Goal: Transaction & Acquisition: Purchase product/service

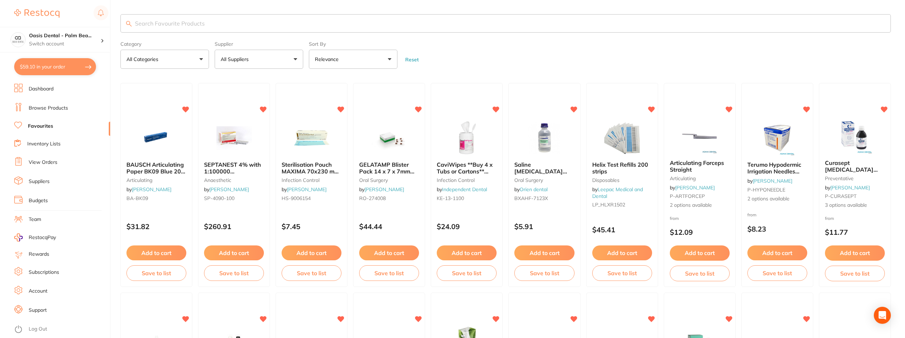
click at [170, 19] on input "search" at bounding box center [505, 23] width 770 height 18
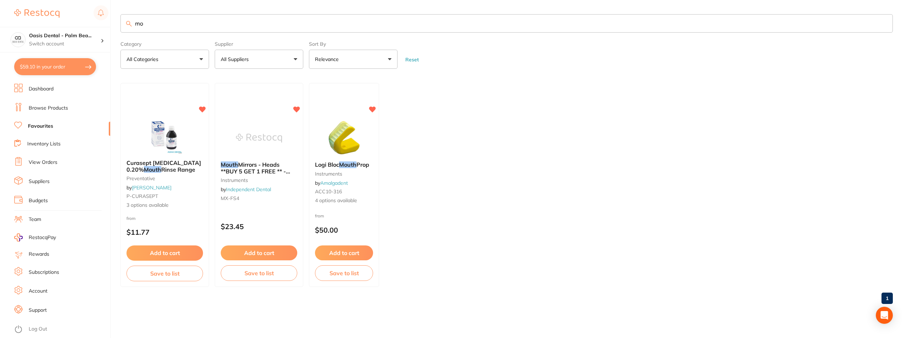
type input "m"
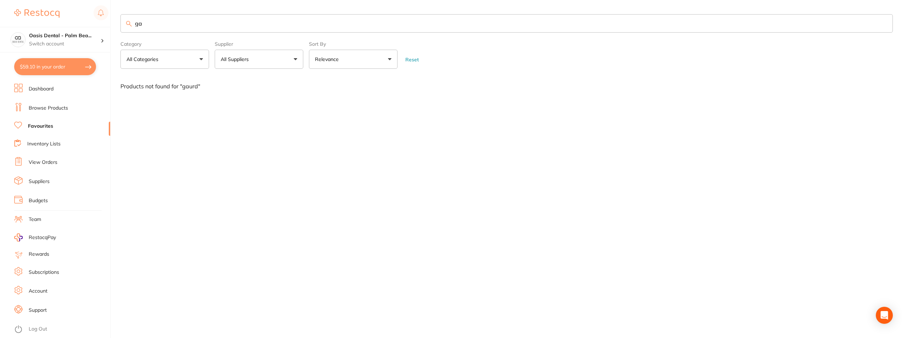
type input "g"
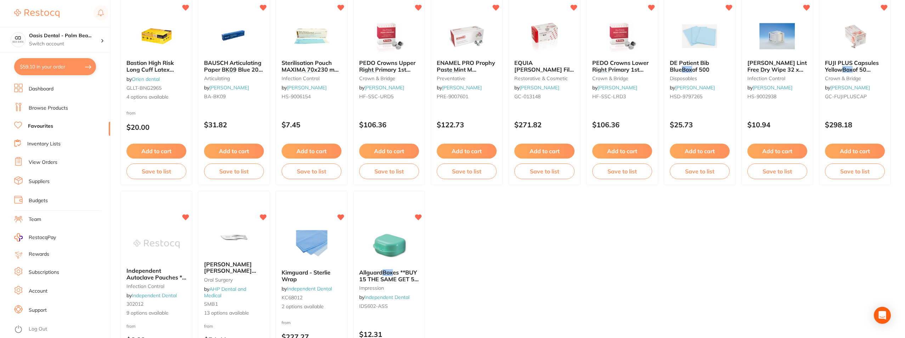
scroll to position [106, 0]
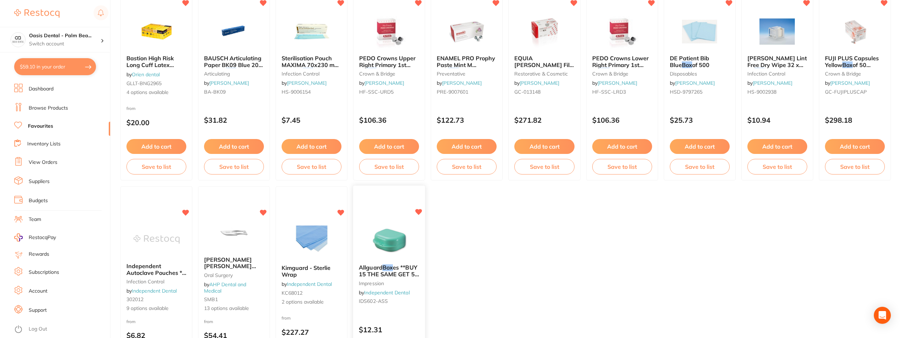
type input "box"
click at [390, 224] on img at bounding box center [389, 241] width 46 height 36
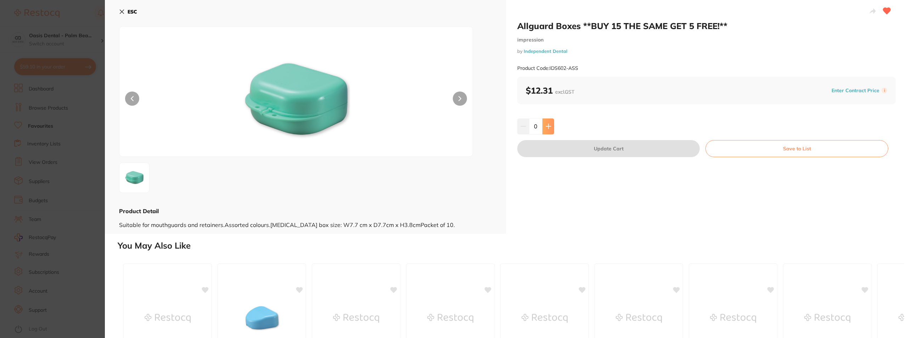
click at [549, 131] on button at bounding box center [548, 126] width 12 height 16
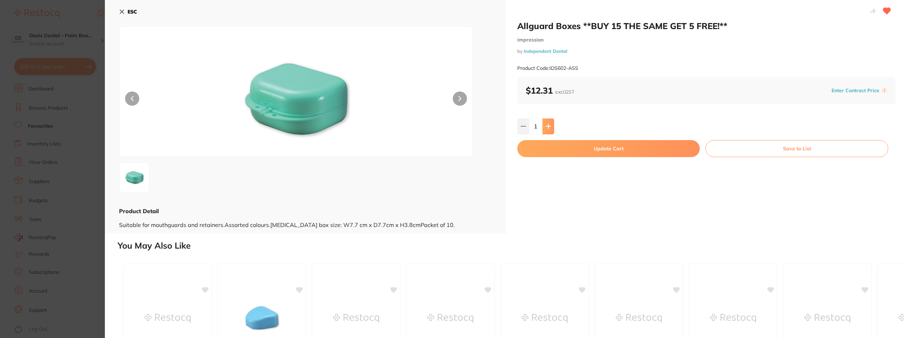
click at [549, 131] on button at bounding box center [548, 126] width 12 height 16
type input "5"
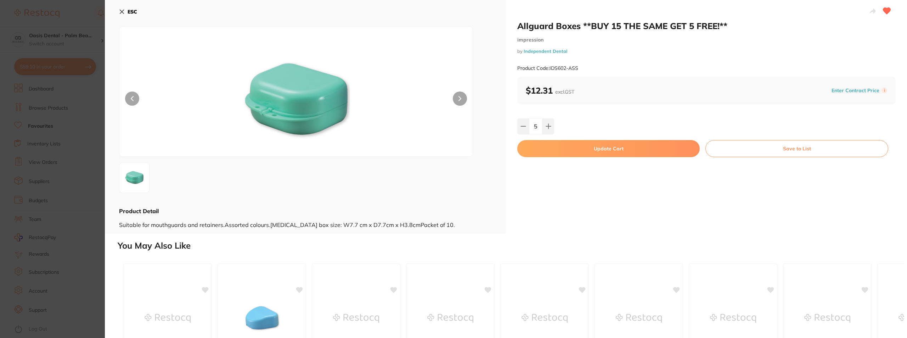
click at [628, 151] on button "Update Cart" at bounding box center [608, 148] width 182 height 17
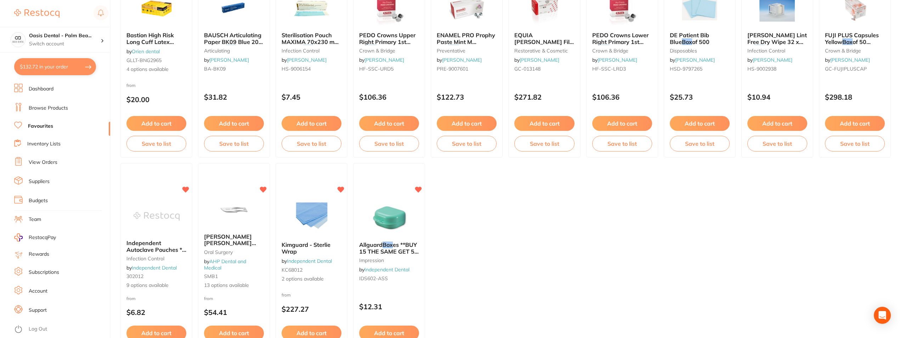
scroll to position [142, 0]
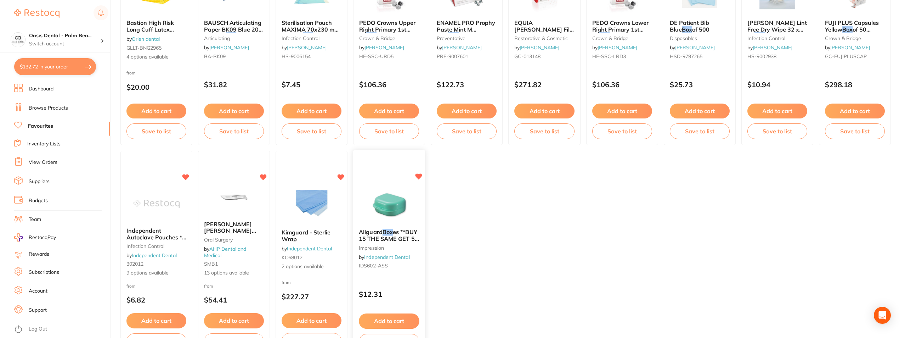
click at [398, 237] on span "es **BUY 15 THE SAME GET 5 FREE!**" at bounding box center [389, 238] width 60 height 20
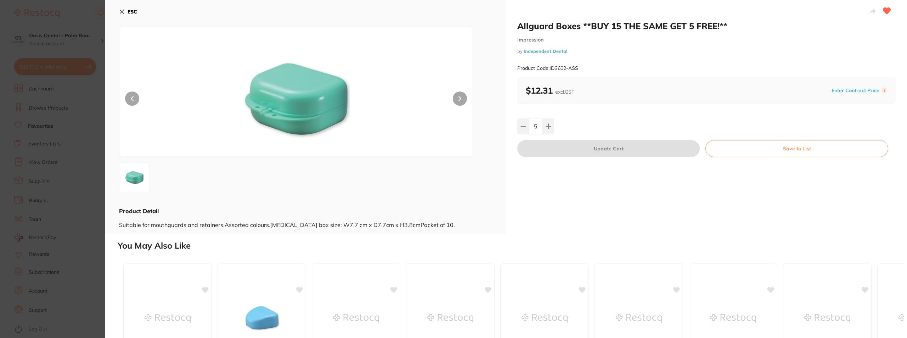
click at [120, 9] on button "ESC" at bounding box center [128, 12] width 18 height 12
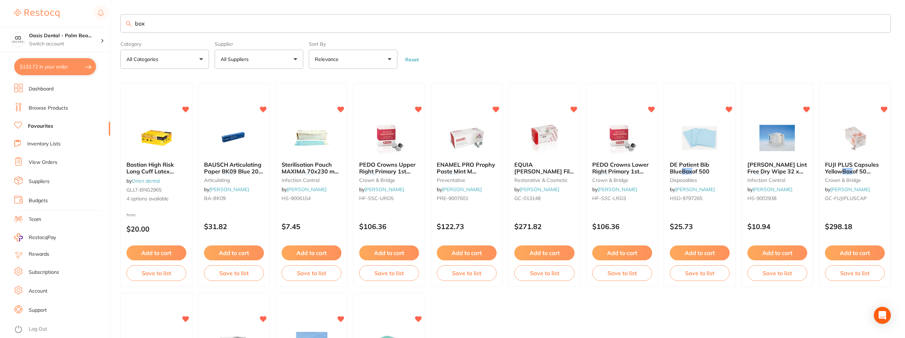
drag, startPoint x: 167, startPoint y: 20, endPoint x: 132, endPoint y: 19, distance: 34.4
click at [132, 19] on input "box" at bounding box center [505, 23] width 770 height 18
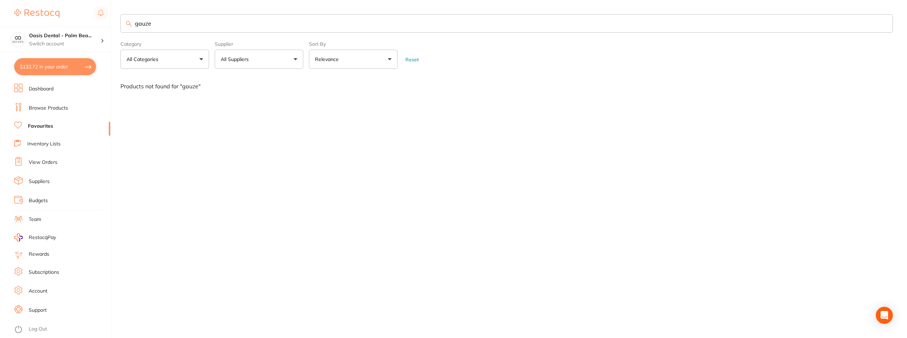
drag, startPoint x: 170, startPoint y: 23, endPoint x: 133, endPoint y: 25, distance: 37.6
click at [133, 25] on input "gauze" at bounding box center [506, 23] width 772 height 18
type input "woven"
drag, startPoint x: 192, startPoint y: 22, endPoint x: 134, endPoint y: 23, distance: 58.4
click at [134, 23] on input "woven" at bounding box center [506, 23] width 772 height 18
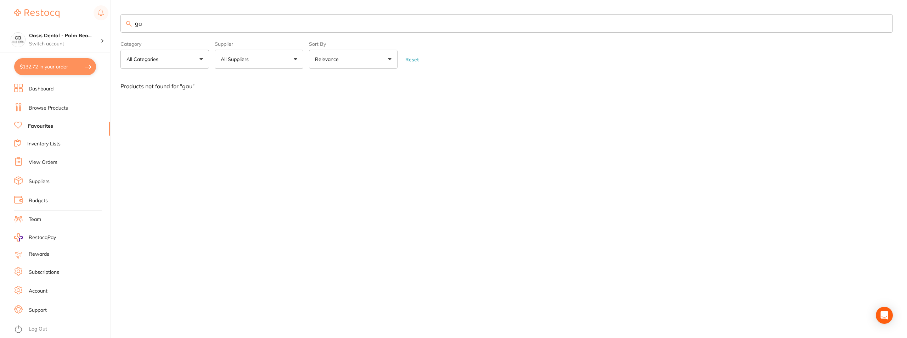
type input "g"
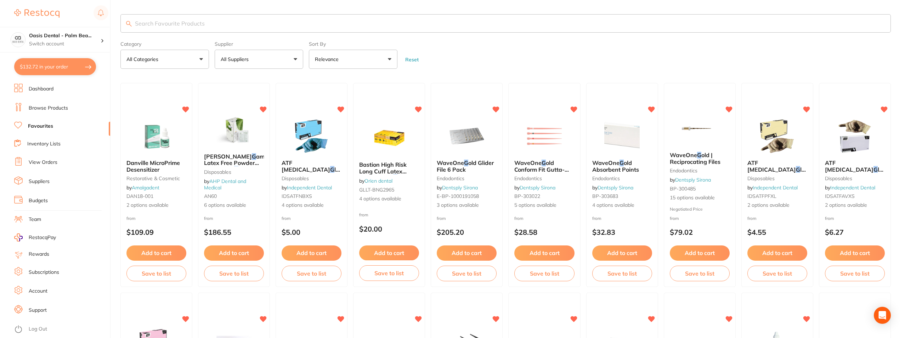
click at [36, 127] on link "Favourites" at bounding box center [40, 126] width 25 height 7
click at [34, 123] on link "Favourites" at bounding box center [40, 126] width 25 height 7
click at [260, 19] on input "search" at bounding box center [505, 23] width 770 height 18
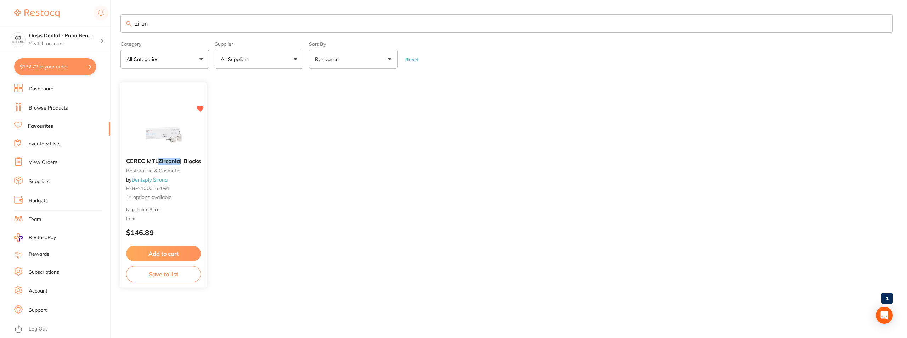
type input "ziron"
click at [175, 121] on img at bounding box center [163, 135] width 46 height 36
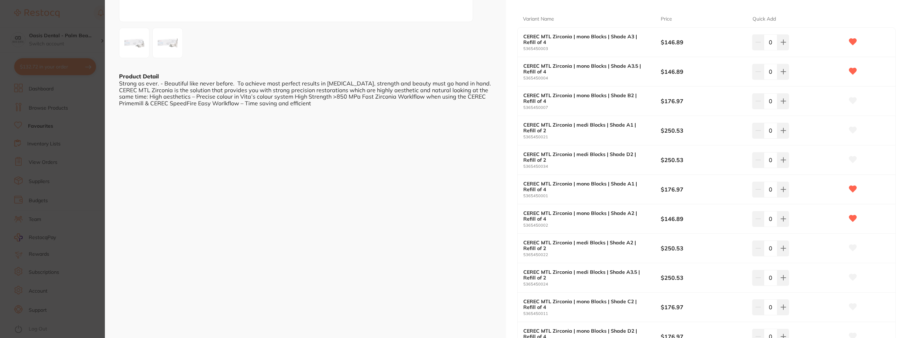
scroll to position [106, 0]
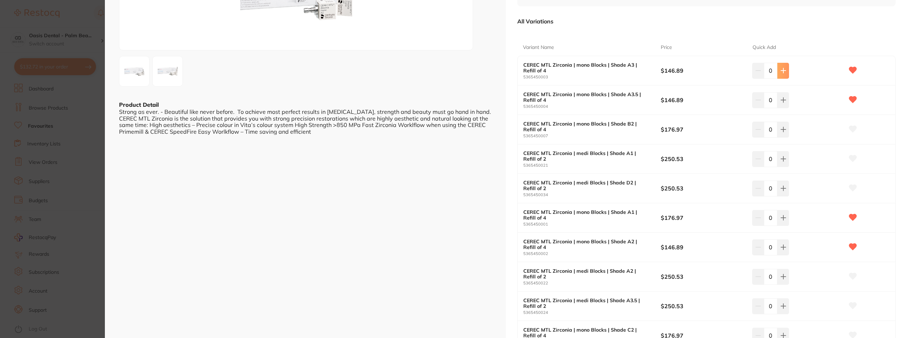
click at [781, 69] on icon at bounding box center [783, 71] width 6 height 6
type input "1"
click at [785, 100] on button at bounding box center [783, 100] width 12 height 16
type input "1"
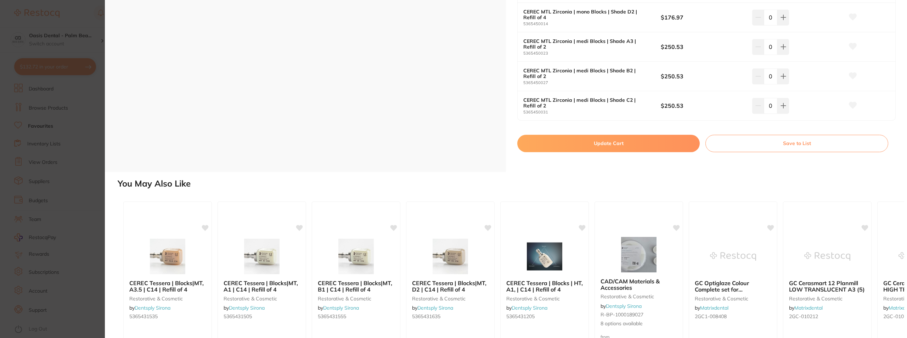
scroll to position [460, 0]
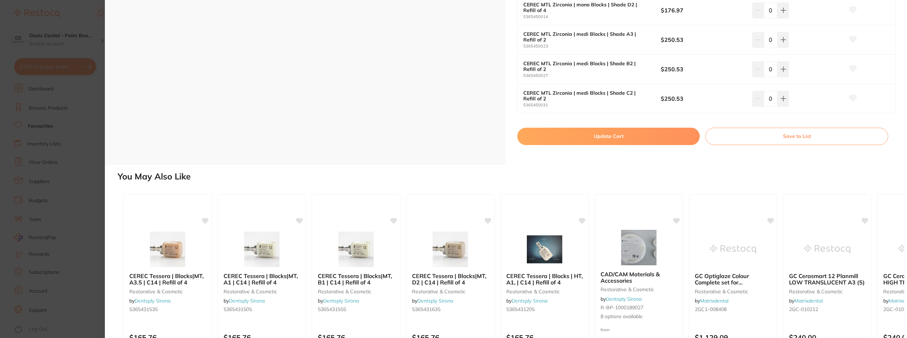
click at [653, 134] on button "Update Cart" at bounding box center [608, 136] width 182 height 17
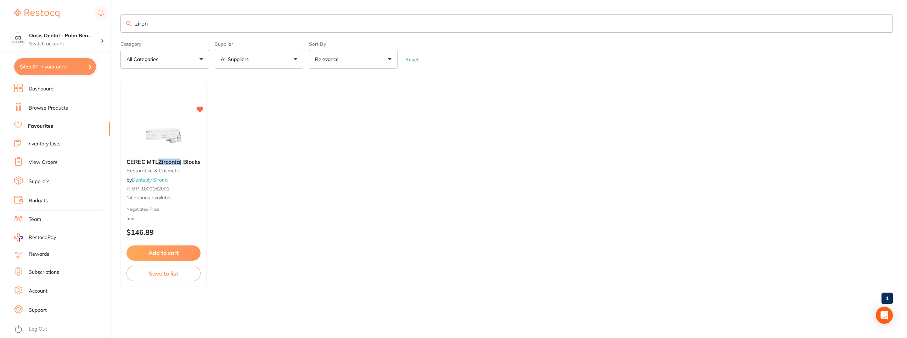
click at [62, 67] on button "$455.87 in your order" at bounding box center [55, 66] width 82 height 17
checkbox input "true"
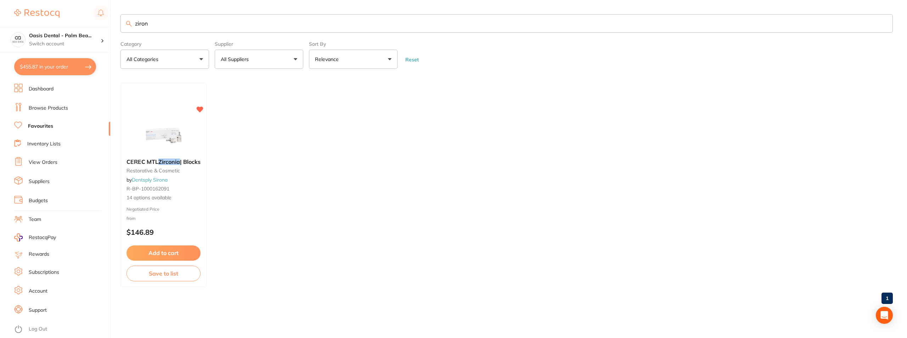
checkbox input "true"
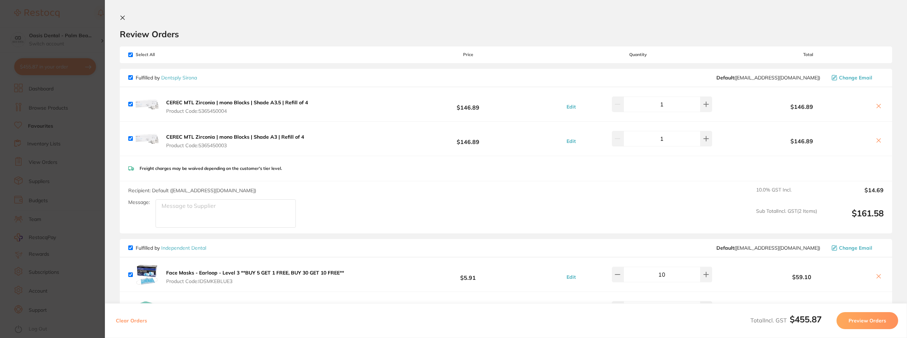
click at [97, 116] on section "Update RRP Set your pre negotiated price for this item. Item Agreed RRP (excl. …" at bounding box center [453, 169] width 907 height 338
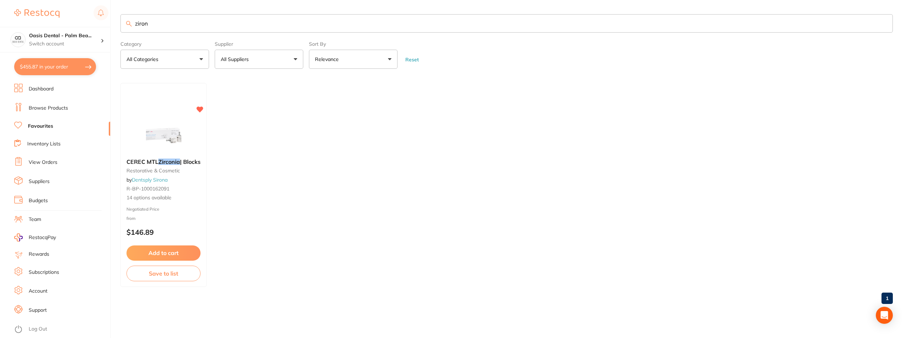
click at [194, 21] on input "ziron" at bounding box center [506, 23] width 772 height 18
type input "z"
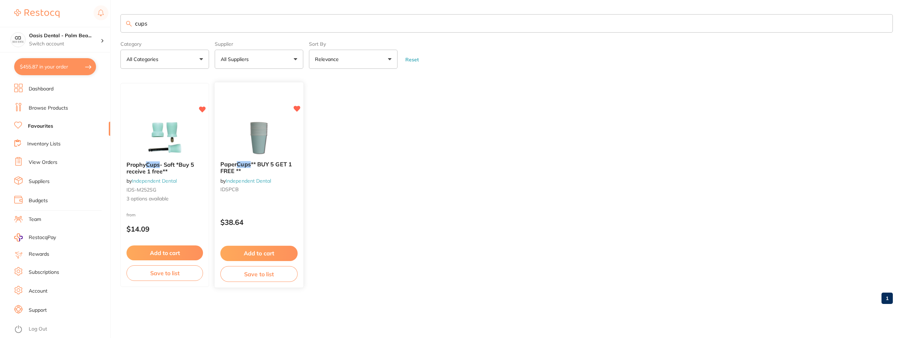
type input "cups"
click at [266, 129] on img at bounding box center [259, 138] width 46 height 36
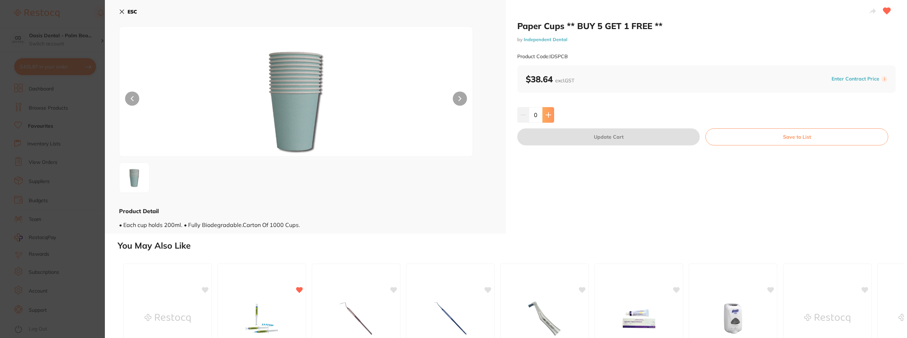
click at [544, 115] on button at bounding box center [548, 115] width 12 height 16
type input "1"
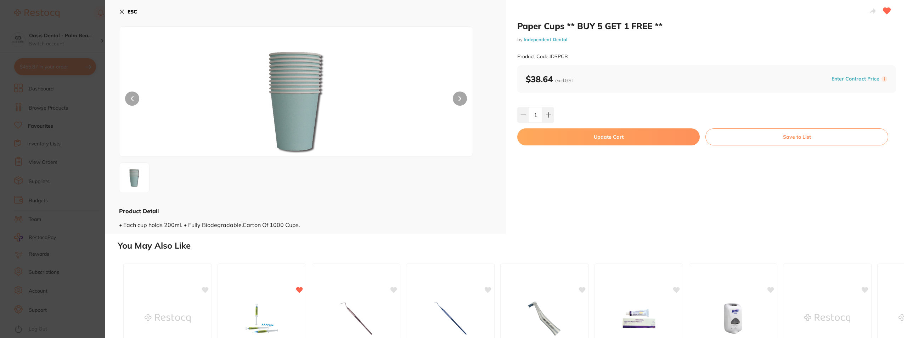
click at [609, 140] on button "Update Cart" at bounding box center [608, 136] width 182 height 17
checkbox input "false"
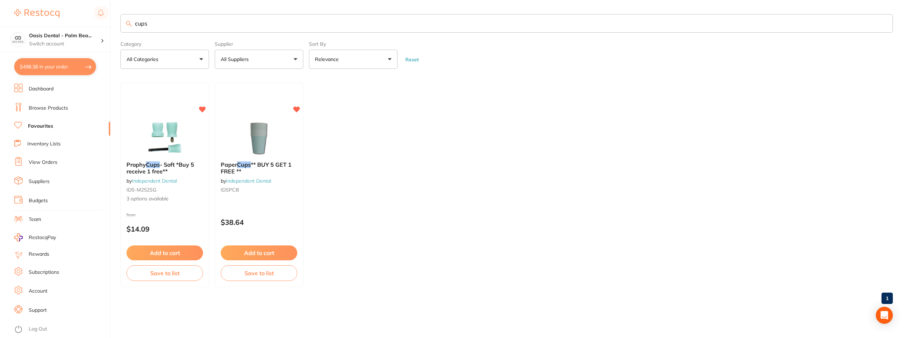
drag, startPoint x: 302, startPoint y: 26, endPoint x: 134, endPoint y: 17, distance: 169.2
click at [134, 17] on input "cups" at bounding box center [506, 23] width 772 height 18
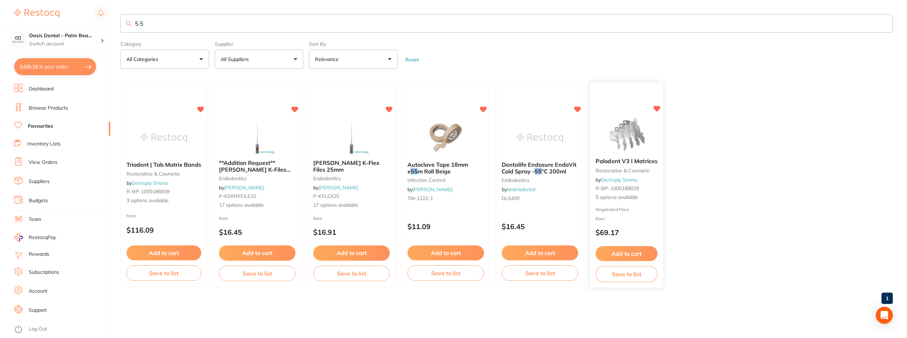
type input "5.5"
click at [603, 121] on img at bounding box center [626, 135] width 46 height 36
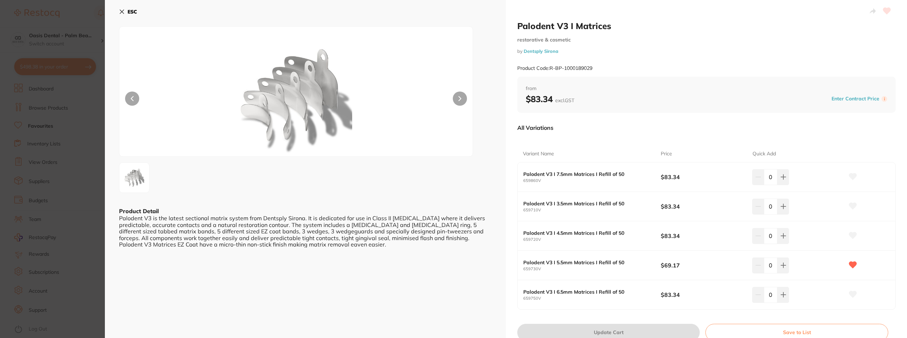
scroll to position [35, 0]
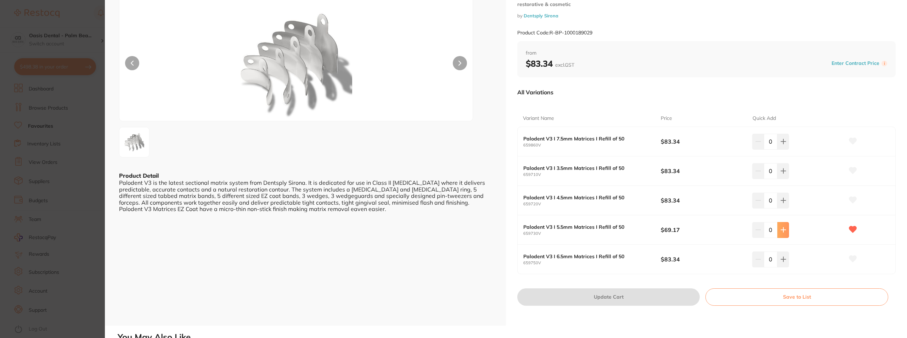
click at [782, 230] on icon at bounding box center [783, 229] width 5 height 5
type input "1"
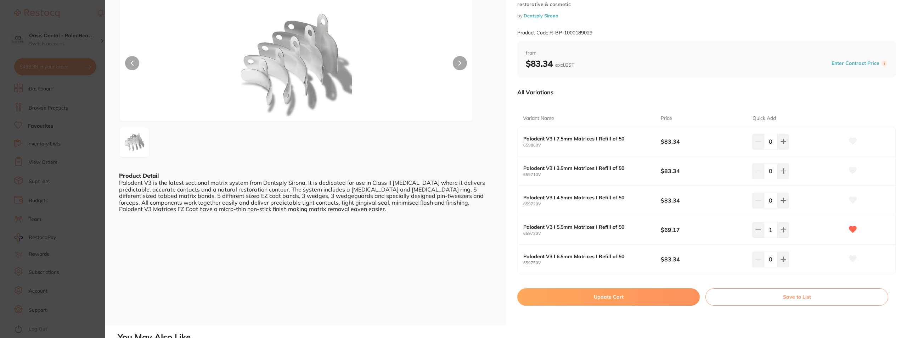
click at [603, 294] on button "Update Cart" at bounding box center [608, 296] width 182 height 17
checkbox input "false"
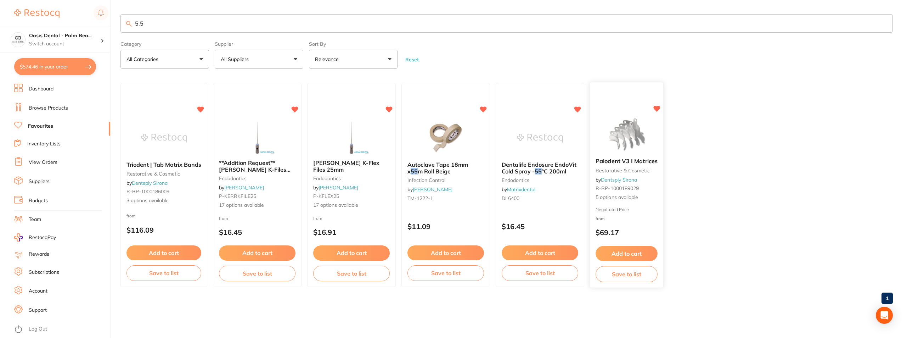
click at [610, 251] on button "Add to cart" at bounding box center [626, 253] width 62 height 15
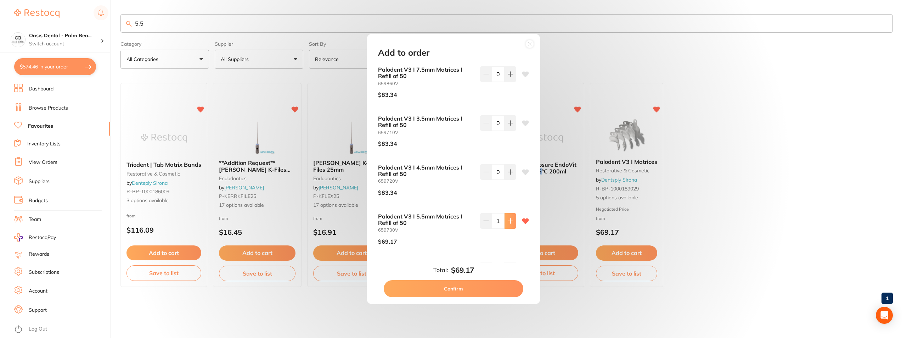
click at [512, 222] on button at bounding box center [510, 221] width 12 height 16
type input "2"
click at [470, 288] on button "Confirm" at bounding box center [454, 288] width 140 height 17
type input "2"
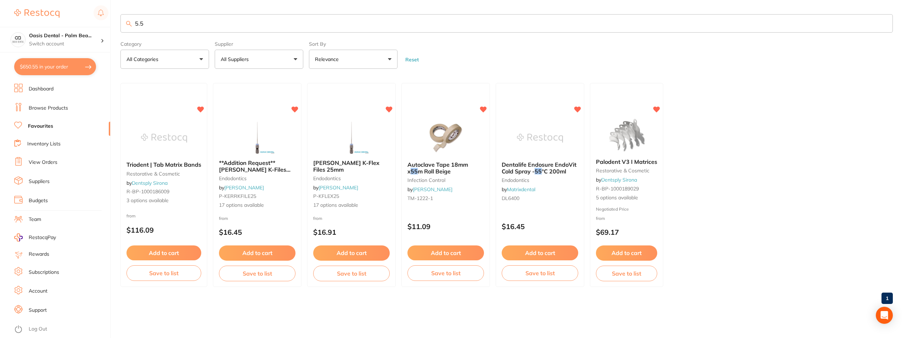
click at [181, 27] on input "5.5" at bounding box center [506, 23] width 772 height 18
type input "5"
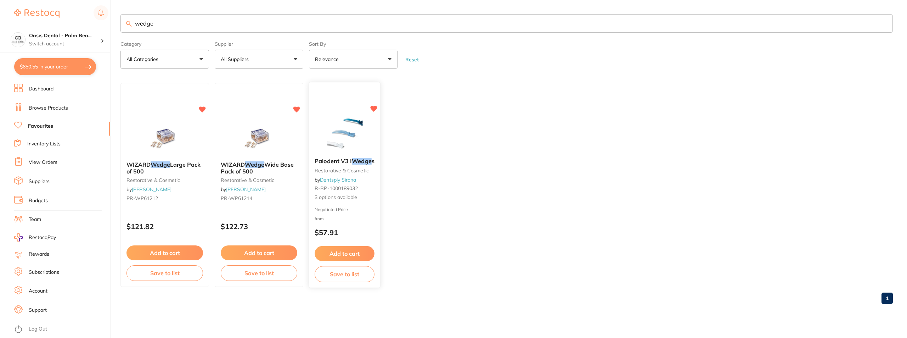
type input "wedge"
click at [351, 128] on img at bounding box center [344, 135] width 46 height 36
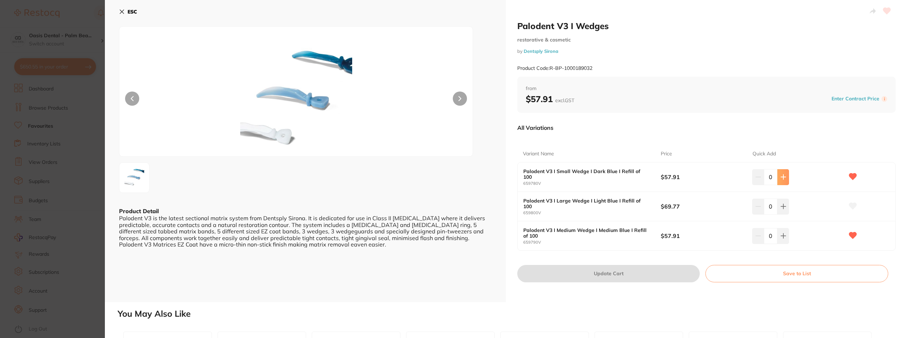
click at [785, 179] on button at bounding box center [783, 177] width 12 height 16
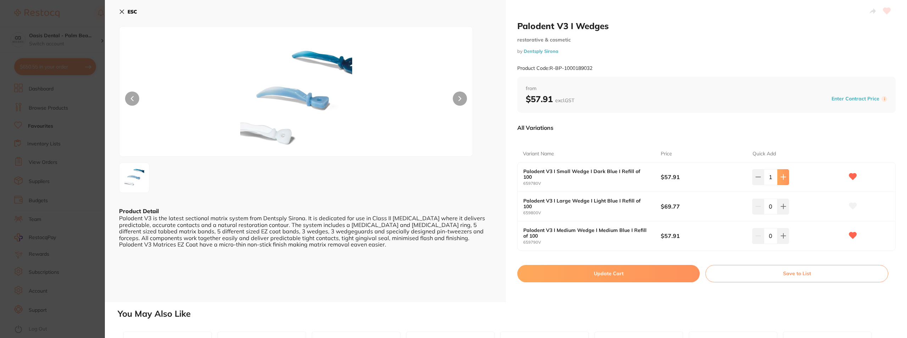
click at [780, 178] on icon at bounding box center [783, 177] width 6 height 6
type input "2"
click at [631, 269] on button "Update Cart" at bounding box center [608, 273] width 182 height 17
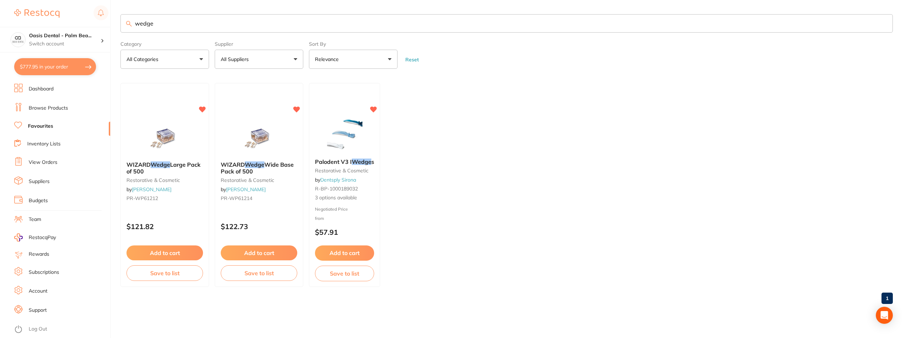
drag, startPoint x: 181, startPoint y: 27, endPoint x: 120, endPoint y: 23, distance: 61.1
click at [120, 23] on input "wedge" at bounding box center [506, 23] width 772 height 18
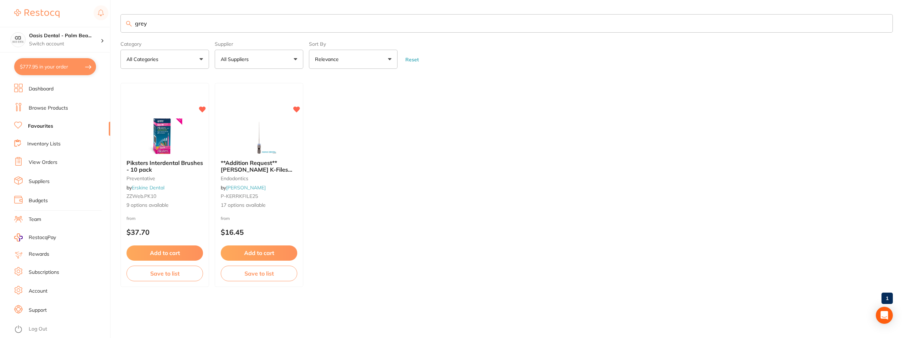
click at [192, 21] on input "grey" at bounding box center [506, 23] width 772 height 18
type input "grey"
click at [164, 125] on img at bounding box center [164, 136] width 46 height 36
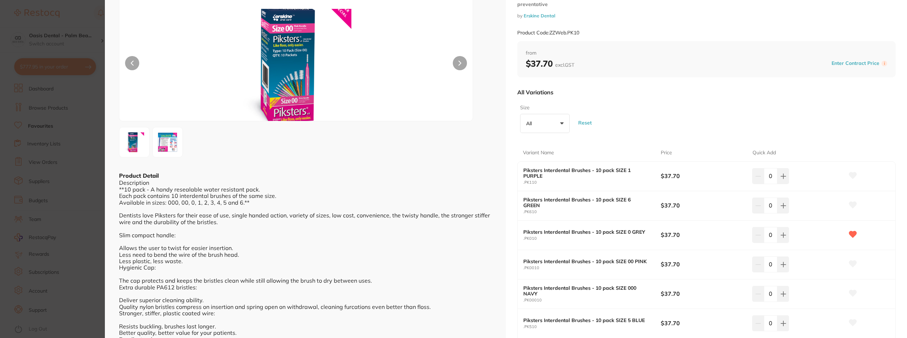
scroll to position [71, 0]
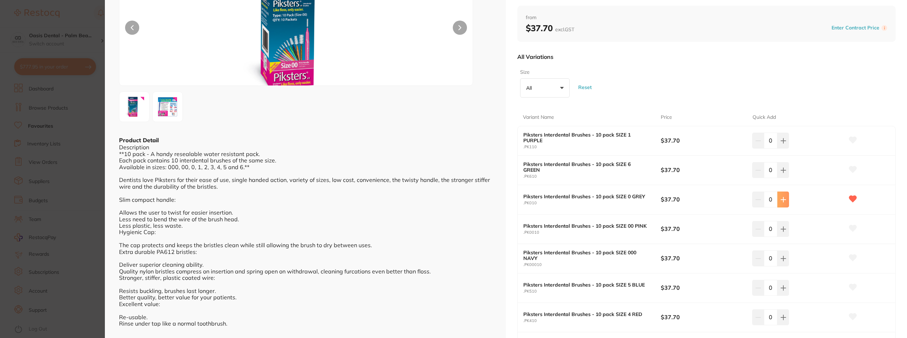
click at [784, 202] on icon at bounding box center [783, 200] width 6 height 6
type input "2"
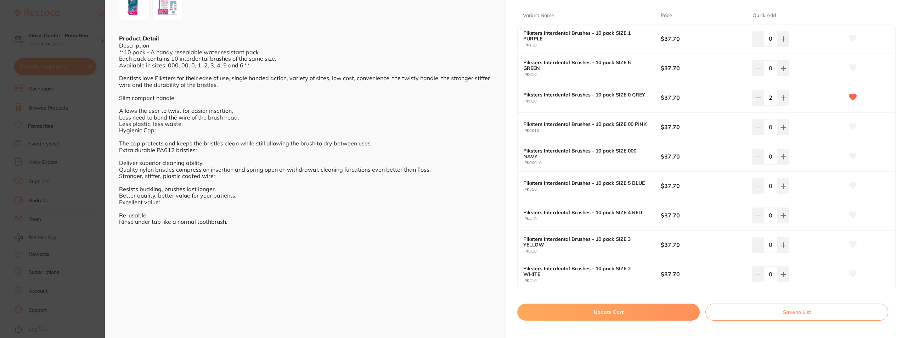
scroll to position [213, 0]
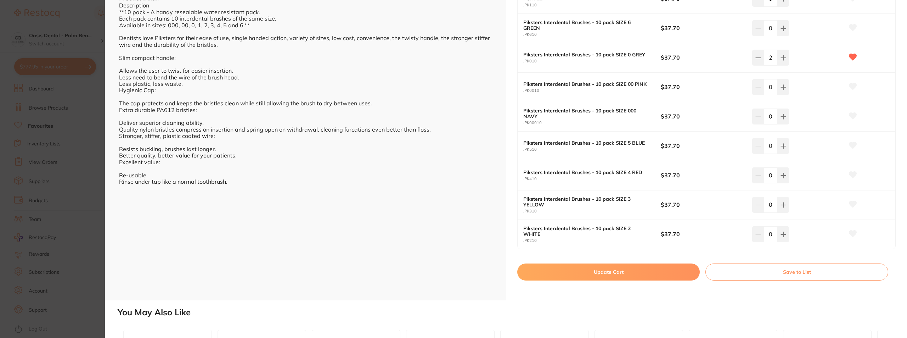
click at [600, 275] on button "Update Cart" at bounding box center [608, 271] width 182 height 17
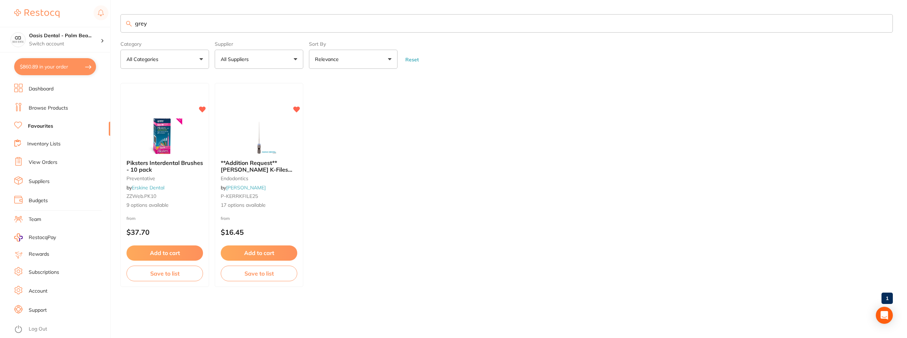
click at [213, 28] on input "grey" at bounding box center [506, 23] width 772 height 18
type input "g"
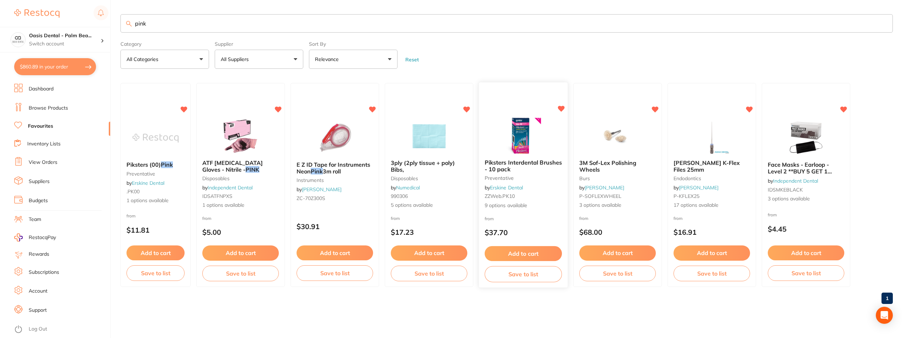
type input "pink"
click at [519, 135] on img at bounding box center [523, 136] width 46 height 36
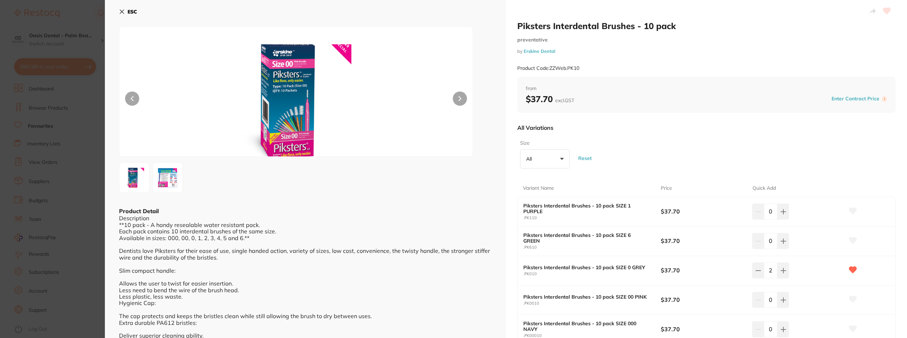
click at [123, 11] on icon at bounding box center [122, 12] width 4 height 4
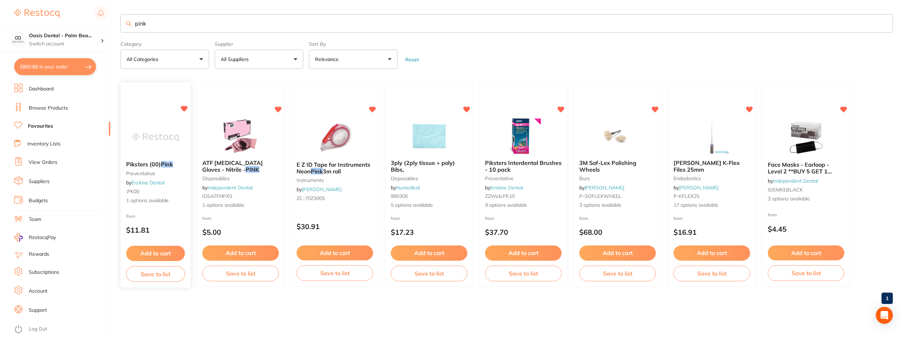
click at [155, 125] on img at bounding box center [155, 138] width 46 height 36
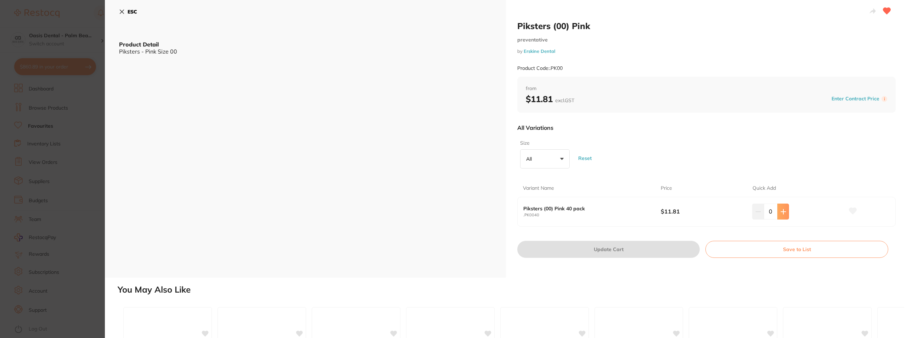
click at [780, 213] on icon at bounding box center [783, 212] width 6 height 6
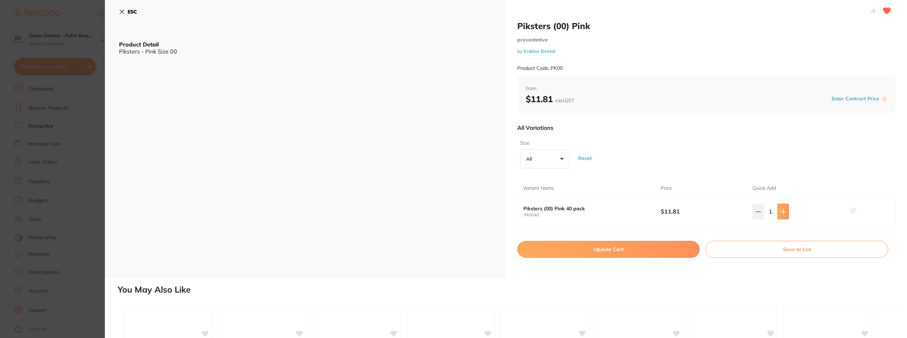
click at [785, 211] on button at bounding box center [783, 211] width 12 height 16
type input "4"
click at [613, 253] on button "Update Cart" at bounding box center [608, 249] width 182 height 17
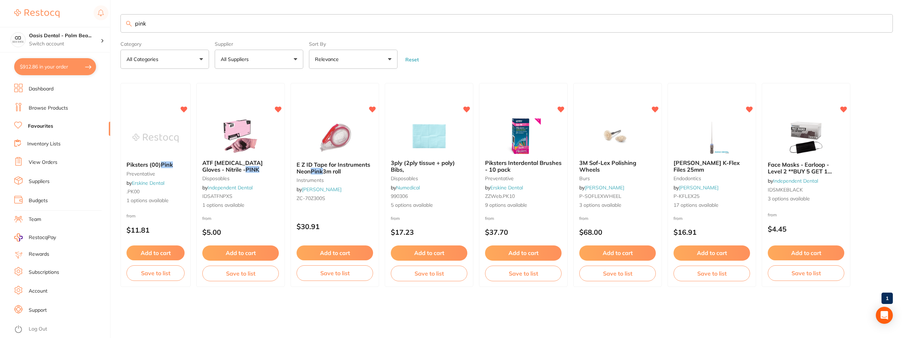
drag, startPoint x: 256, startPoint y: 24, endPoint x: 121, endPoint y: 13, distance: 135.4
click at [121, 13] on main "pink Category All Categories All Categories burs disposables endodontics instru…" at bounding box center [513, 161] width 786 height 323
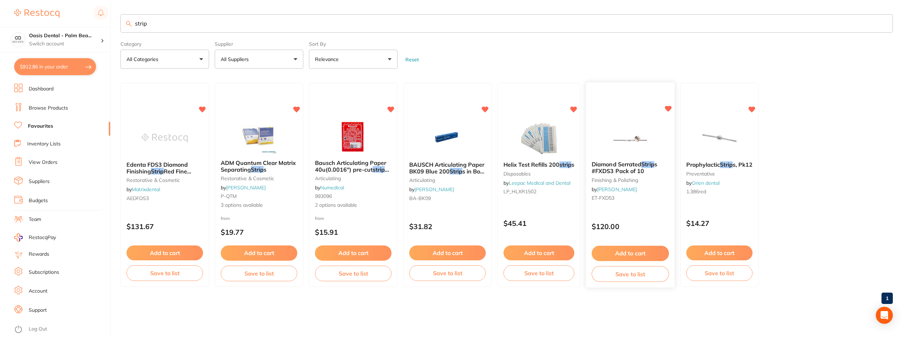
type input "strip"
click at [626, 136] on img at bounding box center [630, 137] width 46 height 35
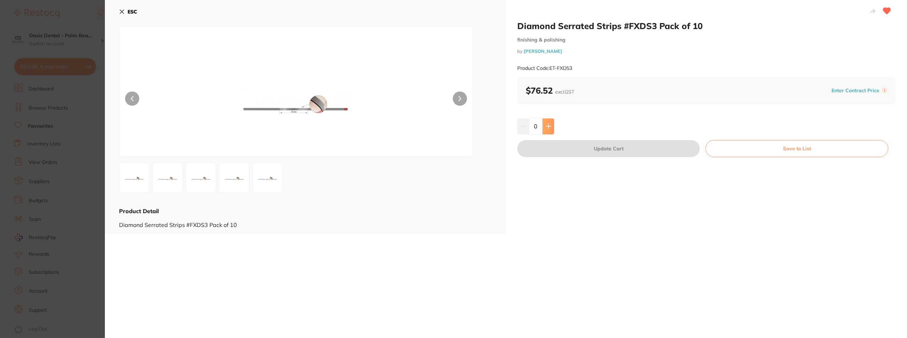
click at [545, 128] on icon at bounding box center [548, 126] width 6 height 6
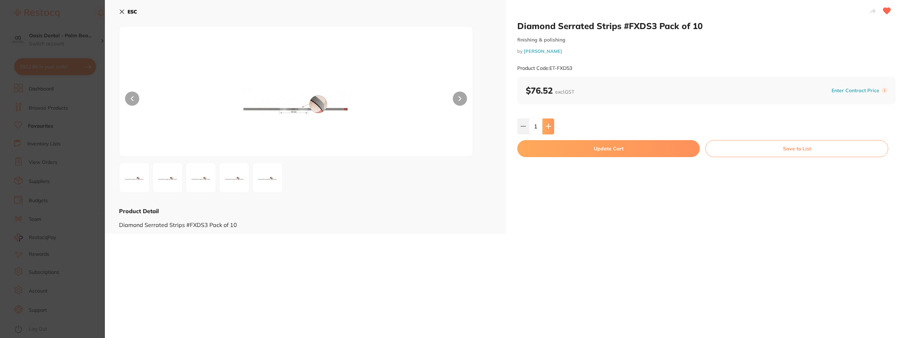
click at [545, 128] on icon at bounding box center [548, 126] width 6 height 6
type input "3"
click at [567, 148] on button "Update Cart" at bounding box center [608, 148] width 182 height 17
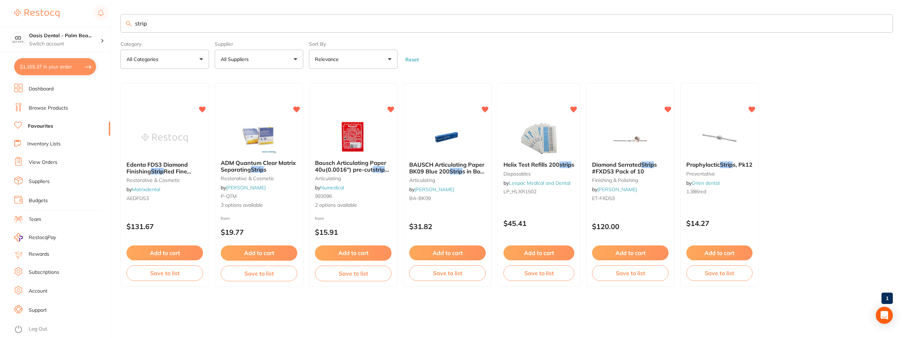
drag, startPoint x: 287, startPoint y: 27, endPoint x: 138, endPoint y: 26, distance: 148.8
click at [138, 26] on input "strip" at bounding box center [506, 23] width 772 height 18
type input "s"
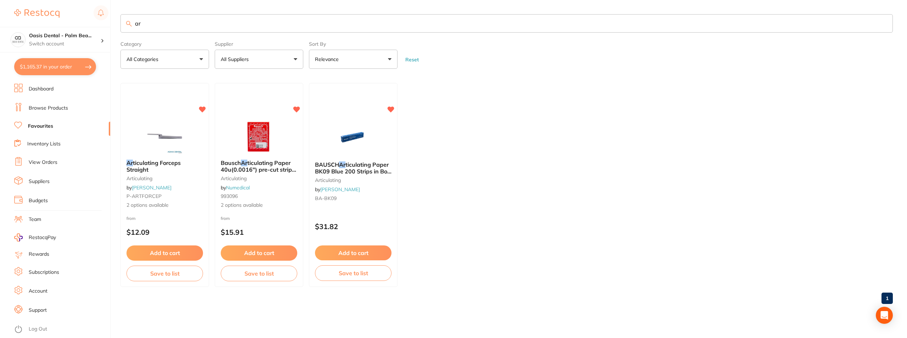
type input "a"
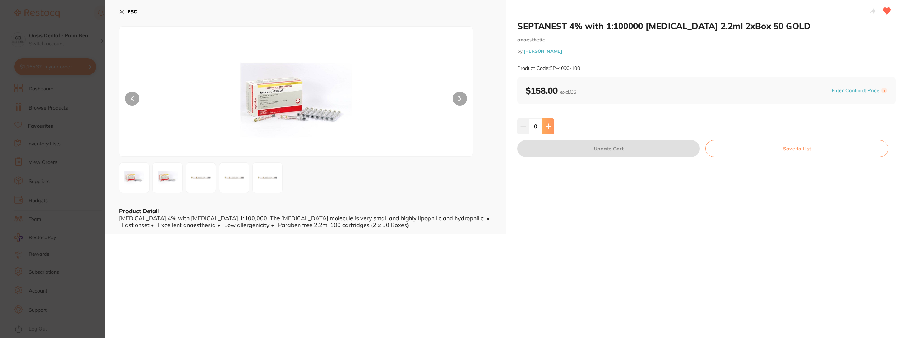
click at [551, 126] on button at bounding box center [548, 126] width 12 height 16
type input "1"
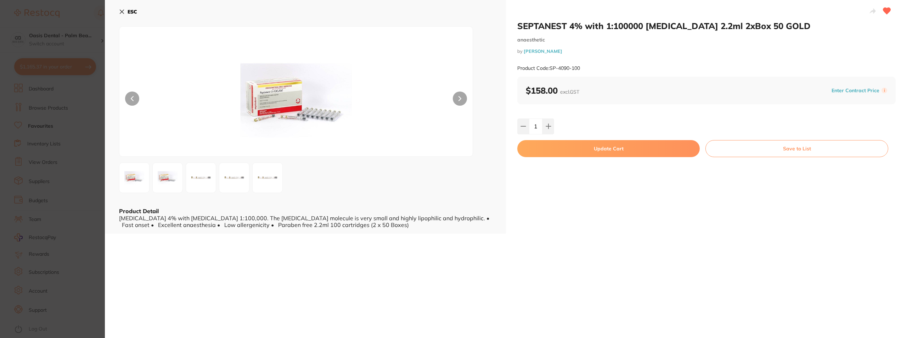
click at [583, 147] on button "Update Cart" at bounding box center [608, 148] width 182 height 17
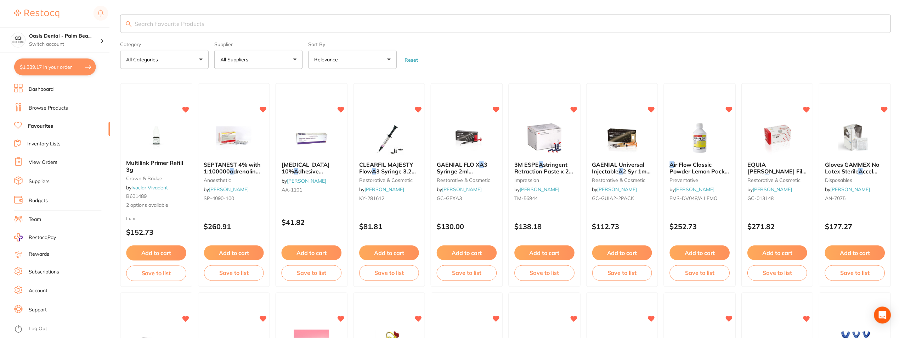
scroll to position [0, 0]
click at [186, 24] on input "search" at bounding box center [505, 23] width 770 height 18
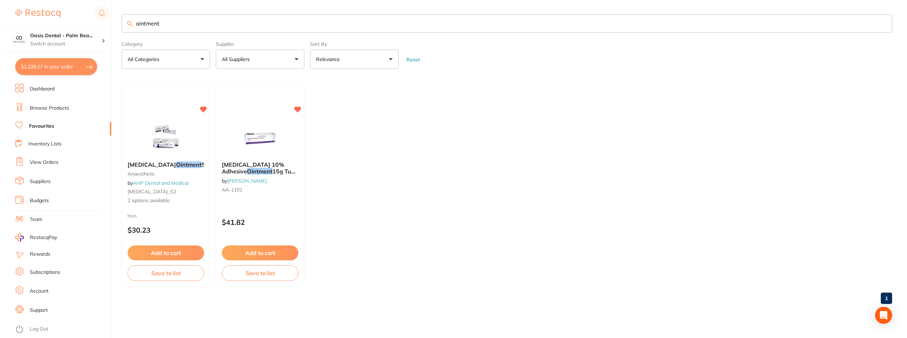
scroll to position [0, 0]
type input "ointment"
click at [253, 139] on img at bounding box center [259, 138] width 46 height 36
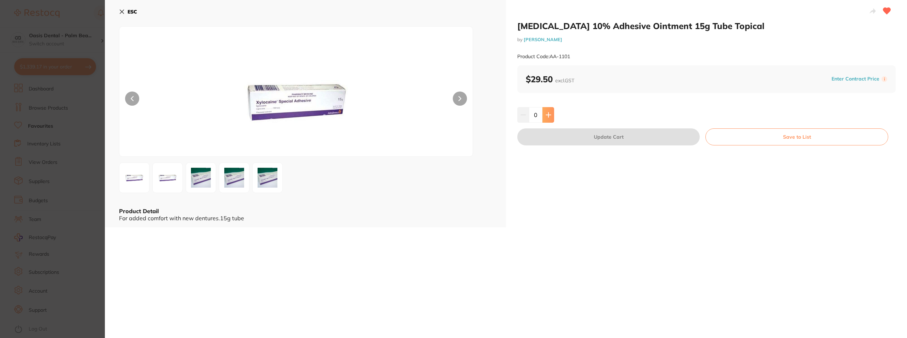
click at [551, 113] on button at bounding box center [548, 115] width 12 height 16
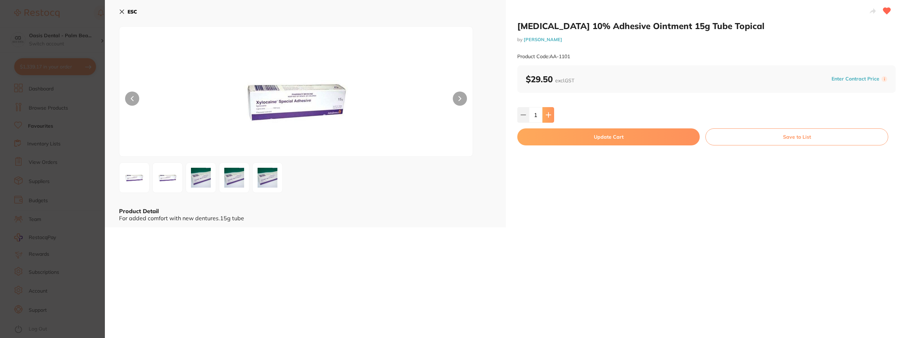
click at [551, 113] on button at bounding box center [548, 115] width 12 height 16
type input "4"
click at [604, 138] on button "Update Cart" at bounding box center [608, 136] width 182 height 17
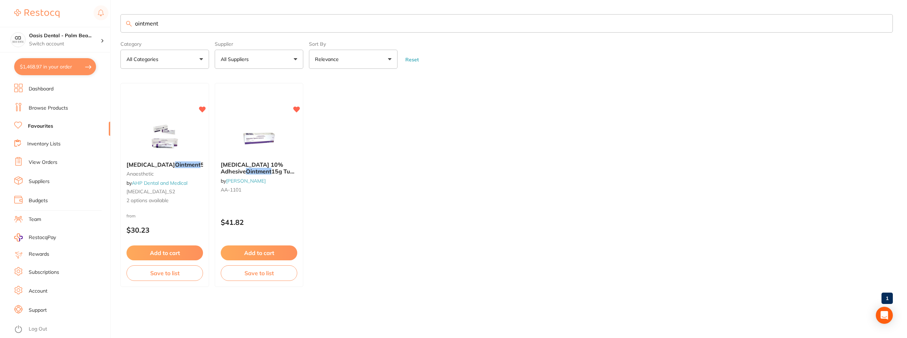
scroll to position [0, 0]
drag, startPoint x: 182, startPoint y: 29, endPoint x: 121, endPoint y: 30, distance: 60.2
click at [121, 30] on input "ointment" at bounding box center [506, 23] width 772 height 18
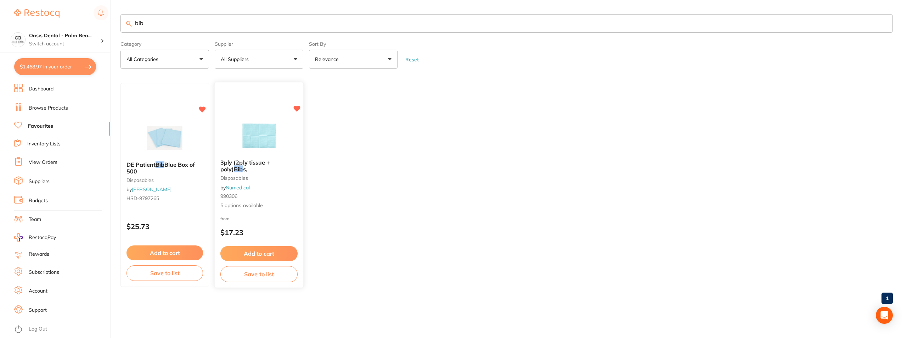
type input "bib"
click at [268, 138] on img at bounding box center [259, 136] width 46 height 36
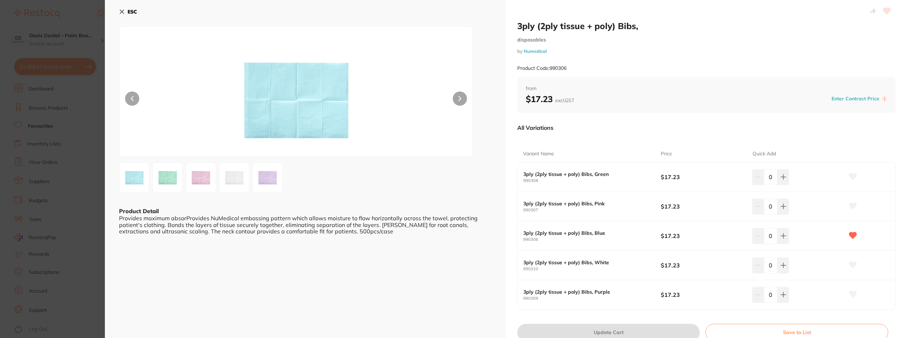
click at [120, 11] on icon at bounding box center [122, 12] width 6 height 6
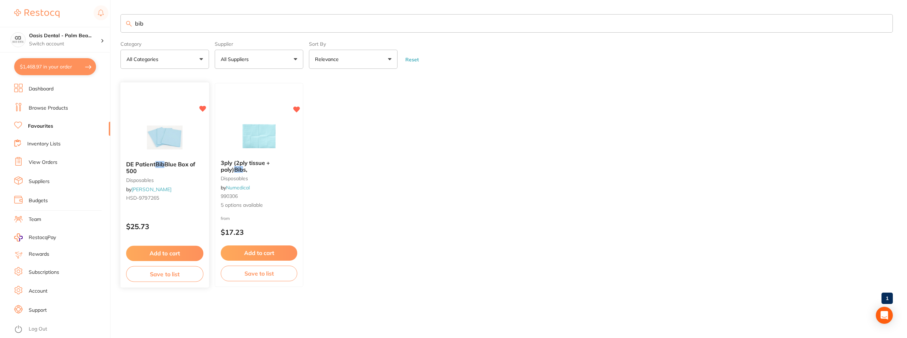
click at [160, 135] on img at bounding box center [164, 138] width 46 height 36
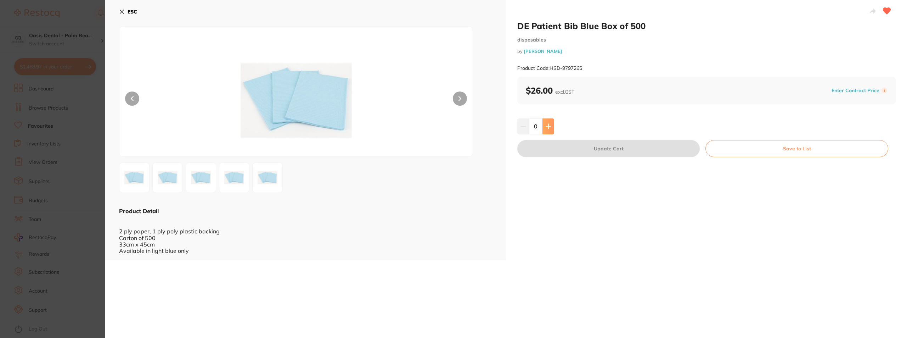
click at [546, 125] on icon at bounding box center [548, 126] width 6 height 6
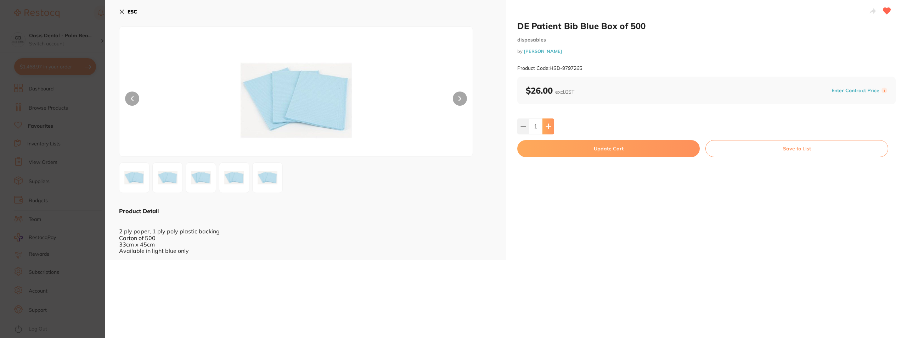
click at [546, 125] on icon at bounding box center [548, 126] width 6 height 6
type input "3"
click at [617, 151] on button "Update Cart" at bounding box center [608, 148] width 182 height 17
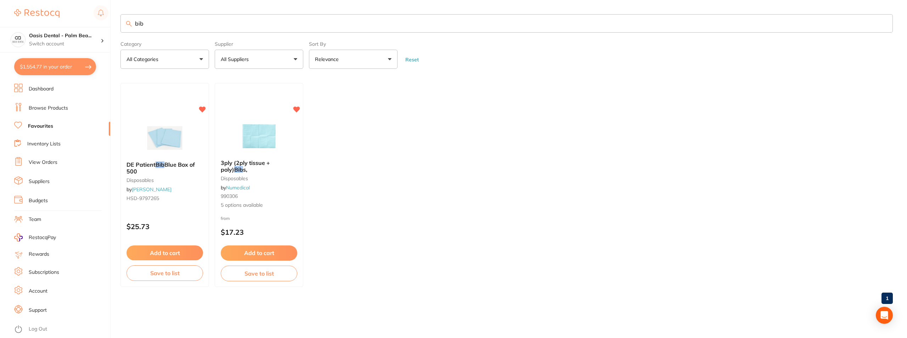
drag, startPoint x: 175, startPoint y: 26, endPoint x: 129, endPoint y: 23, distance: 46.1
click at [129, 23] on div "bib" at bounding box center [506, 23] width 772 height 18
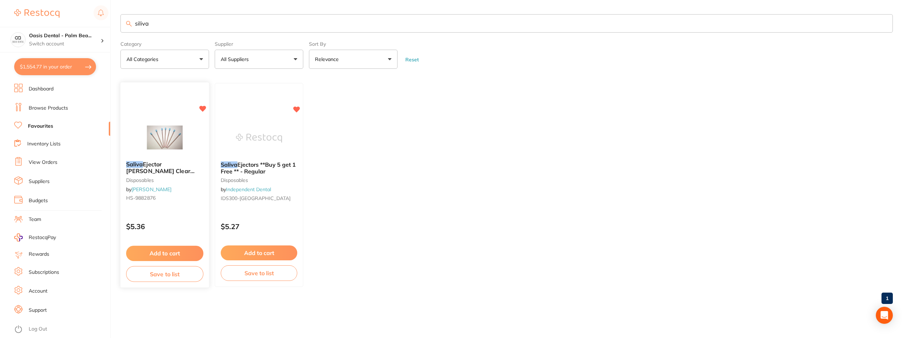
type input "siliva"
click at [169, 139] on img at bounding box center [164, 138] width 46 height 36
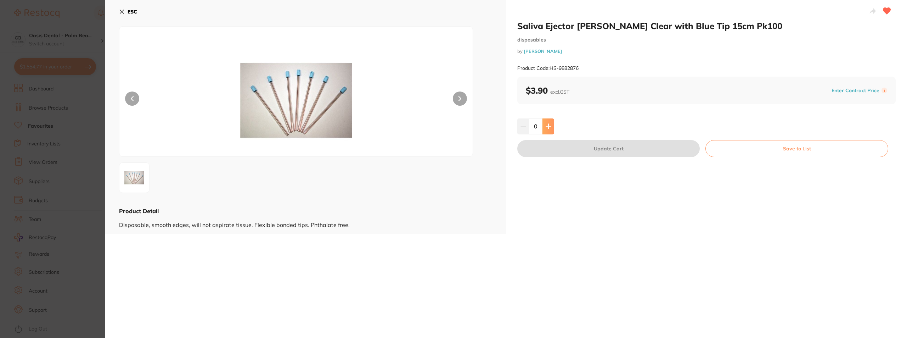
click at [550, 121] on button at bounding box center [548, 126] width 12 height 16
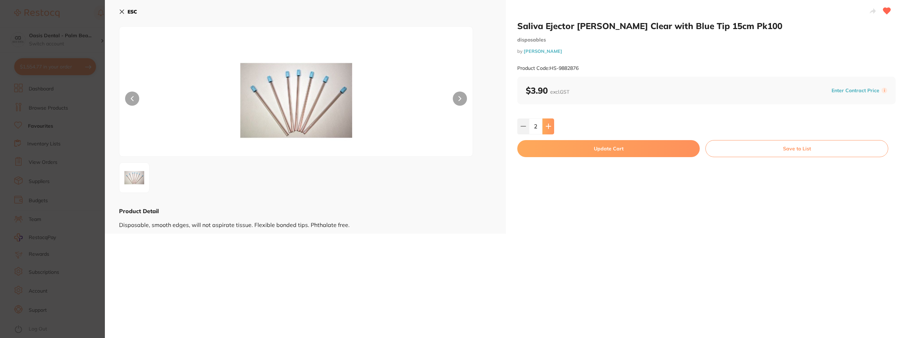
click at [550, 121] on button at bounding box center [548, 126] width 12 height 16
type input "5"
click at [609, 151] on button "Update Cart" at bounding box center [608, 148] width 182 height 17
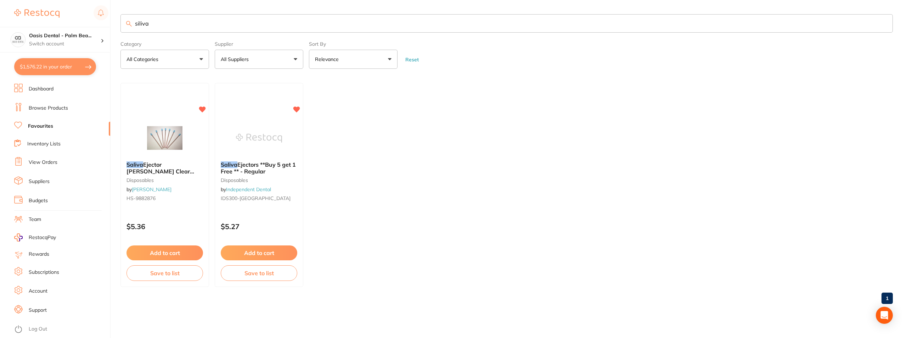
drag, startPoint x: 311, startPoint y: 28, endPoint x: 142, endPoint y: 21, distance: 168.4
click at [142, 21] on input "siliva" at bounding box center [506, 23] width 772 height 18
type input "s"
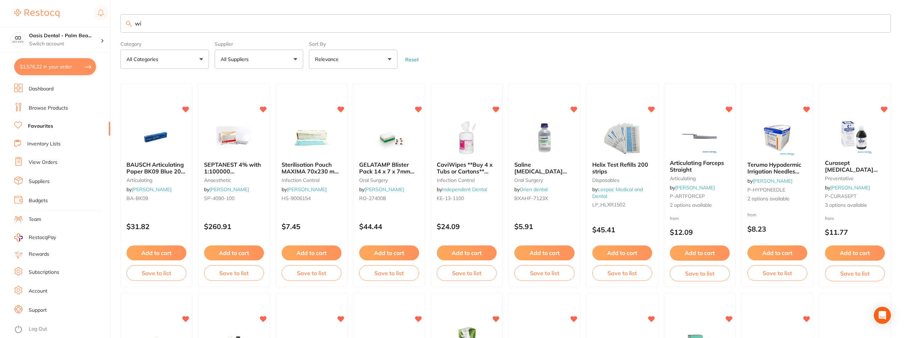
type input "w"
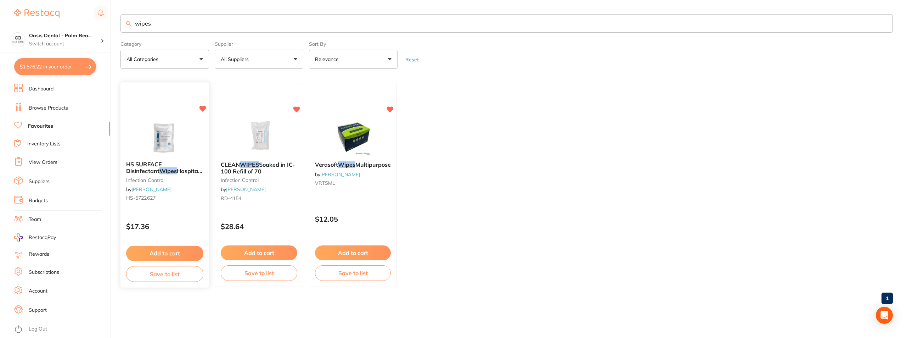
type input "wipes"
click at [165, 146] on img at bounding box center [164, 138] width 46 height 36
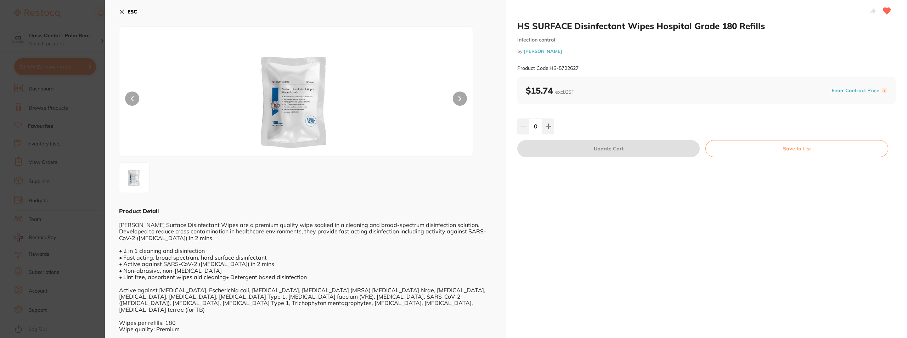
click at [536, 124] on input "0" at bounding box center [535, 126] width 13 height 16
type input "40"
click at [655, 207] on div "HS SURFACE Disinfectant Wipes Hospital Grade 180 Refills infection control by H…" at bounding box center [706, 182] width 401 height 364
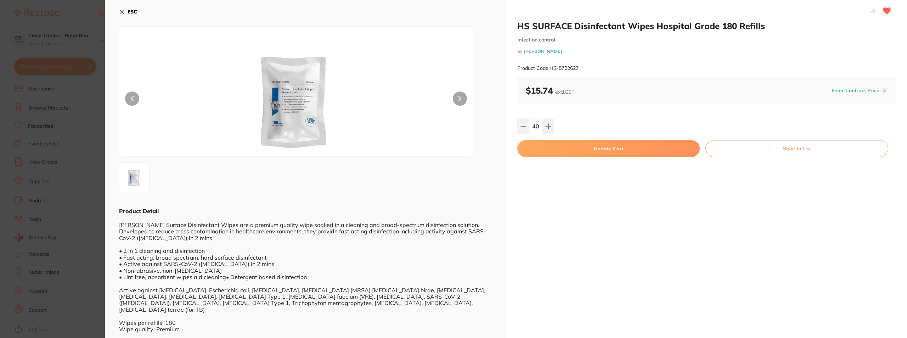
click at [609, 155] on button "Update Cart" at bounding box center [608, 148] width 182 height 17
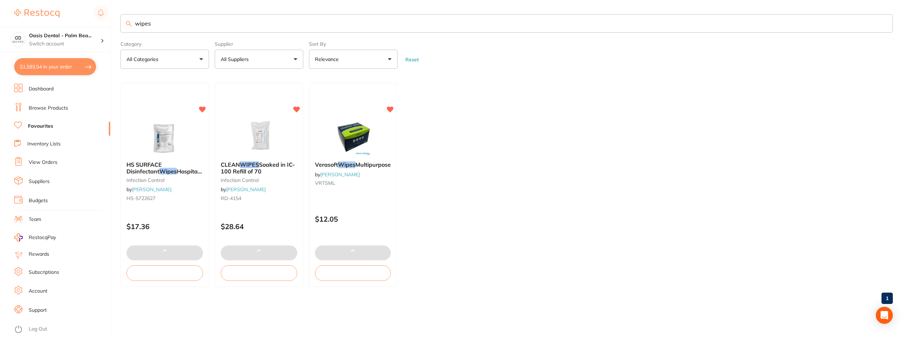
type input "40"
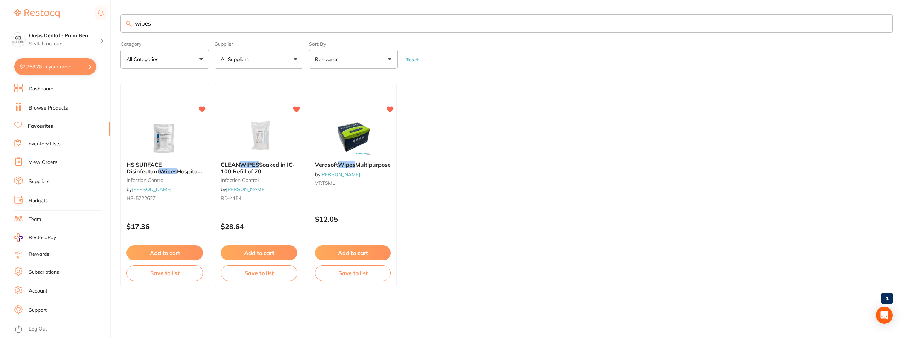
drag, startPoint x: 187, startPoint y: 27, endPoint x: 121, endPoint y: 17, distance: 66.7
click at [121, 17] on input "wipes" at bounding box center [506, 23] width 772 height 18
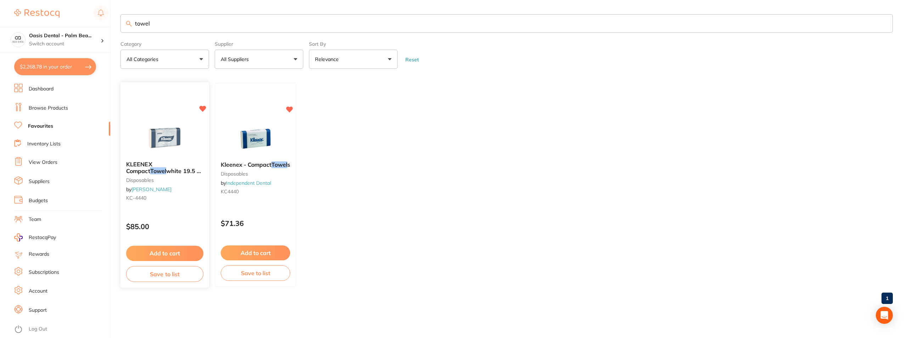
type input "towel"
click at [170, 136] on img at bounding box center [164, 138] width 46 height 36
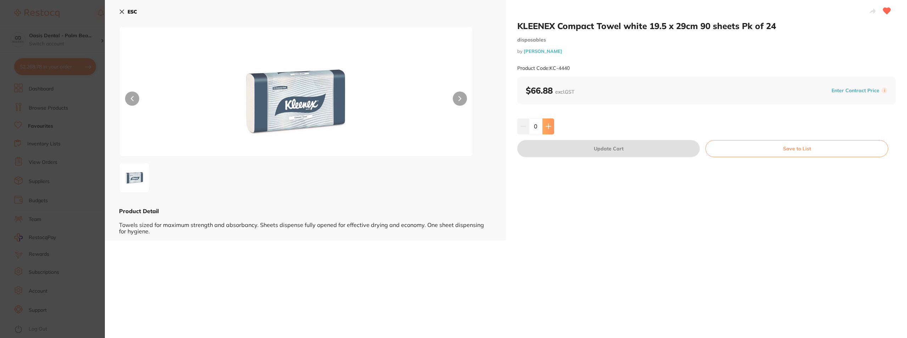
click at [549, 127] on icon at bounding box center [548, 126] width 6 height 6
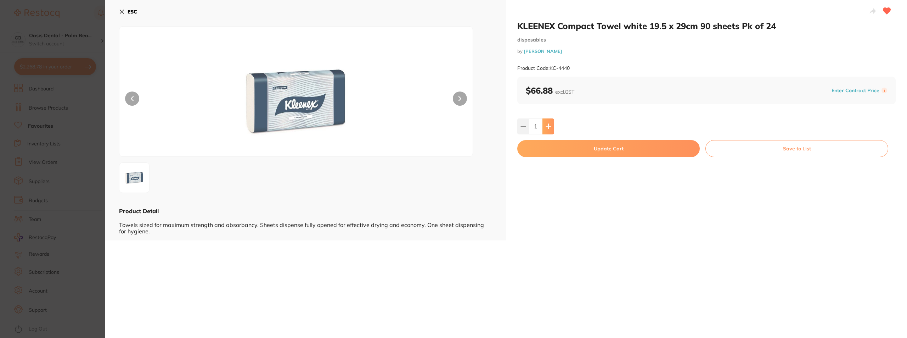
click at [549, 127] on icon at bounding box center [548, 126] width 6 height 6
type input "2"
click at [590, 145] on button "Update Cart" at bounding box center [608, 148] width 182 height 17
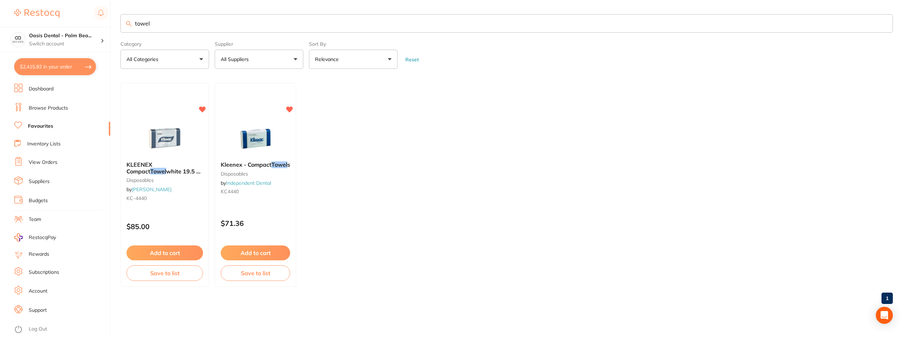
drag, startPoint x: 213, startPoint y: 26, endPoint x: 117, endPoint y: 19, distance: 96.6
click at [117, 19] on div "$2,415.92 Oasis Dental - Palm Bea... Switch account Oasis Dental - Palm Beach $…" at bounding box center [453, 169] width 907 height 338
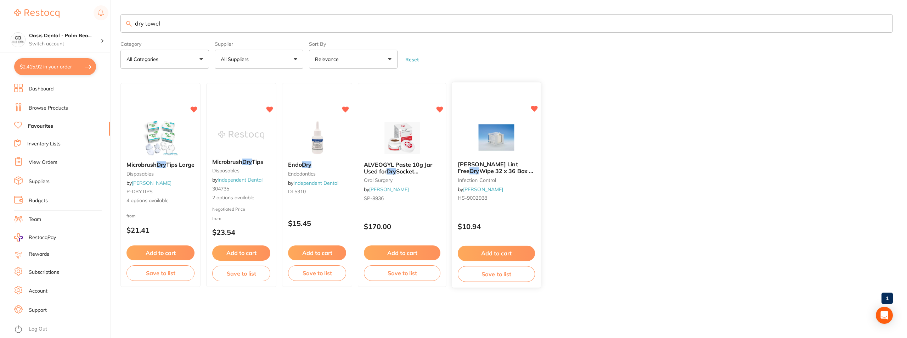
type input "dry towel"
click at [487, 141] on img at bounding box center [496, 138] width 46 height 36
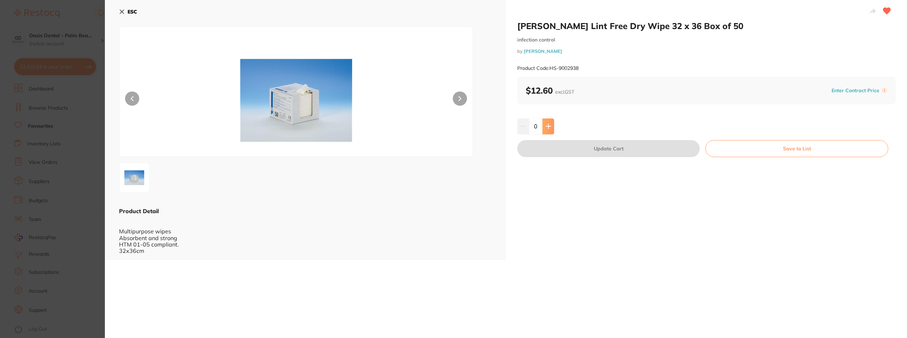
click at [548, 129] on icon at bounding box center [548, 126] width 6 height 6
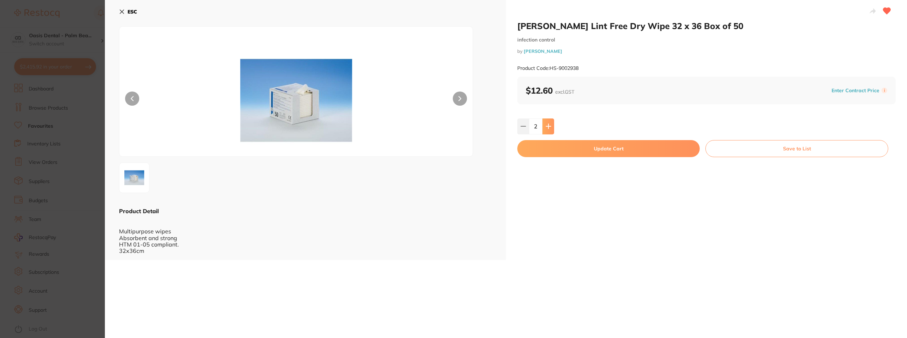
click at [548, 129] on icon at bounding box center [548, 126] width 6 height 6
type input "4"
click at [600, 151] on button "Update Cart" at bounding box center [608, 148] width 182 height 17
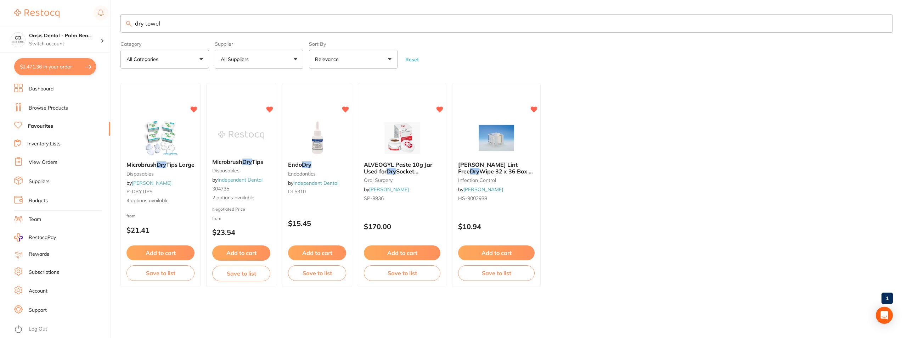
drag, startPoint x: 299, startPoint y: 23, endPoint x: 117, endPoint y: 17, distance: 181.8
click at [117, 17] on div "$2,471.36 Oasis Dental - Palm Bea... Switch account Oasis Dental - Palm Beach $…" at bounding box center [453, 169] width 907 height 338
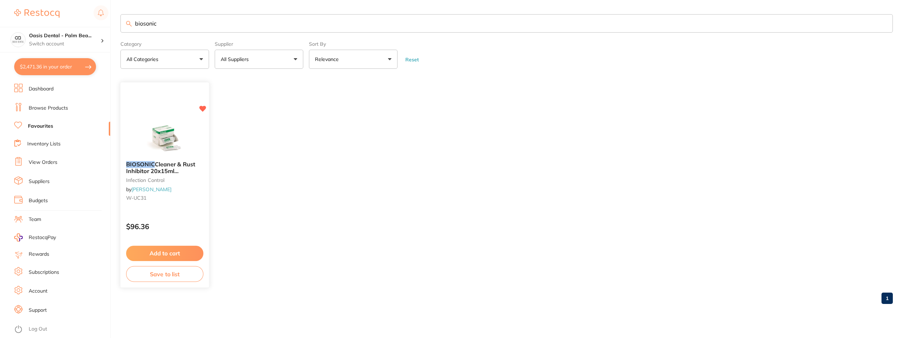
type input "biosonic"
click at [168, 124] on img at bounding box center [164, 138] width 46 height 36
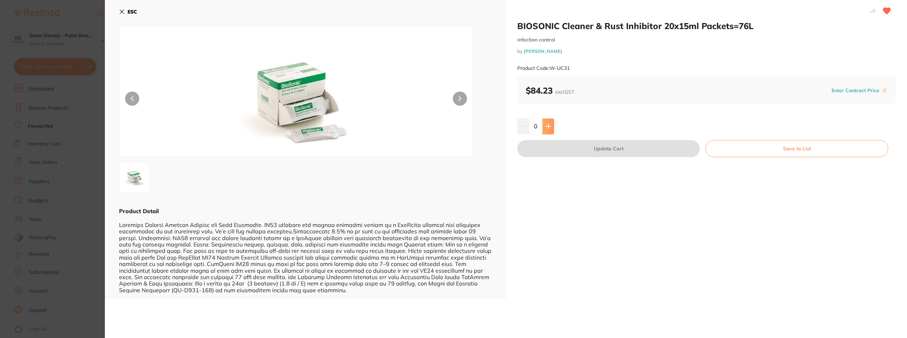
click at [544, 126] on button at bounding box center [548, 126] width 12 height 16
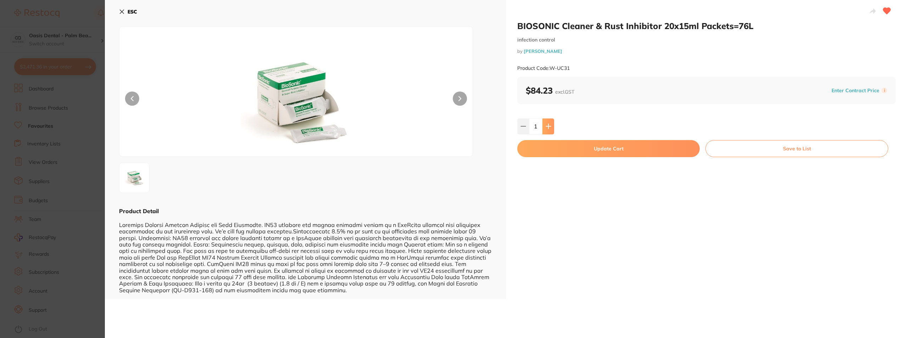
click at [544, 126] on button at bounding box center [548, 126] width 12 height 16
type input "3"
click at [591, 150] on button "Update Cart" at bounding box center [608, 148] width 182 height 17
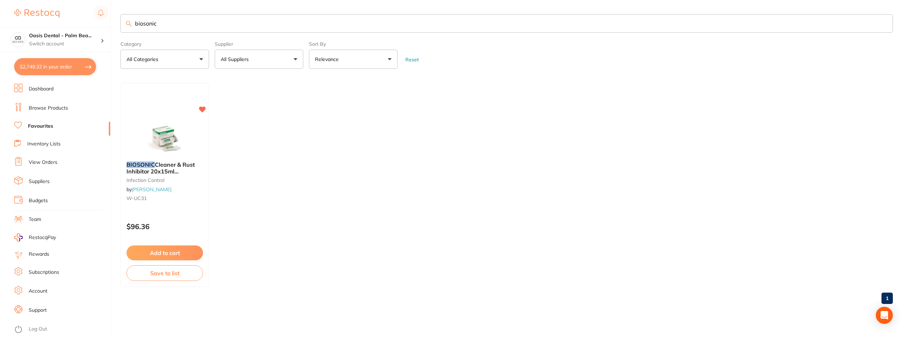
click at [146, 21] on input "biosonic" at bounding box center [506, 23] width 772 height 18
type input "b"
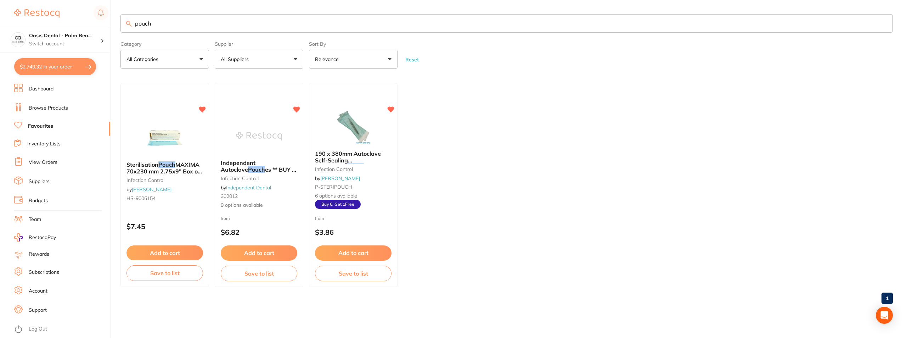
type input "pouch"
click at [265, 137] on img at bounding box center [259, 136] width 46 height 36
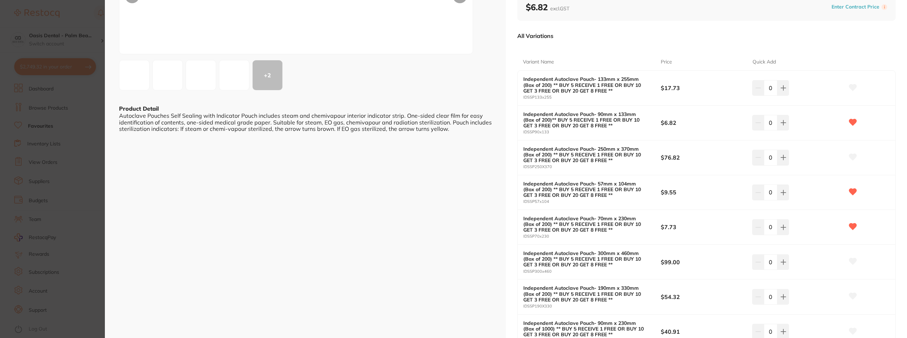
scroll to position [106, 0]
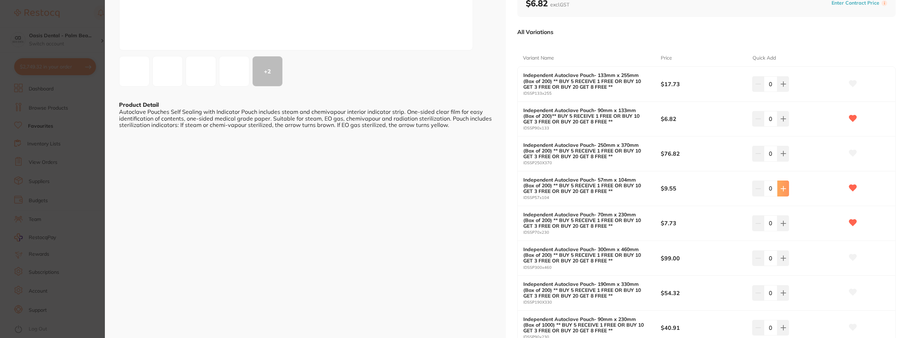
click at [784, 188] on icon at bounding box center [783, 188] width 5 height 5
type input "1"
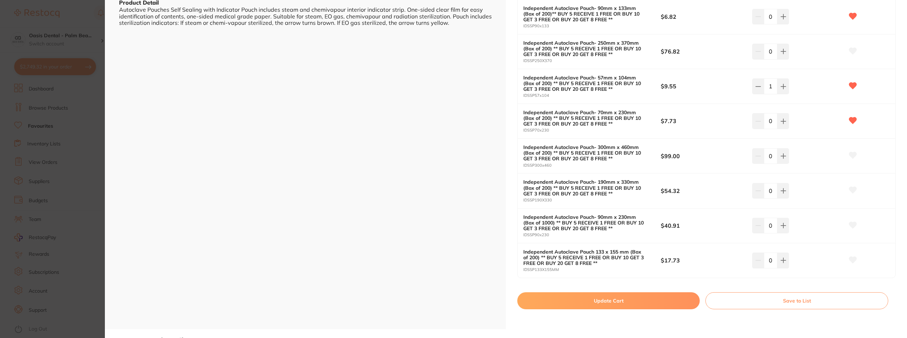
scroll to position [248, 0]
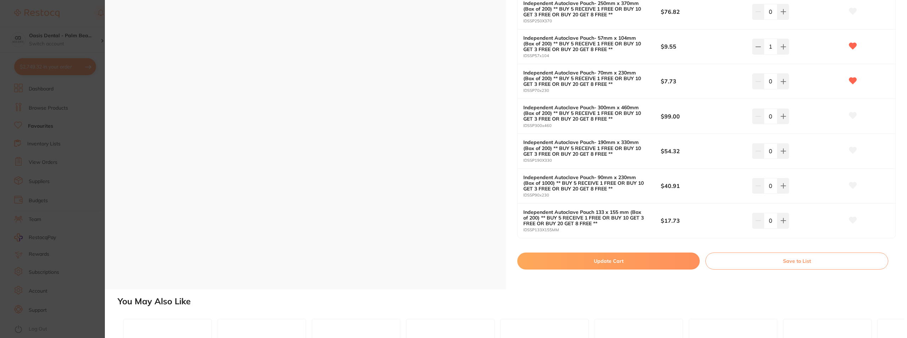
click at [627, 262] on button "Update Cart" at bounding box center [608, 260] width 182 height 17
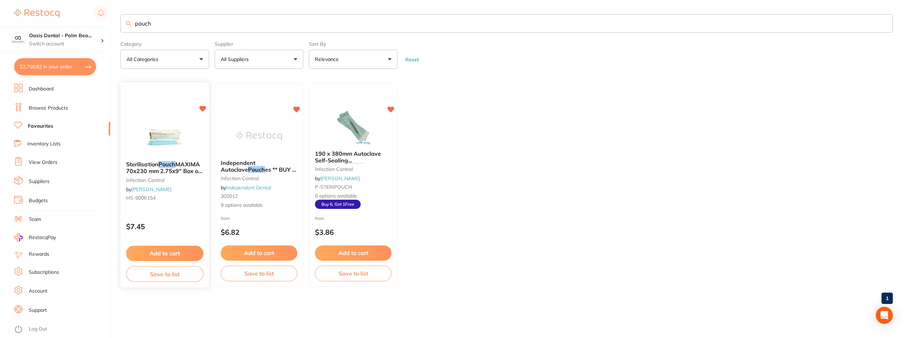
click at [170, 138] on img at bounding box center [164, 138] width 46 height 36
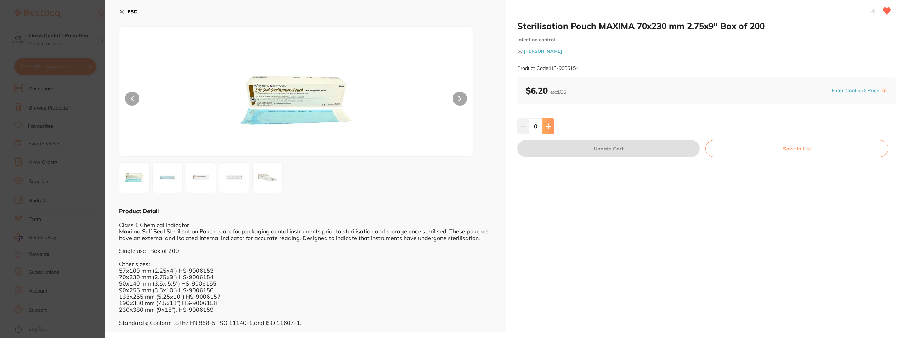
click at [545, 129] on icon at bounding box center [548, 126] width 6 height 6
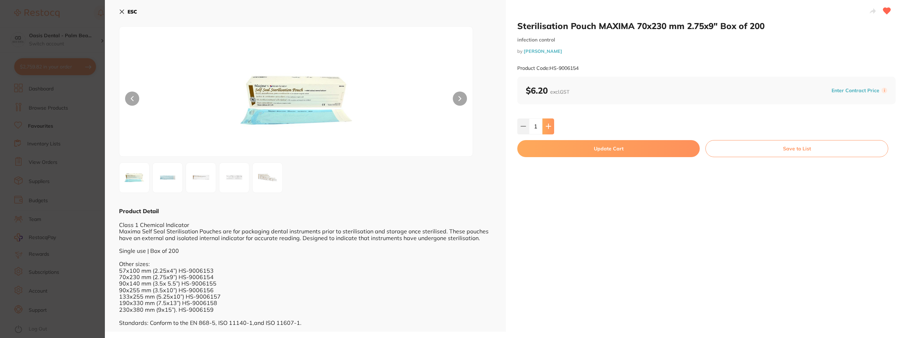
click at [545, 129] on icon at bounding box center [548, 126] width 6 height 6
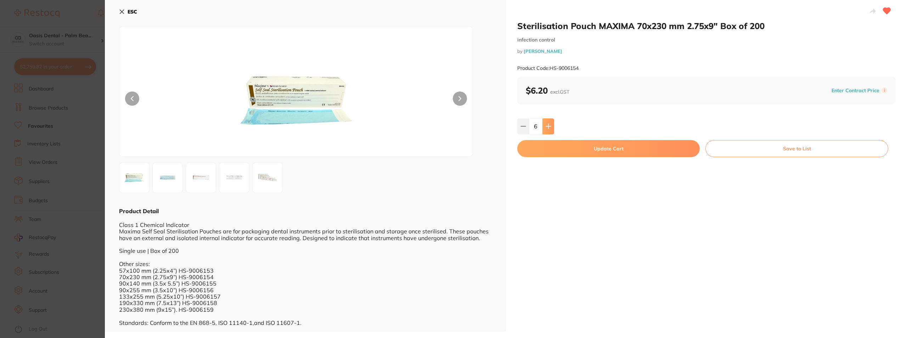
click at [545, 129] on icon at bounding box center [548, 126] width 6 height 6
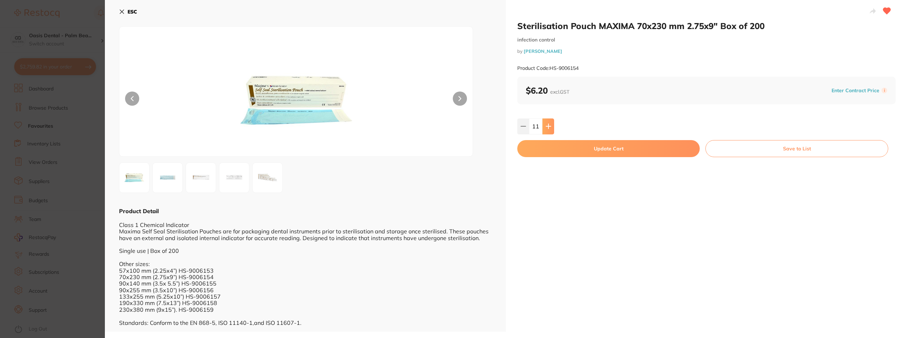
click at [545, 129] on icon at bounding box center [548, 126] width 6 height 6
type input "15"
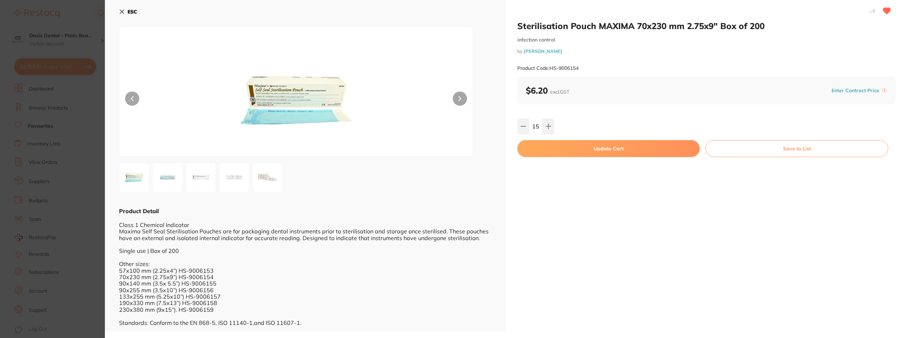
click at [604, 147] on button "Update Cart" at bounding box center [608, 148] width 182 height 17
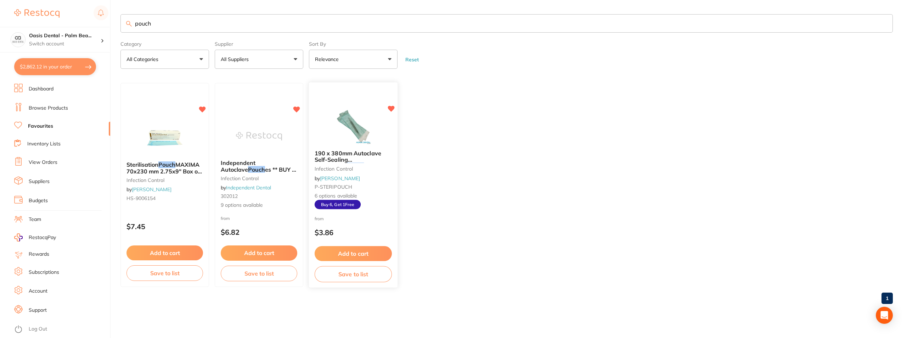
click at [348, 137] on img at bounding box center [353, 126] width 46 height 36
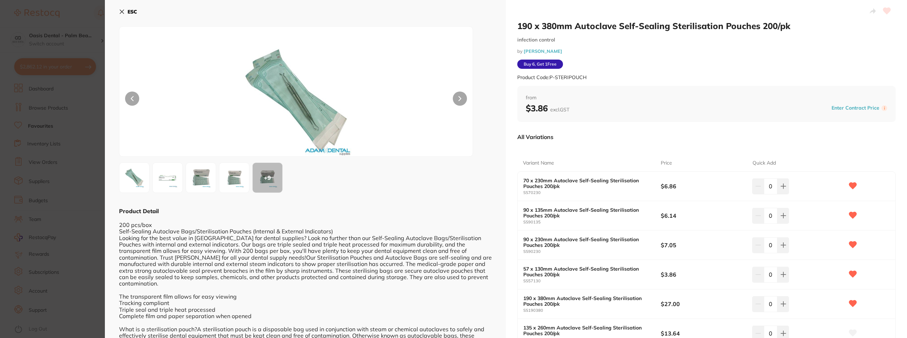
click at [128, 10] on b "ESC" at bounding box center [133, 12] width 10 height 6
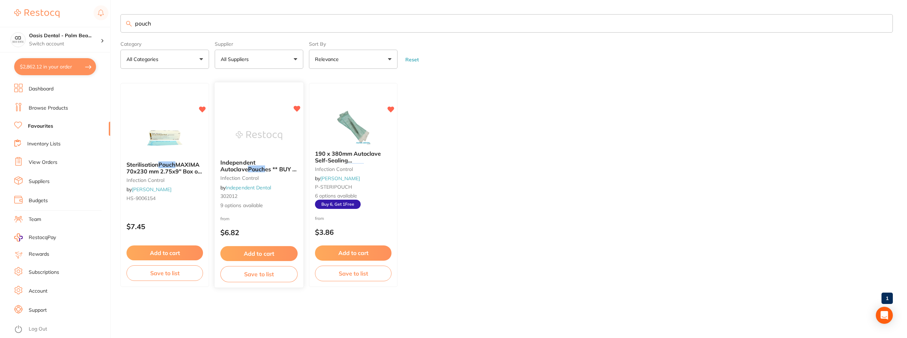
click at [249, 134] on img at bounding box center [259, 136] width 46 height 36
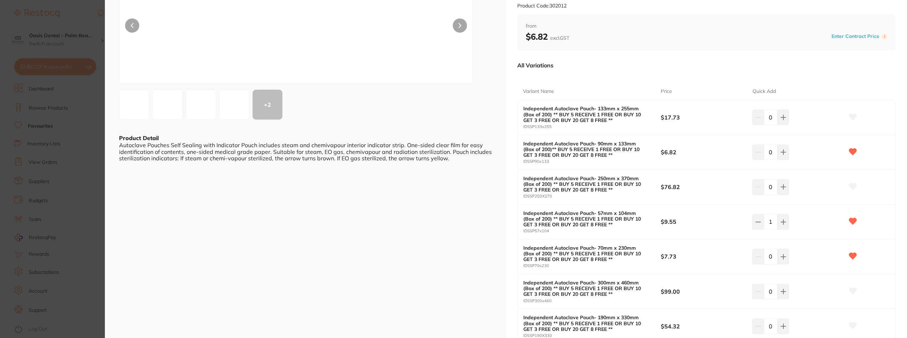
scroll to position [106, 0]
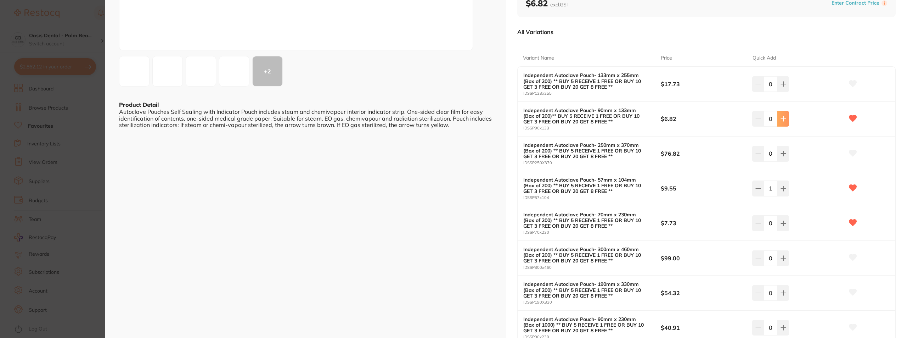
click at [782, 121] on icon at bounding box center [783, 119] width 6 height 6
click at [779, 112] on button at bounding box center [783, 119] width 12 height 16
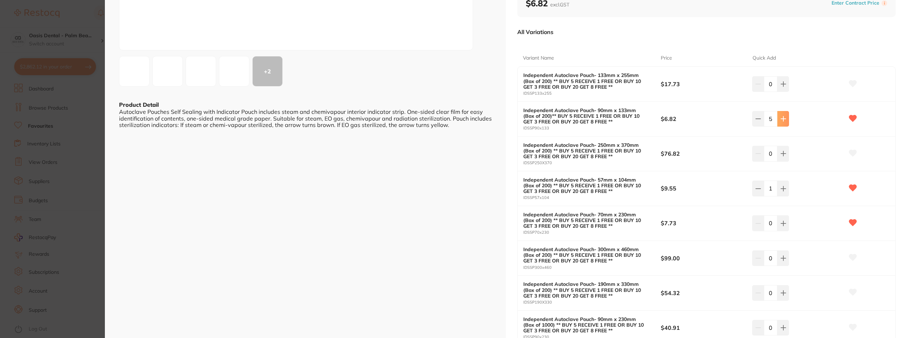
click at [779, 112] on button at bounding box center [783, 119] width 12 height 16
type input "6"
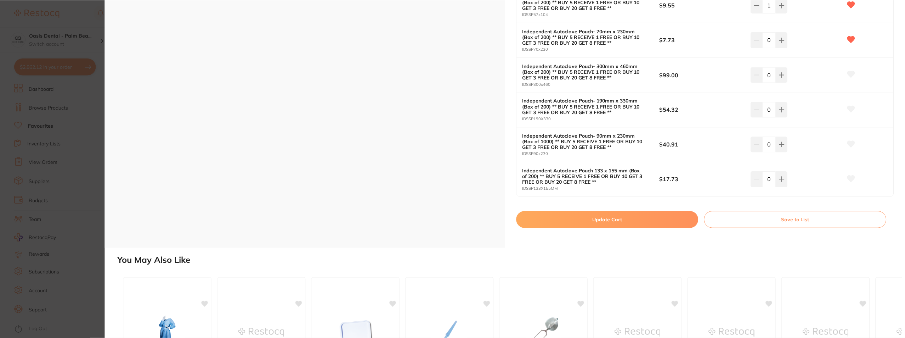
scroll to position [319, 0]
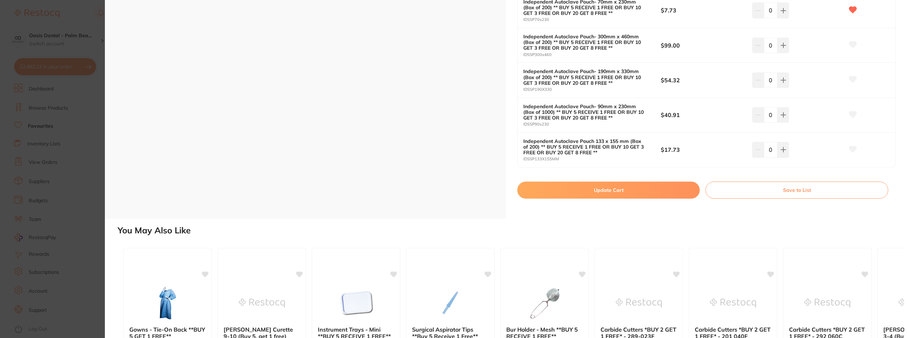
click at [628, 193] on button "Update Cart" at bounding box center [608, 189] width 182 height 17
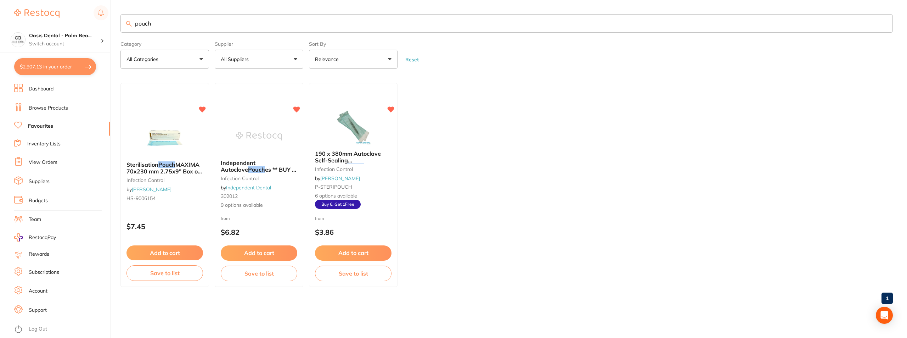
drag, startPoint x: 259, startPoint y: 23, endPoint x: 134, endPoint y: 22, distance: 124.7
click at [134, 22] on input "pouch" at bounding box center [506, 23] width 772 height 18
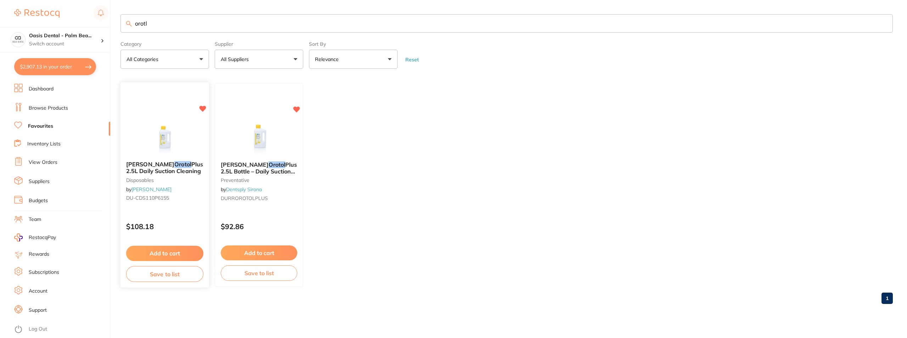
type input "orotl"
click at [172, 138] on img at bounding box center [164, 138] width 46 height 36
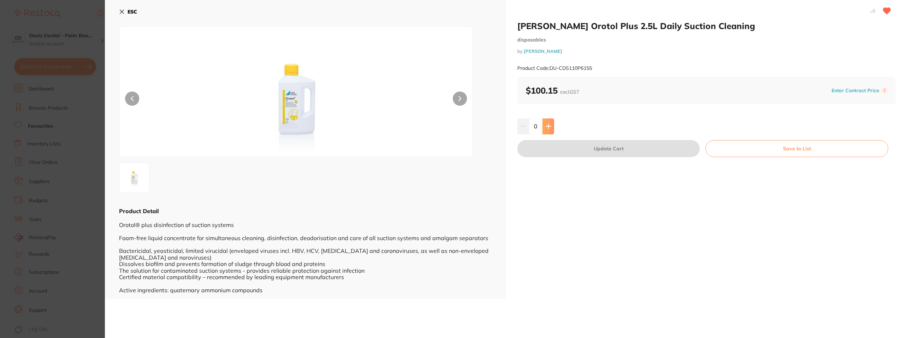
click at [549, 130] on button at bounding box center [548, 126] width 12 height 16
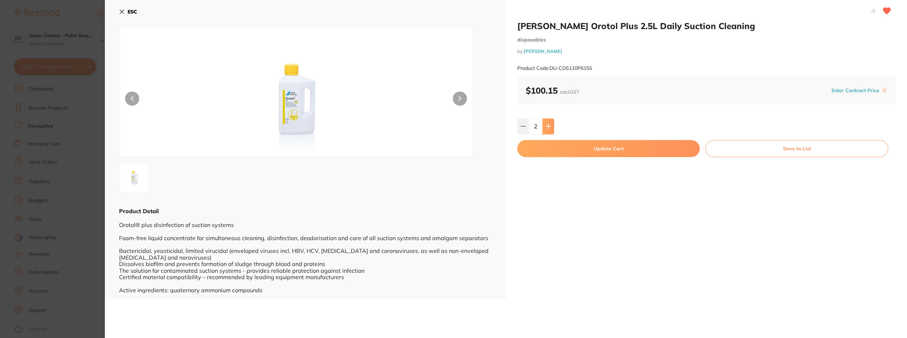
click at [549, 130] on button at bounding box center [548, 126] width 12 height 16
type input "4"
click at [586, 151] on button "Update Cart" at bounding box center [608, 148] width 182 height 17
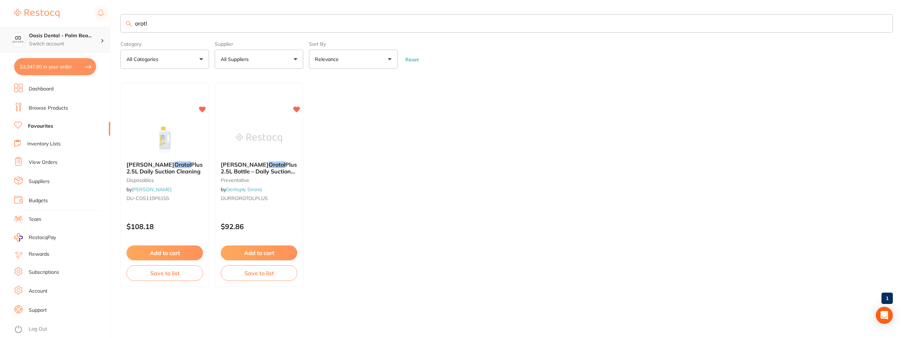
drag, startPoint x: 282, startPoint y: 26, endPoint x: 96, endPoint y: 27, distance: 186.3
click at [96, 27] on div "$3,347.80 Oasis Dental - Palm Bea... Switch account Oasis Dental - Palm Beach $…" at bounding box center [453, 169] width 907 height 338
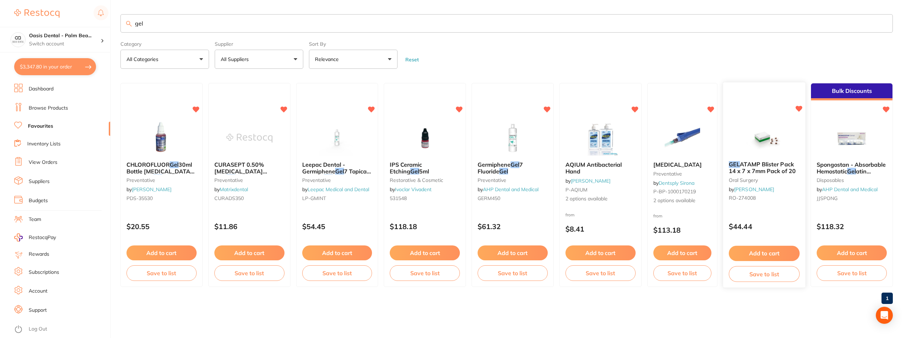
type input "gel"
click at [758, 137] on img at bounding box center [764, 138] width 46 height 36
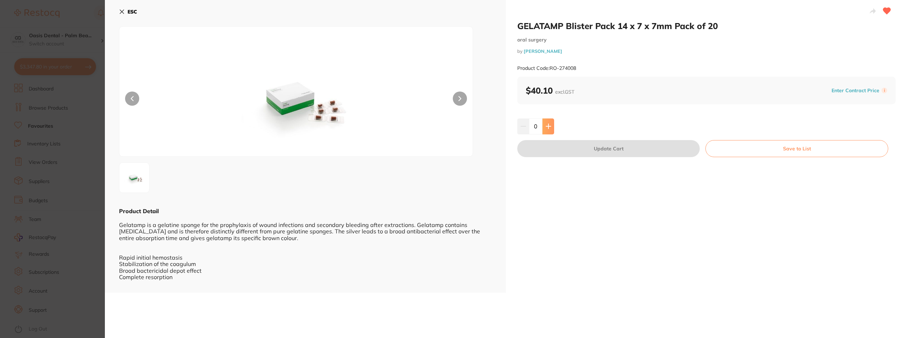
click at [548, 126] on icon at bounding box center [548, 126] width 5 height 5
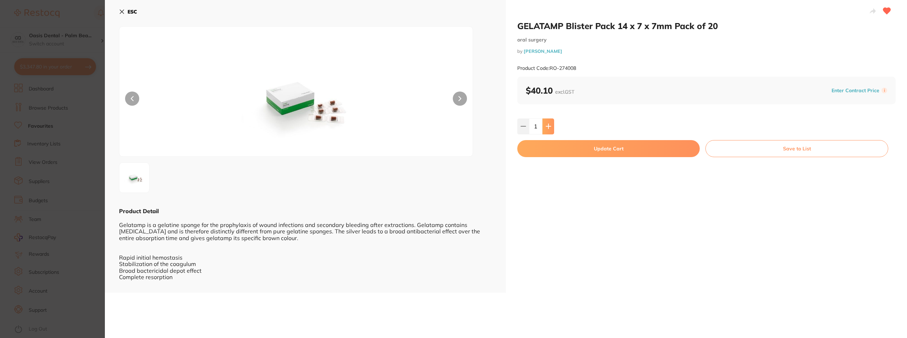
click at [548, 126] on icon at bounding box center [548, 126] width 5 height 5
type input "2"
click at [596, 149] on button "Update Cart" at bounding box center [608, 148] width 182 height 17
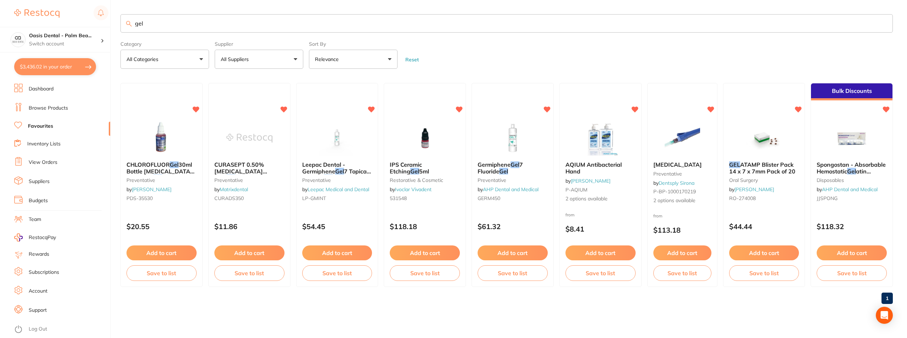
click at [284, 17] on input "gel" at bounding box center [506, 23] width 772 height 18
type input "g"
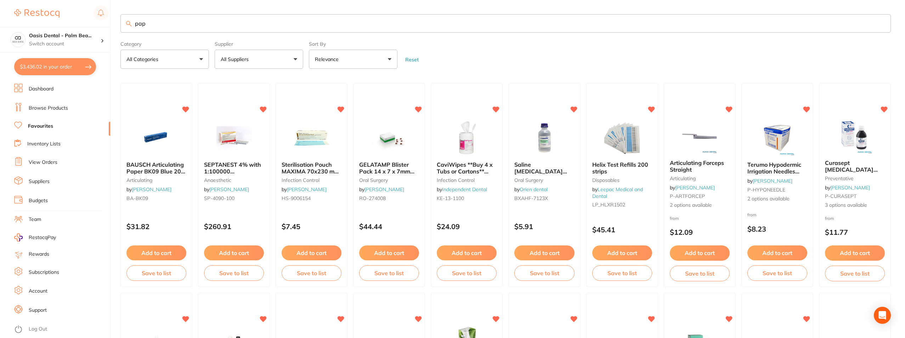
type input "pap"
click at [180, 130] on div at bounding box center [156, 137] width 71 height 35
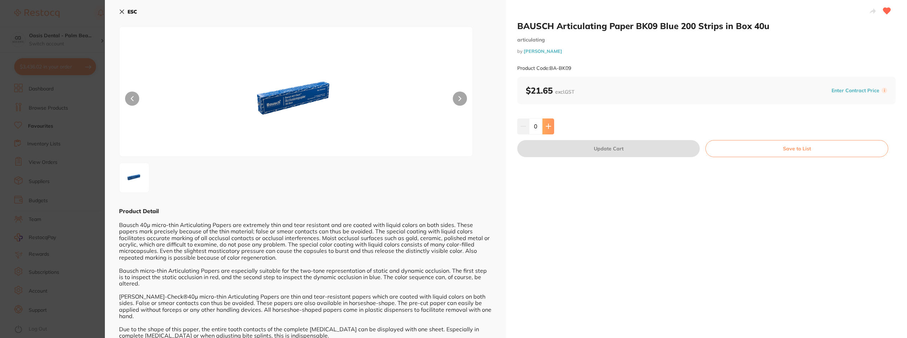
click at [548, 130] on button at bounding box center [548, 126] width 12 height 16
type input "1"
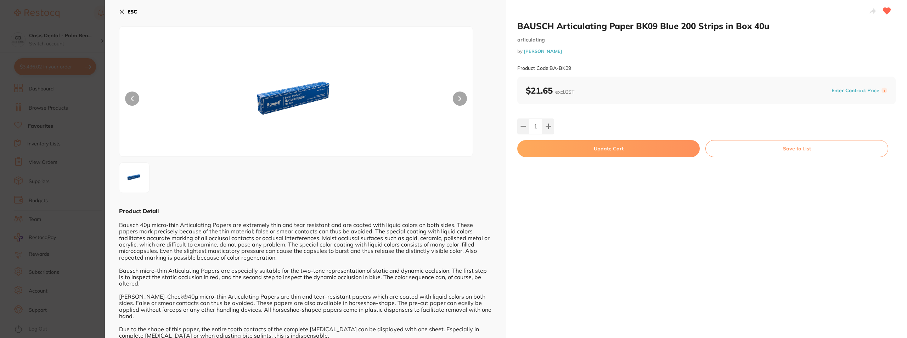
click at [573, 151] on button "Update Cart" at bounding box center [608, 148] width 182 height 17
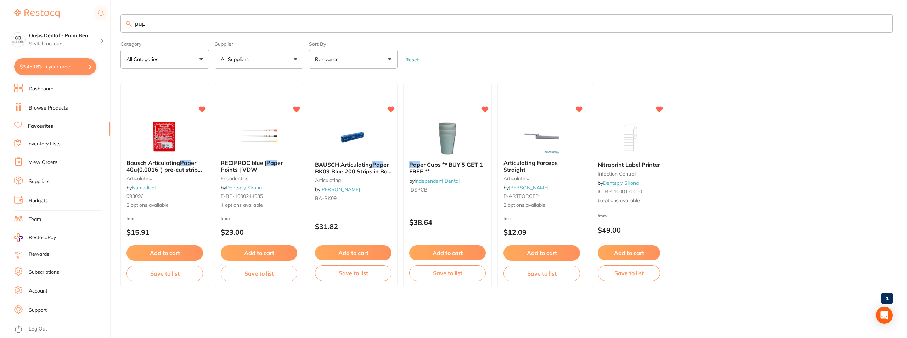
drag, startPoint x: 274, startPoint y: 29, endPoint x: 136, endPoint y: 25, distance: 137.9
click at [136, 25] on input "pap" at bounding box center [506, 23] width 772 height 18
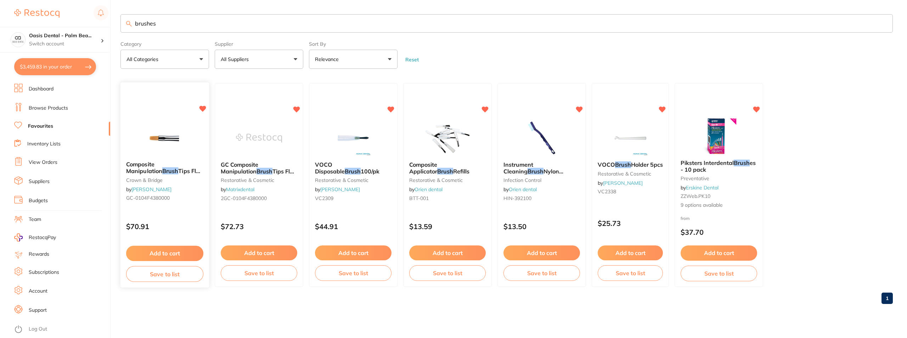
type input "brushes"
click at [158, 137] on img at bounding box center [164, 138] width 46 height 36
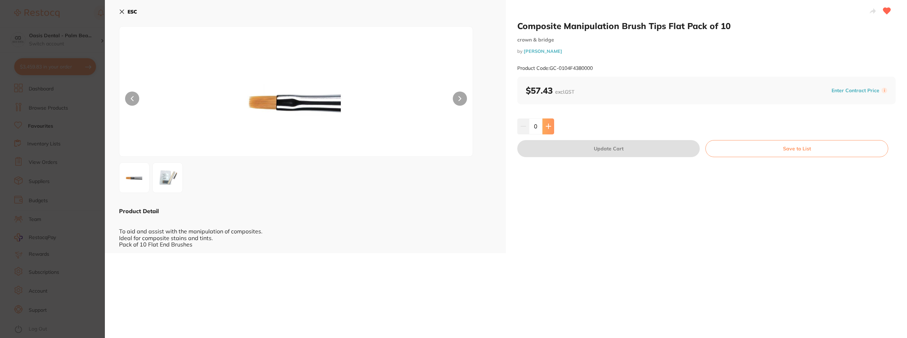
click at [547, 133] on button at bounding box center [548, 126] width 12 height 16
type input "1"
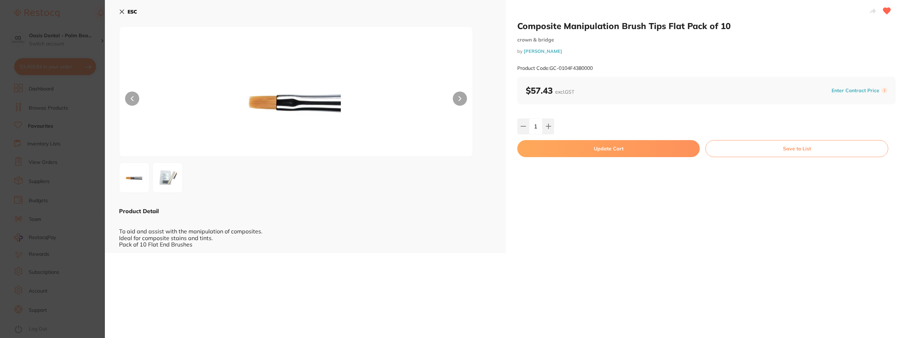
click at [612, 147] on button "Update Cart" at bounding box center [608, 148] width 182 height 17
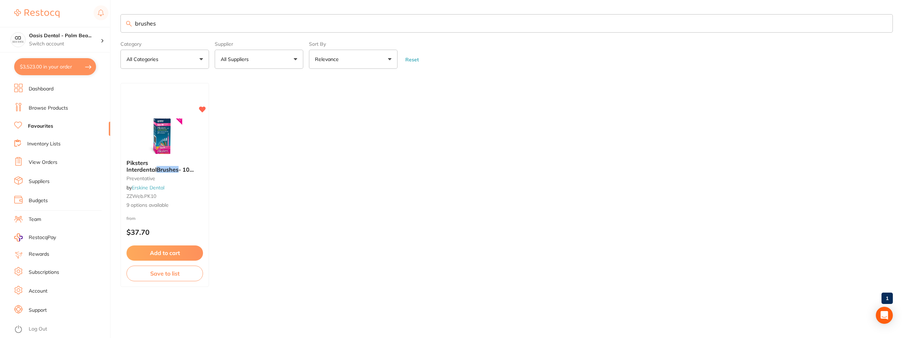
drag, startPoint x: 244, startPoint y: 19, endPoint x: 121, endPoint y: 19, distance: 122.9
click at [121, 19] on input "brushes" at bounding box center [506, 23] width 772 height 18
type input "class 6"
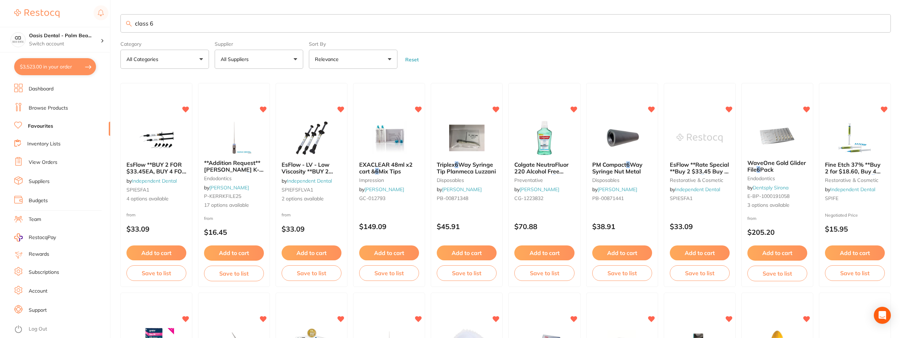
scroll to position [0, 0]
drag, startPoint x: 164, startPoint y: 24, endPoint x: 120, endPoint y: 28, distance: 44.1
click at [120, 28] on div "$3,523.00 Oasis Dental - Palm Bea... Switch account Oasis Dental - Palm Beach $…" at bounding box center [452, 169] width 905 height 338
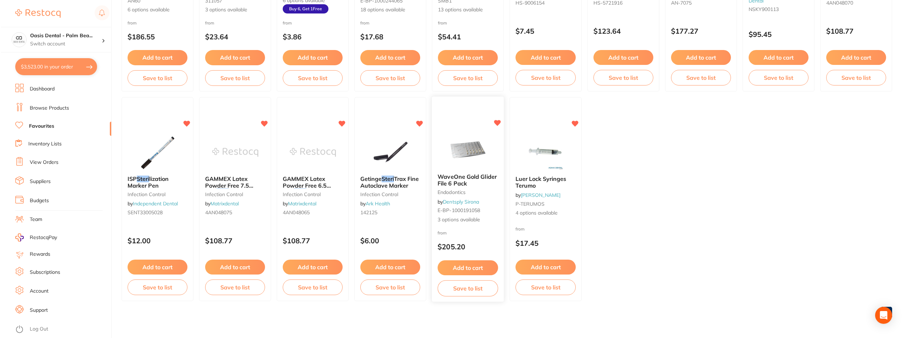
scroll to position [0, 0]
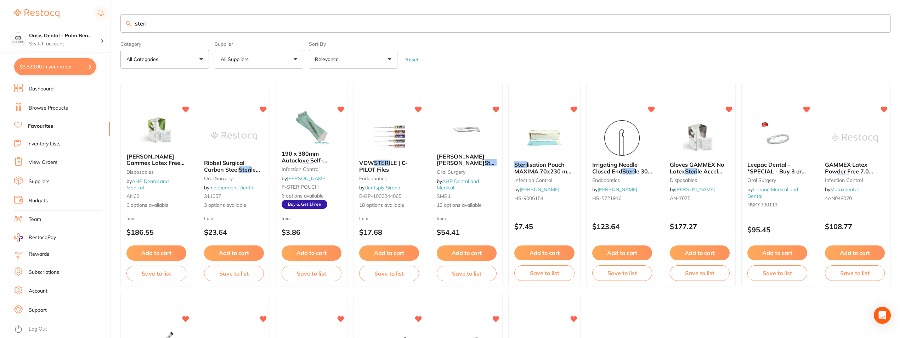
drag, startPoint x: 255, startPoint y: 22, endPoint x: 134, endPoint y: 21, distance: 121.1
click at [134, 21] on input "steri" at bounding box center [505, 23] width 770 height 18
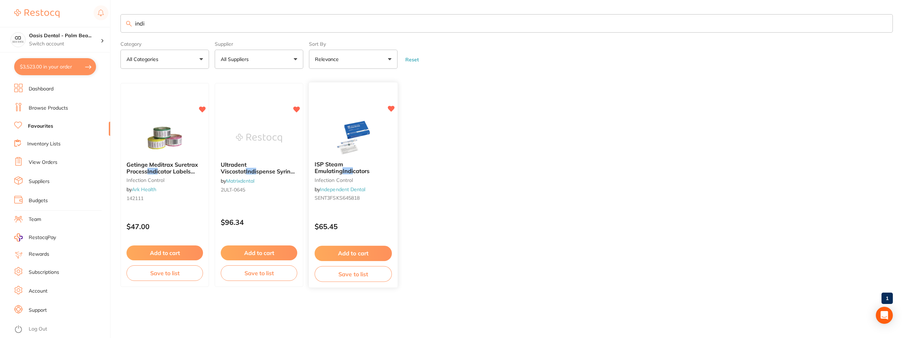
type input "indi"
click at [345, 127] on img at bounding box center [353, 138] width 46 height 36
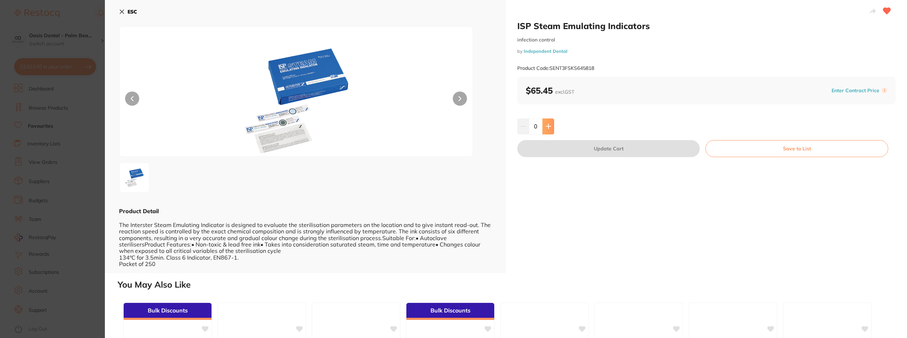
click at [548, 125] on icon at bounding box center [548, 126] width 5 height 5
type input "1"
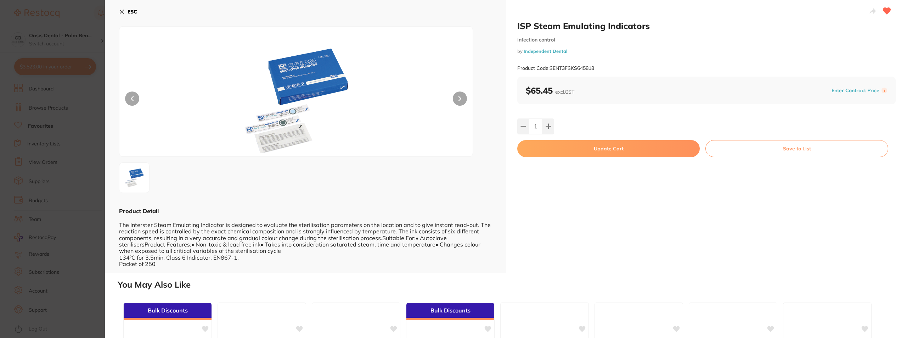
click at [594, 149] on button "Update Cart" at bounding box center [608, 148] width 182 height 17
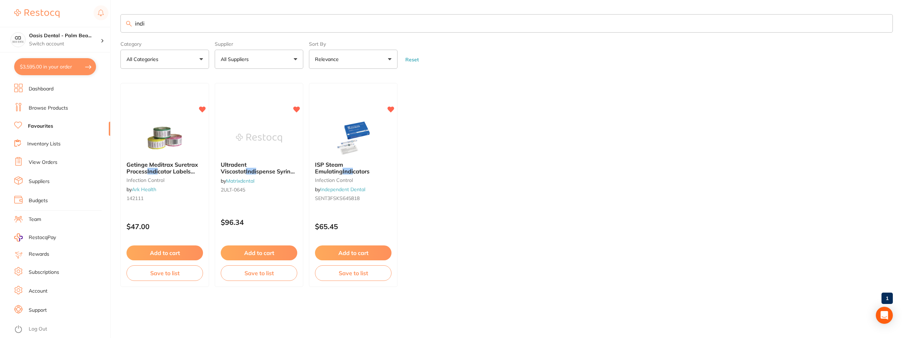
scroll to position [0, 0]
drag, startPoint x: 196, startPoint y: 31, endPoint x: 117, endPoint y: 29, distance: 78.3
click at [117, 29] on div "$3,595.00 Oasis Dental - Palm Bea... Switch account Oasis Dental - [GEOGRAPHIC_…" at bounding box center [453, 169] width 907 height 338
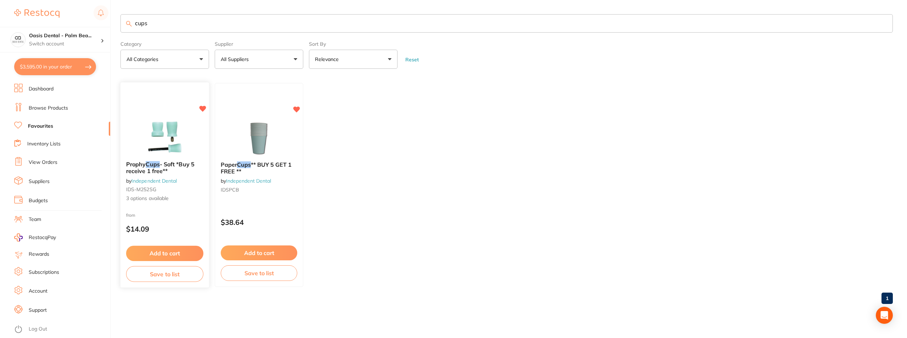
type input "cups"
click at [169, 121] on img at bounding box center [164, 138] width 46 height 36
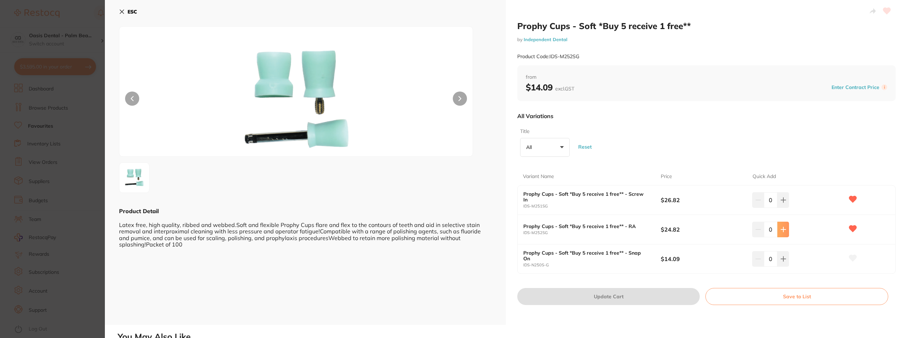
click at [785, 231] on button at bounding box center [783, 229] width 12 height 16
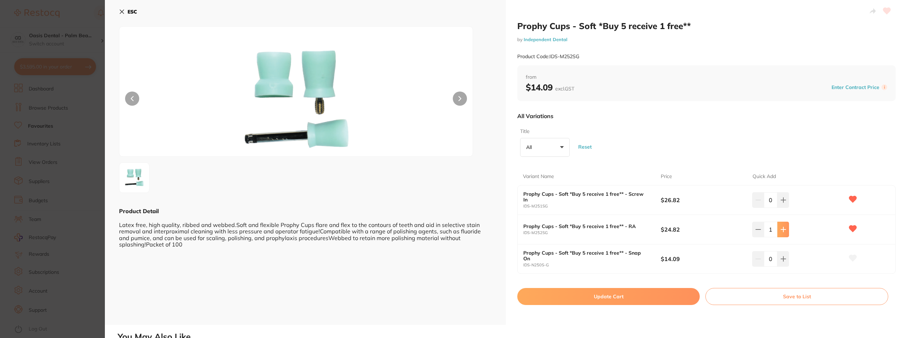
click at [785, 231] on button at bounding box center [783, 229] width 12 height 16
type input "2"
click at [594, 300] on button "Update Cart" at bounding box center [608, 296] width 182 height 17
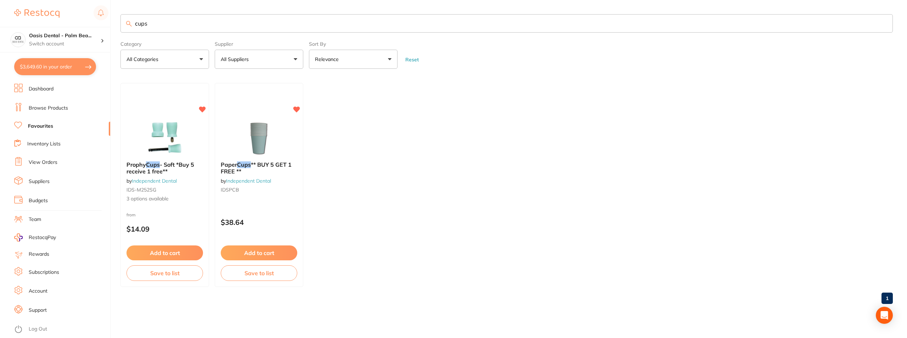
drag, startPoint x: 227, startPoint y: 27, endPoint x: 134, endPoint y: 22, distance: 92.9
click at [134, 22] on input "cups" at bounding box center [506, 23] width 772 height 18
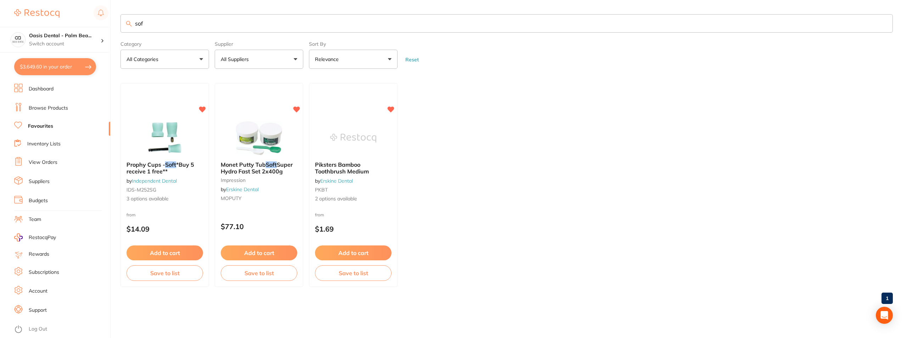
type input "sof"
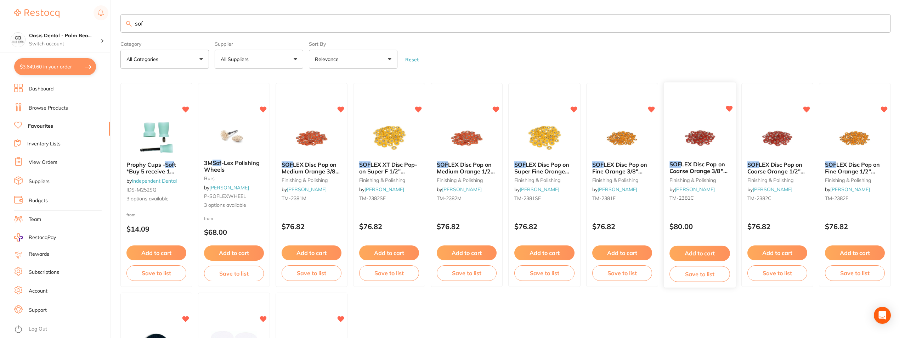
click at [710, 157] on div "SOF LEX Disc Pop on Coarse Orange 3/8" 9.5mm Pack of 85 finishing & polishing b…" at bounding box center [700, 182] width 72 height 54
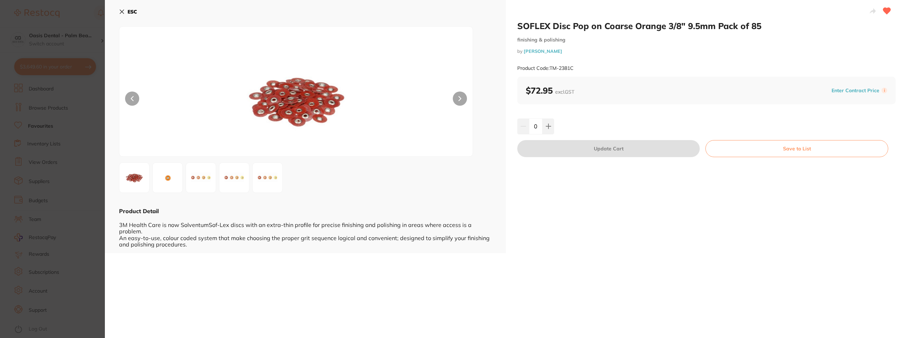
click at [133, 9] on b "ESC" at bounding box center [133, 12] width 10 height 6
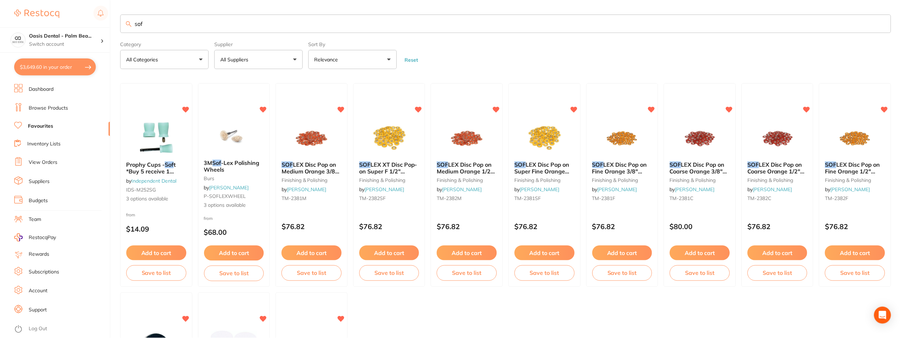
scroll to position [1, 0]
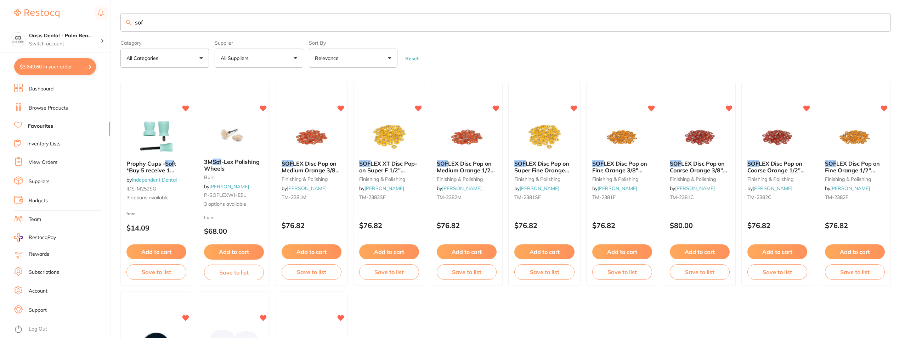
click at [764, 137] on img at bounding box center [777, 136] width 46 height 35
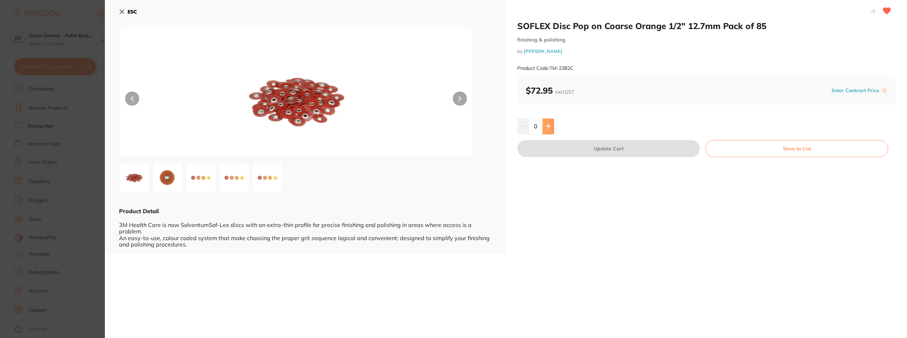
click at [546, 128] on icon at bounding box center [548, 126] width 6 height 6
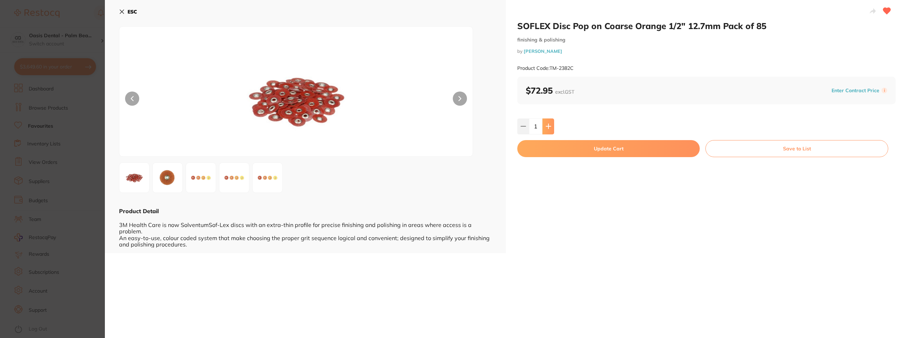
click at [546, 128] on icon at bounding box center [548, 126] width 6 height 6
type input "2"
click at [599, 152] on button "Update Cart" at bounding box center [608, 148] width 182 height 17
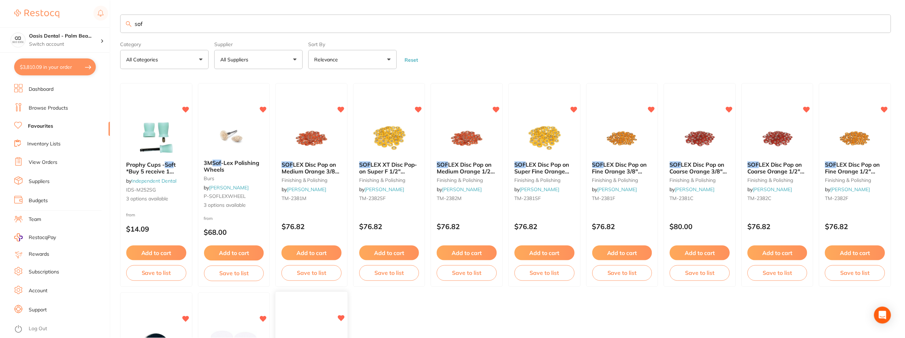
scroll to position [1, 0]
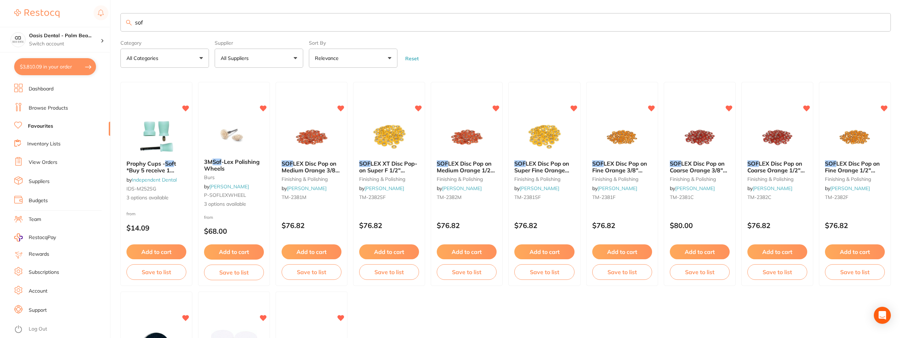
drag, startPoint x: 178, startPoint y: 22, endPoint x: 125, endPoint y: 26, distance: 52.9
click at [125, 26] on input "sof" at bounding box center [505, 22] width 770 height 18
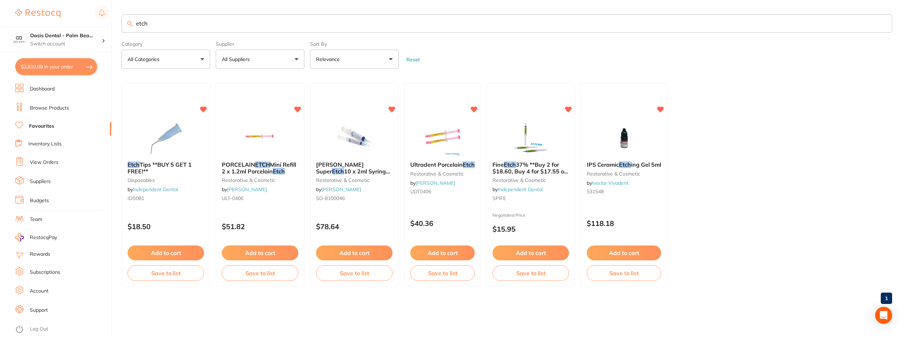
scroll to position [0, 0]
type input "etch"
click at [549, 137] on img at bounding box center [529, 138] width 46 height 36
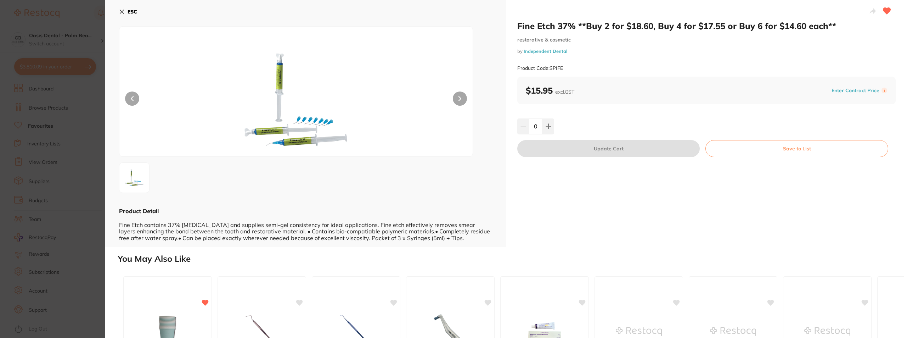
click at [91, 117] on section "Fine Etch 37% **Buy 2 for $18.60, Buy 4 for $17.55 or Buy 6 for $14.60 each** r…" at bounding box center [453, 169] width 907 height 338
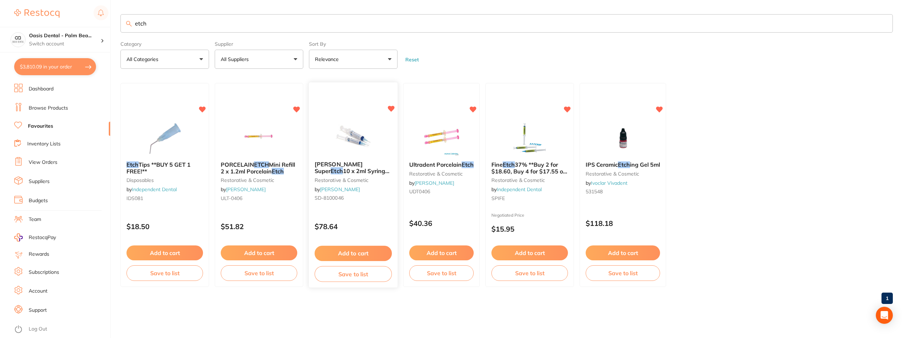
click at [352, 127] on img at bounding box center [353, 138] width 46 height 36
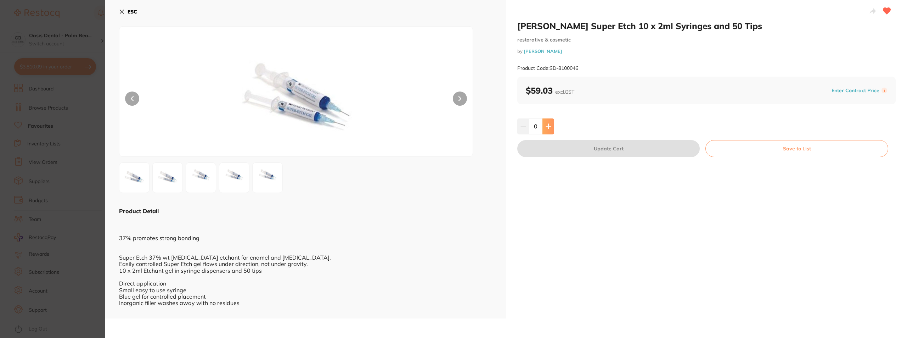
click at [546, 123] on icon at bounding box center [548, 126] width 6 height 6
type input "1"
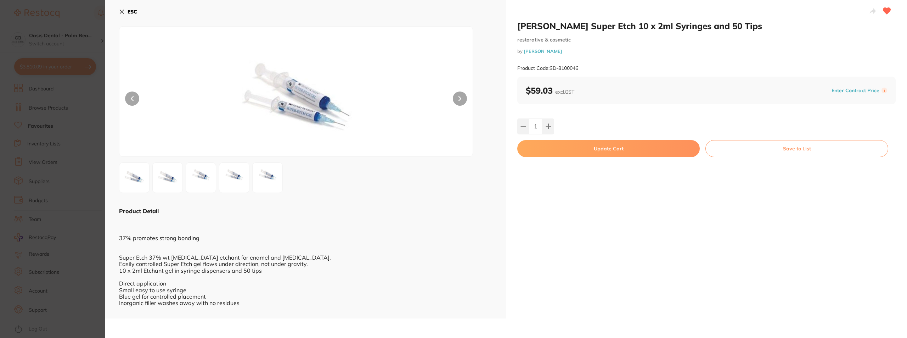
click at [585, 145] on button "Update Cart" at bounding box center [608, 148] width 182 height 17
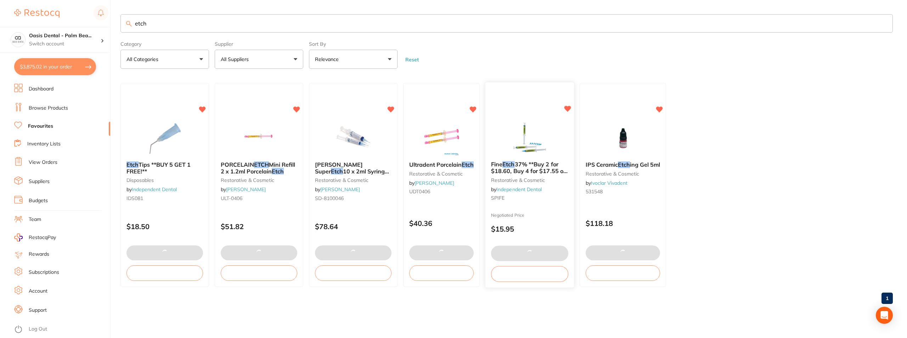
click at [533, 145] on img at bounding box center [529, 138] width 46 height 36
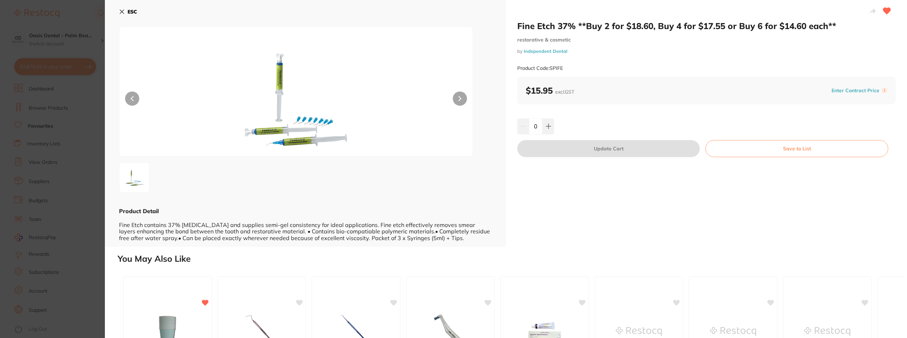
click at [122, 11] on icon at bounding box center [122, 12] width 4 height 4
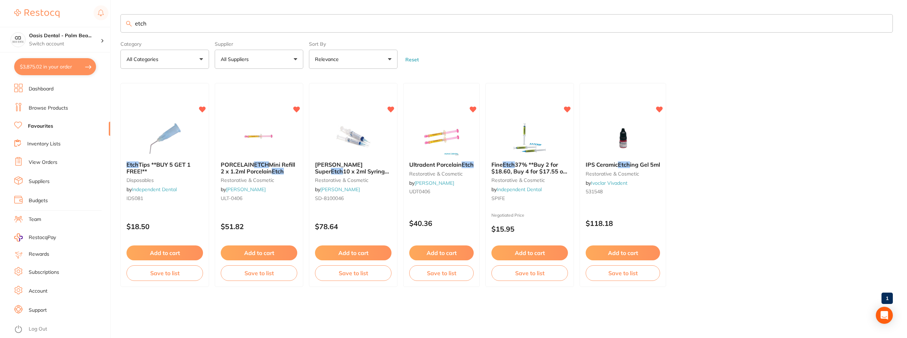
drag, startPoint x: 288, startPoint y: 23, endPoint x: 114, endPoint y: 23, distance: 173.9
click at [114, 23] on div "$3,875.02 Oasis Dental - Palm Bea... Switch account Oasis Dental - Palm Beach $…" at bounding box center [453, 169] width 907 height 338
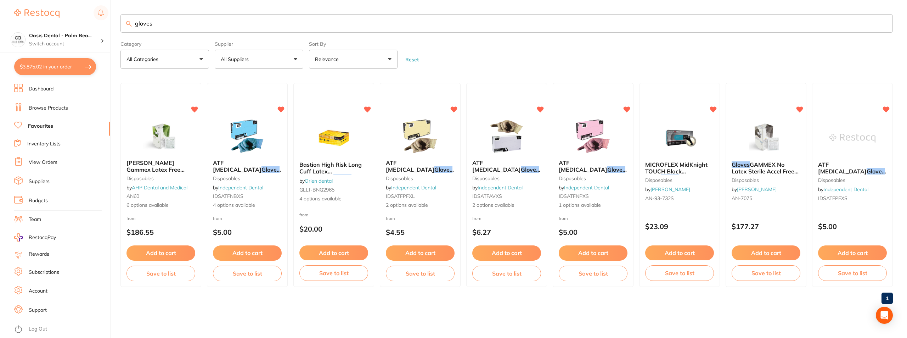
type input "gloves"
click at [593, 143] on img at bounding box center [593, 136] width 46 height 36
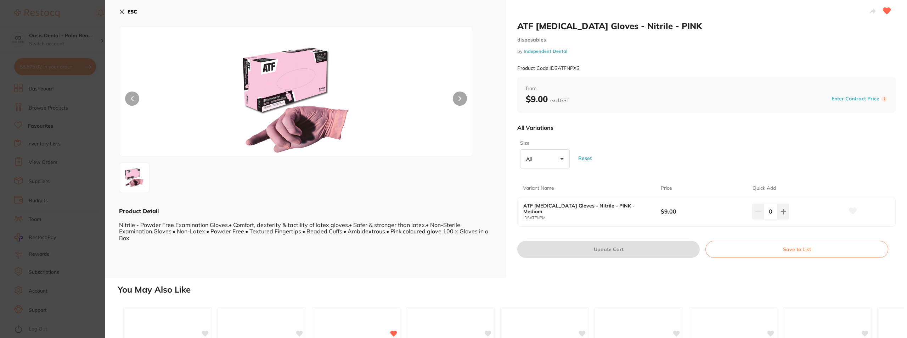
click at [127, 14] on button "ESC" at bounding box center [128, 12] width 18 height 12
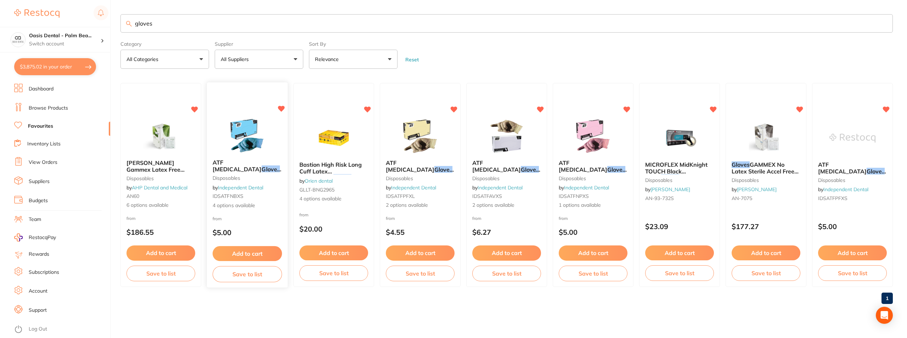
click at [250, 130] on img at bounding box center [247, 136] width 46 height 36
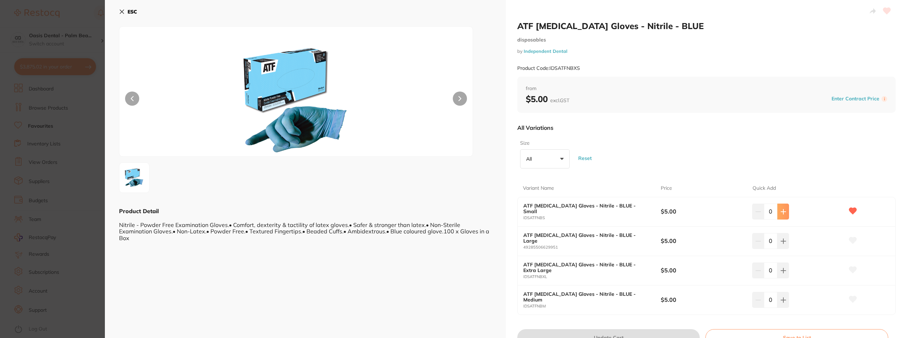
click at [785, 212] on button at bounding box center [783, 211] width 12 height 16
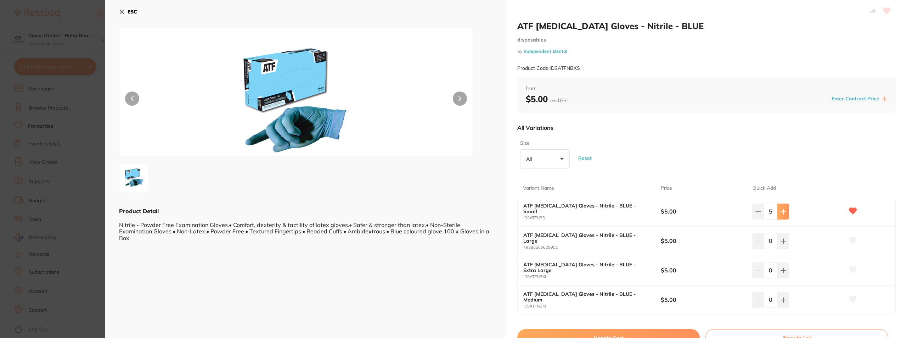
click at [785, 212] on button at bounding box center [783, 211] width 12 height 16
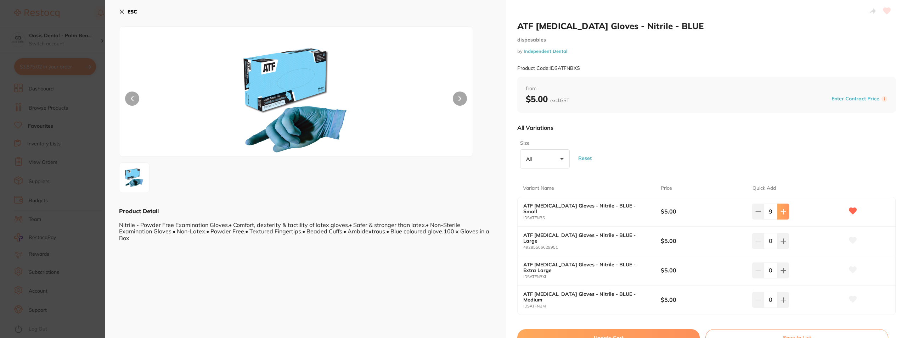
type input "10"
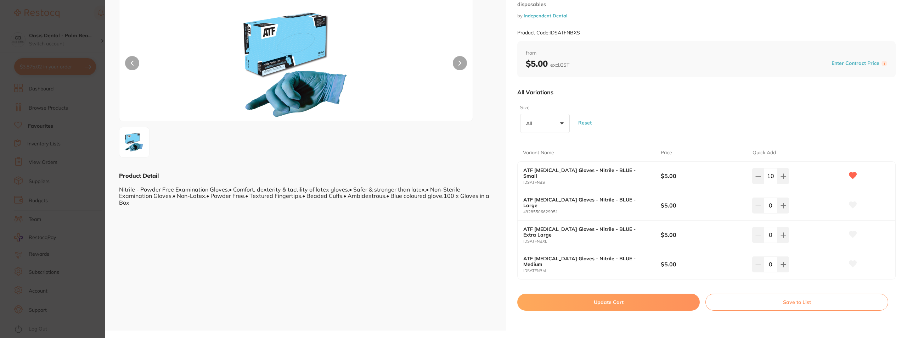
click at [600, 307] on button "Update Cart" at bounding box center [608, 301] width 182 height 17
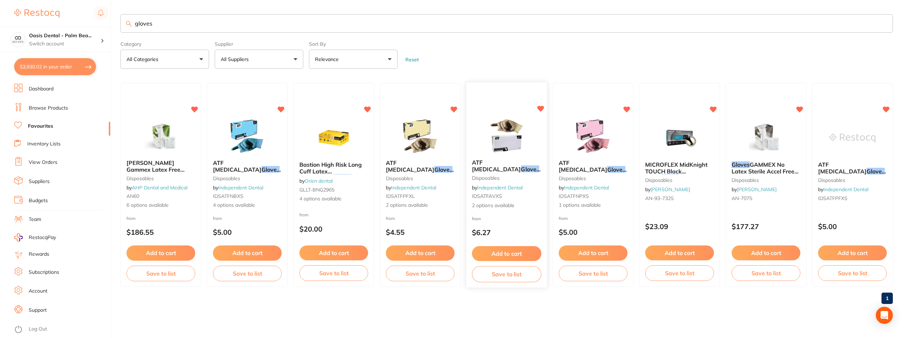
click at [515, 142] on img at bounding box center [506, 136] width 46 height 36
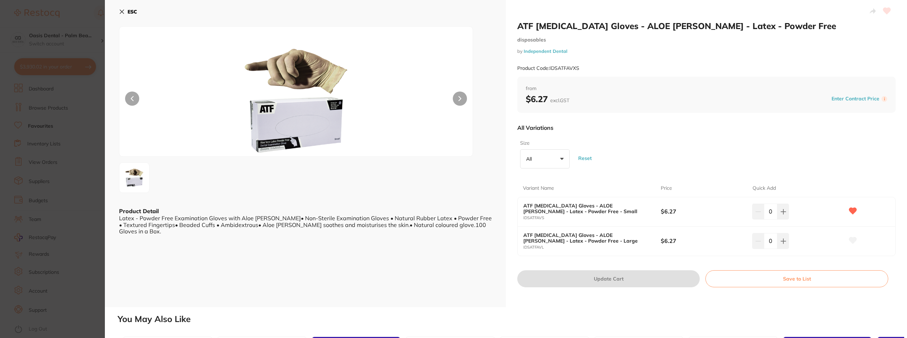
click at [121, 11] on icon at bounding box center [122, 12] width 4 height 4
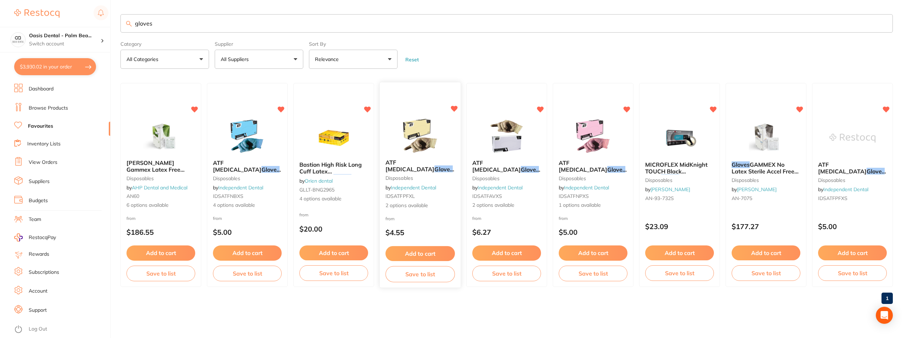
click at [426, 143] on img at bounding box center [420, 136] width 46 height 36
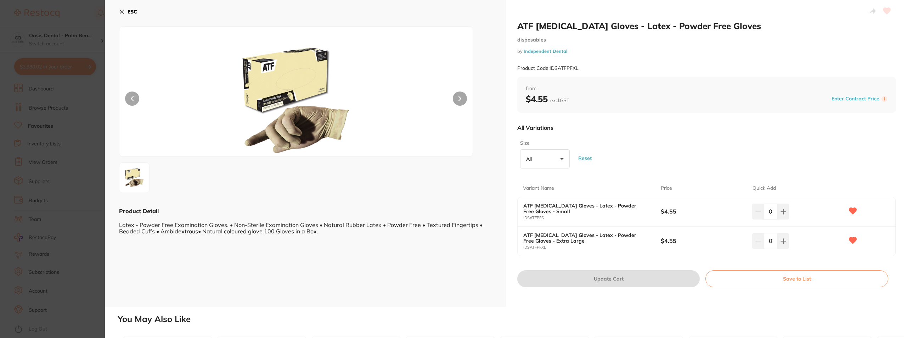
click at [119, 11] on icon at bounding box center [122, 12] width 6 height 6
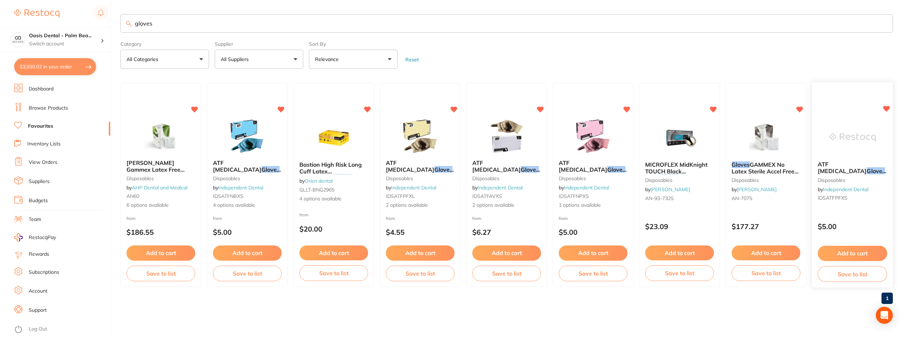
click at [858, 147] on img at bounding box center [852, 138] width 46 height 36
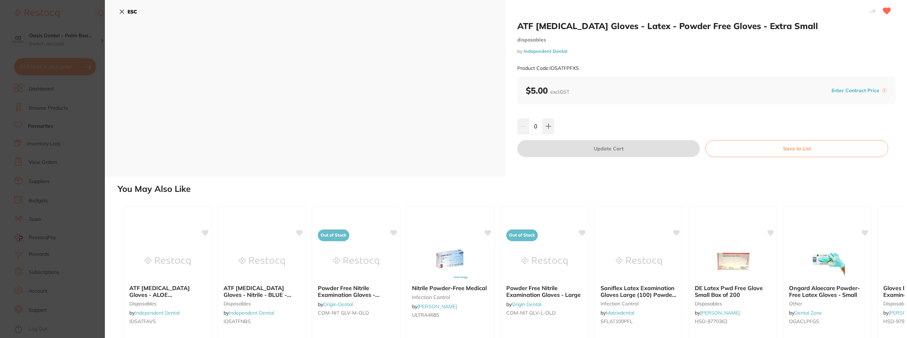
click at [129, 12] on b "ESC" at bounding box center [133, 12] width 10 height 6
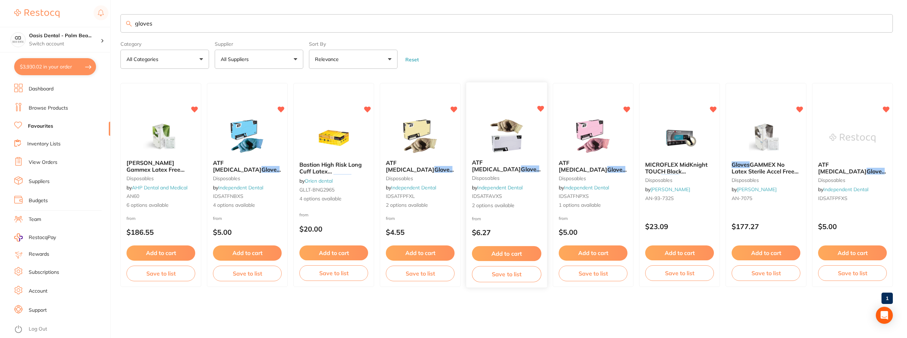
click at [514, 127] on img at bounding box center [506, 136] width 46 height 36
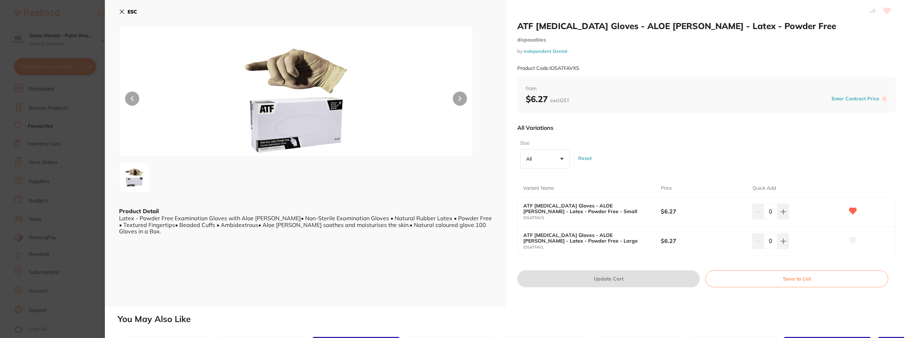
click at [123, 7] on button "ESC" at bounding box center [128, 12] width 18 height 12
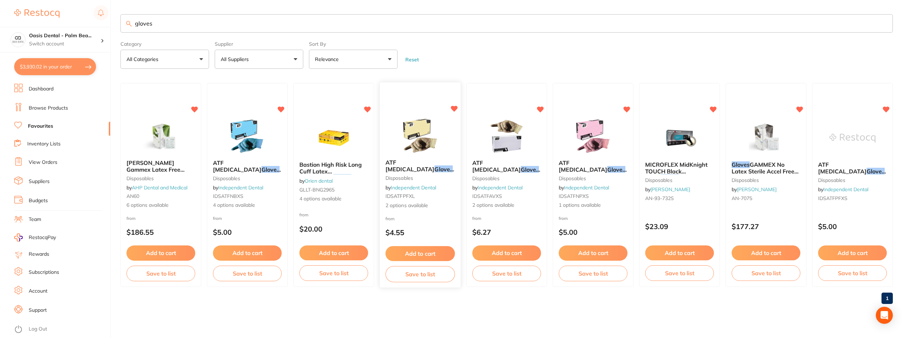
click at [438, 129] on img at bounding box center [420, 136] width 46 height 36
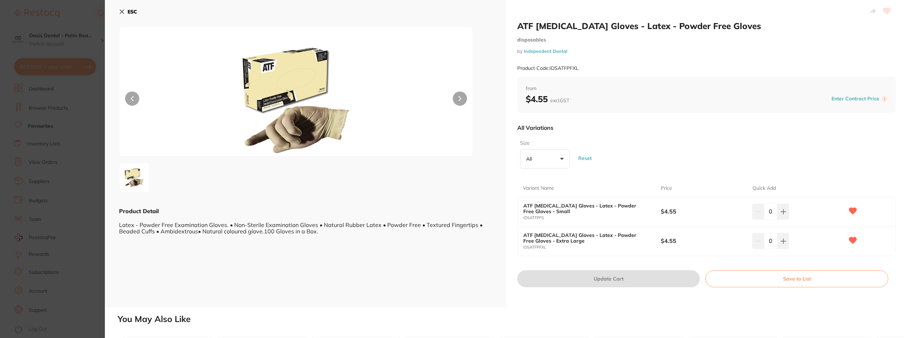
click at [126, 15] on button "ESC" at bounding box center [128, 12] width 18 height 12
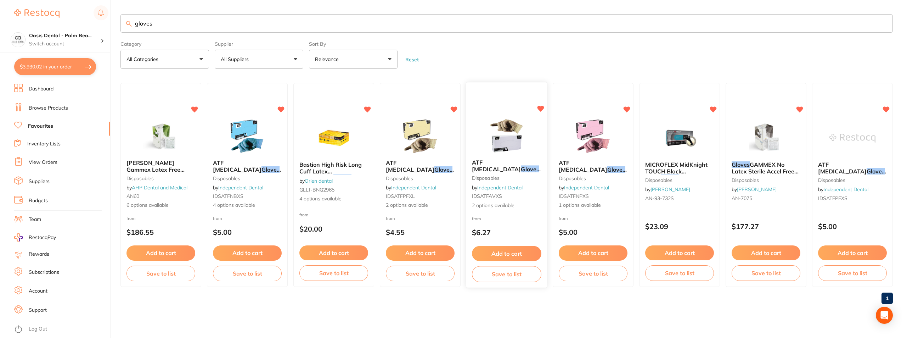
click at [502, 135] on img at bounding box center [506, 136] width 46 height 36
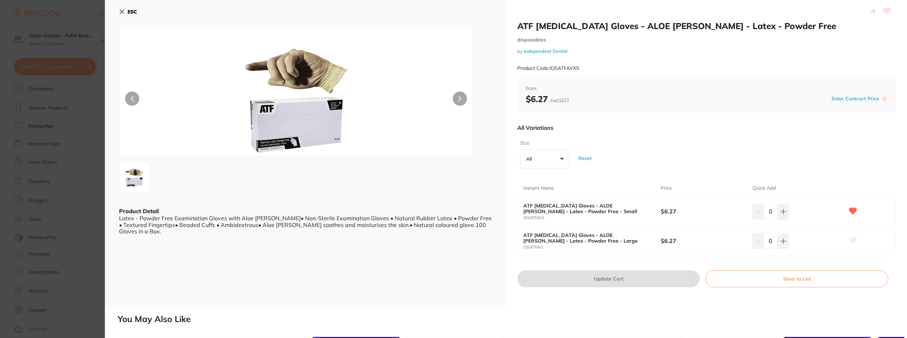
click at [770, 211] on input "0" at bounding box center [770, 211] width 13 height 16
click at [766, 211] on input "0" at bounding box center [770, 211] width 13 height 16
type input "50"
click at [811, 210] on div "50" at bounding box center [798, 211] width 92 height 16
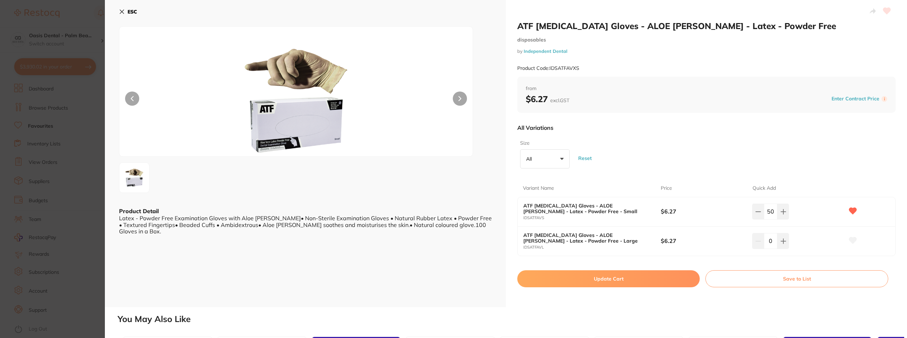
click at [620, 280] on button "Update Cart" at bounding box center [608, 278] width 182 height 17
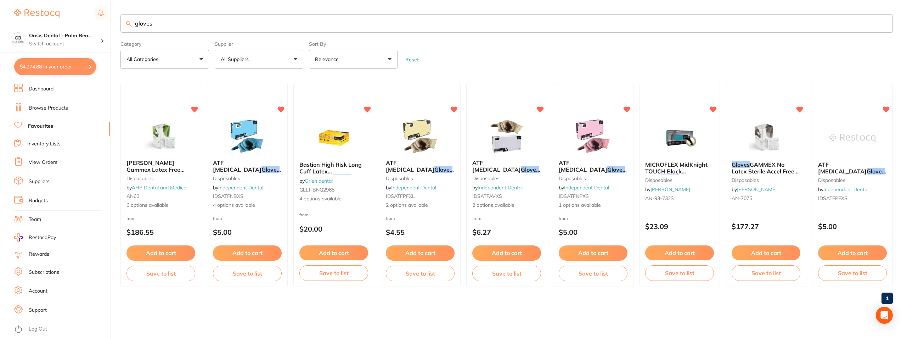
scroll to position [0, 0]
drag, startPoint x: 314, startPoint y: 28, endPoint x: 133, endPoint y: 31, distance: 180.7
click at [133, 31] on input "gloves" at bounding box center [506, 23] width 772 height 18
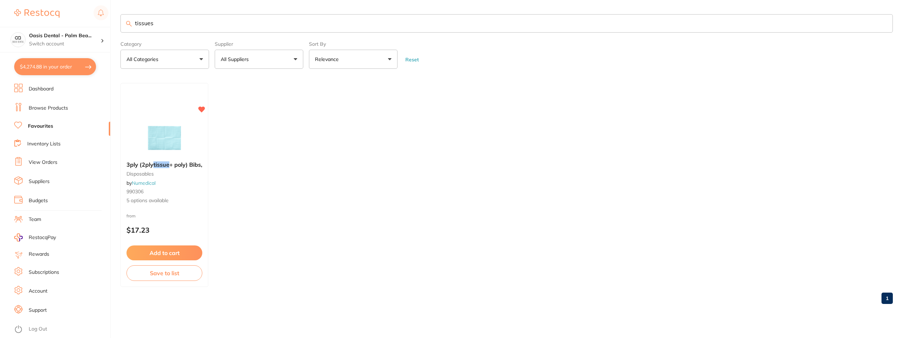
click at [326, 26] on input "tissues" at bounding box center [506, 23] width 772 height 18
type input "t"
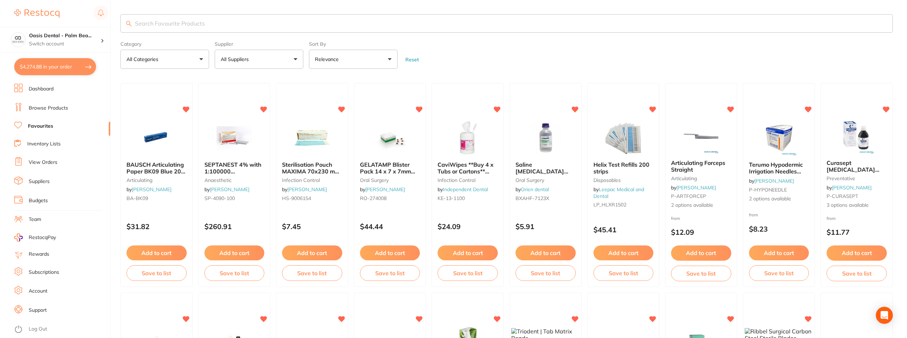
click at [177, 22] on input "search" at bounding box center [506, 23] width 772 height 18
click at [205, 25] on input "search" at bounding box center [506, 23] width 772 height 18
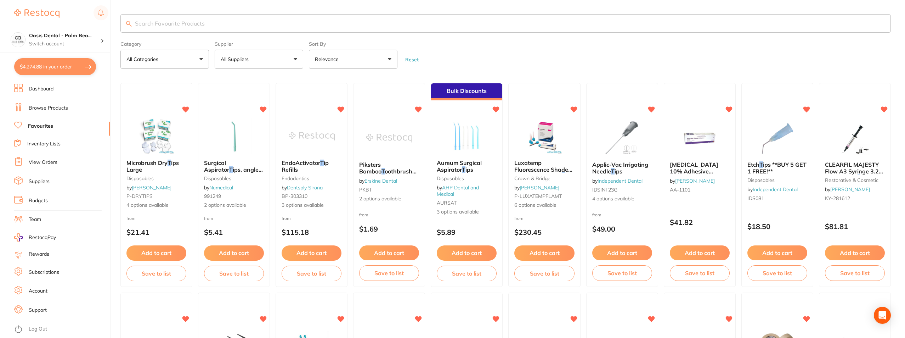
click at [167, 20] on input "search" at bounding box center [505, 23] width 770 height 18
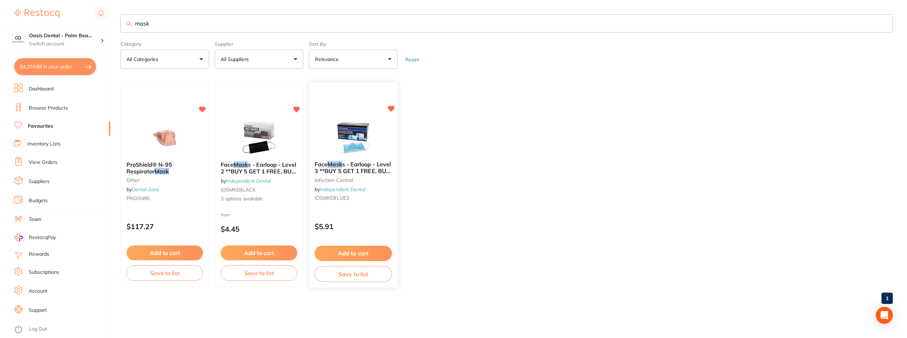
type input "mask"
click at [352, 131] on img at bounding box center [353, 138] width 46 height 36
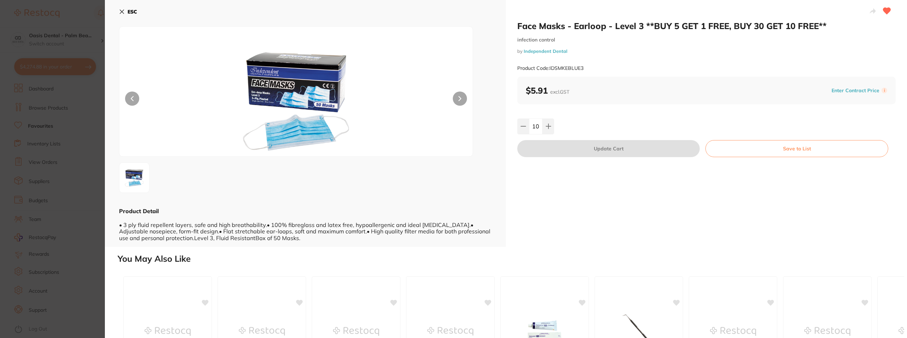
click at [534, 127] on input "10" at bounding box center [535, 126] width 13 height 16
type input "60"
click at [641, 211] on div "Face Masks - Earloop - Level 3 **BUY 5 GET 1 FREE, BUY 30 GET 10 FREE** infecti…" at bounding box center [706, 123] width 401 height 247
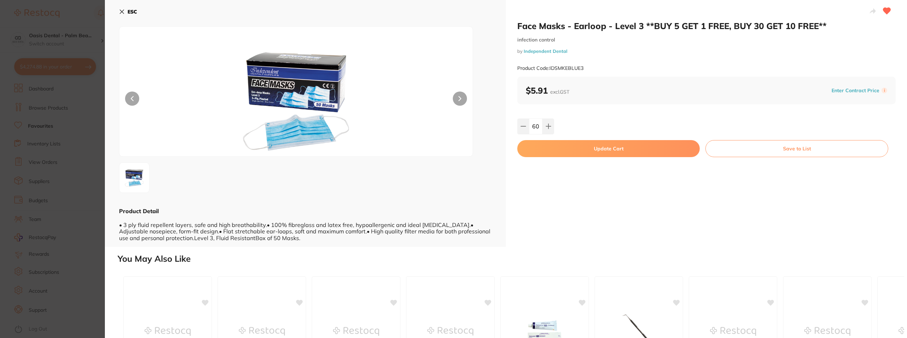
click at [622, 151] on button "Update Cart" at bounding box center [608, 148] width 182 height 17
type input "60"
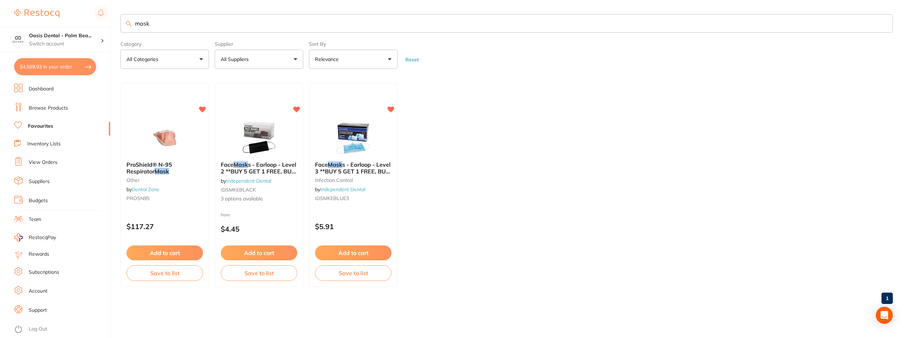
scroll to position [0, 0]
drag, startPoint x: 198, startPoint y: 32, endPoint x: 134, endPoint y: 28, distance: 63.9
click at [134, 28] on input "mask" at bounding box center [506, 23] width 772 height 18
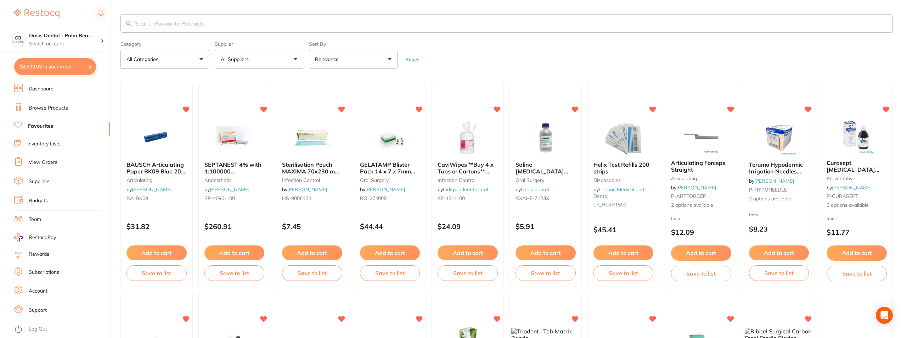
type input "a"
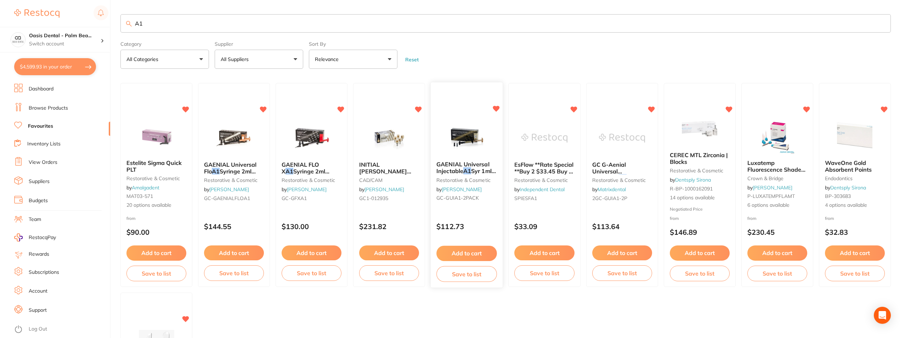
type input "A1"
click at [469, 126] on img at bounding box center [466, 138] width 46 height 36
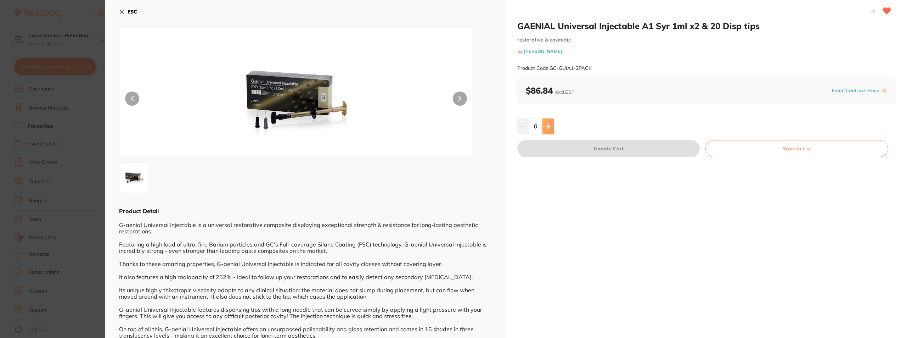
click at [547, 126] on icon at bounding box center [548, 126] width 5 height 5
type input "1"
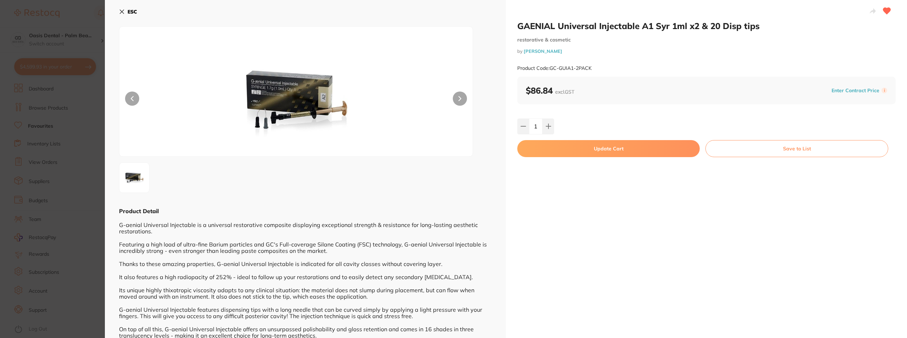
click at [590, 148] on button "Update Cart" at bounding box center [608, 148] width 182 height 17
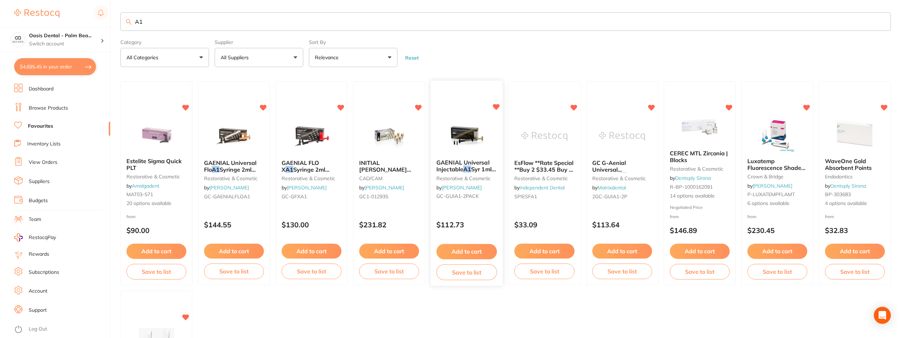
click at [456, 140] on img at bounding box center [466, 136] width 46 height 36
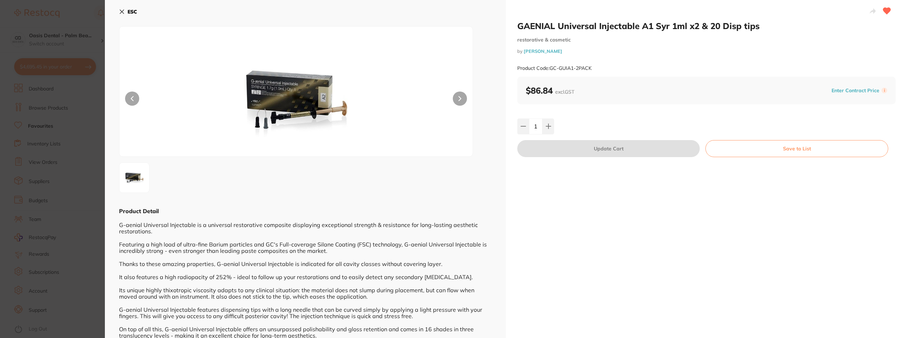
click at [133, 12] on b "ESC" at bounding box center [133, 12] width 10 height 6
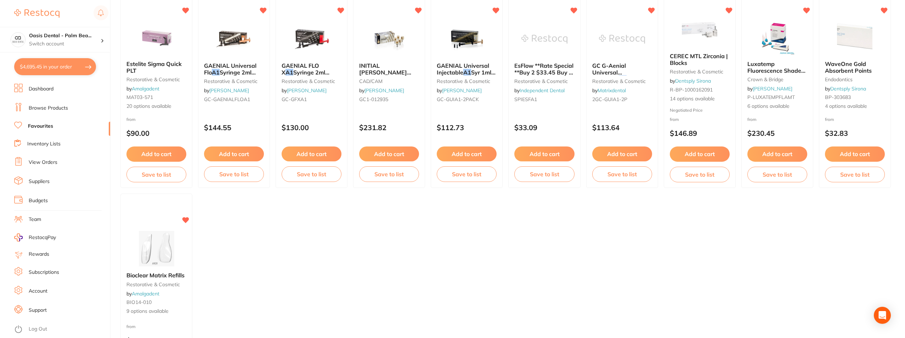
scroll to position [2, 0]
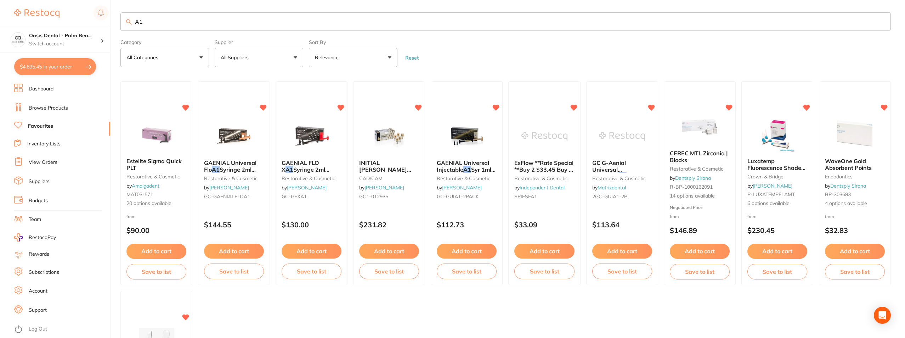
drag, startPoint x: 200, startPoint y: 22, endPoint x: 130, endPoint y: 15, distance: 70.5
click at [130, 15] on input "A1" at bounding box center [505, 21] width 770 height 18
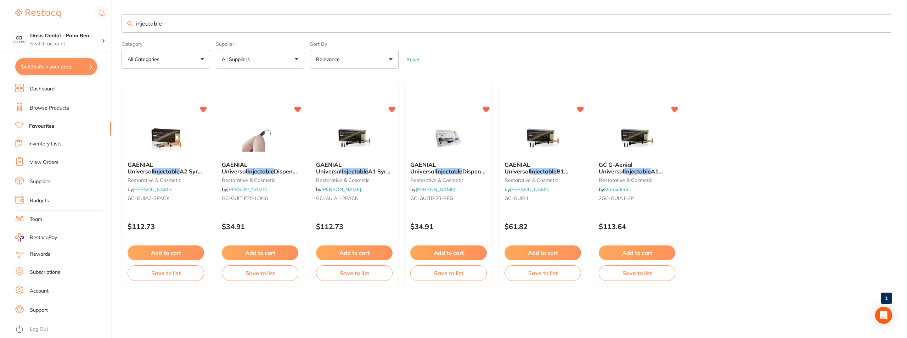
scroll to position [0, 0]
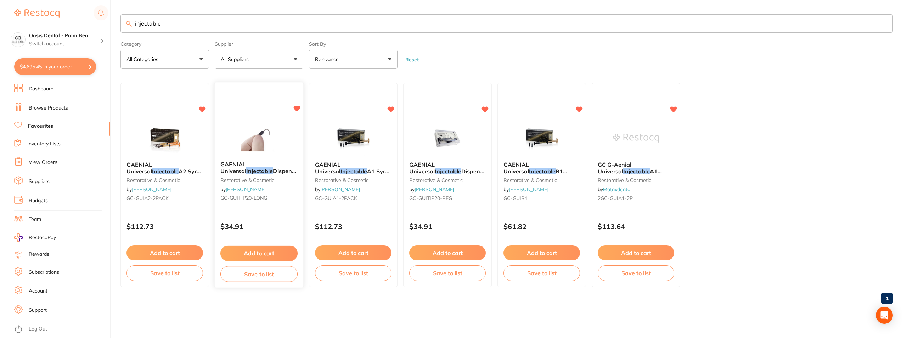
type input "injectable"
click at [240, 124] on img at bounding box center [259, 138] width 46 height 36
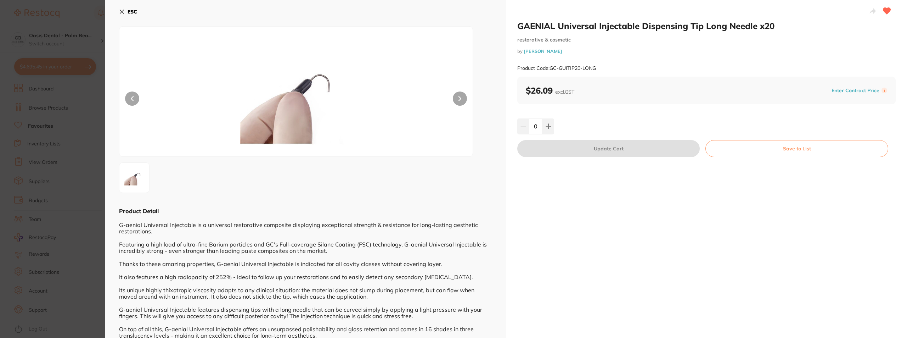
click at [537, 126] on input "0" at bounding box center [535, 126] width 13 height 16
type input "8"
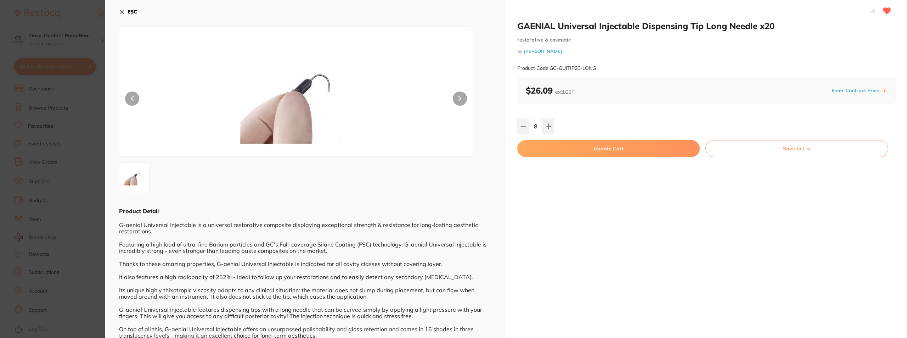
click at [595, 196] on div "GAENIAL Universal Injectable Dispensing Tip Long Needle x20 restorative & cosme…" at bounding box center [706, 273] width 401 height 546
click at [598, 151] on button "Update Cart" at bounding box center [608, 148] width 182 height 17
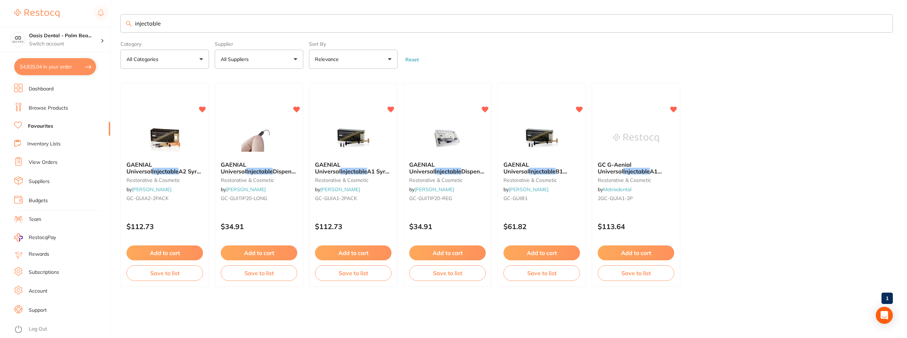
drag, startPoint x: 190, startPoint y: 29, endPoint x: 128, endPoint y: 23, distance: 62.2
click at [128, 23] on div "injectable" at bounding box center [506, 23] width 772 height 18
type input "prophy"
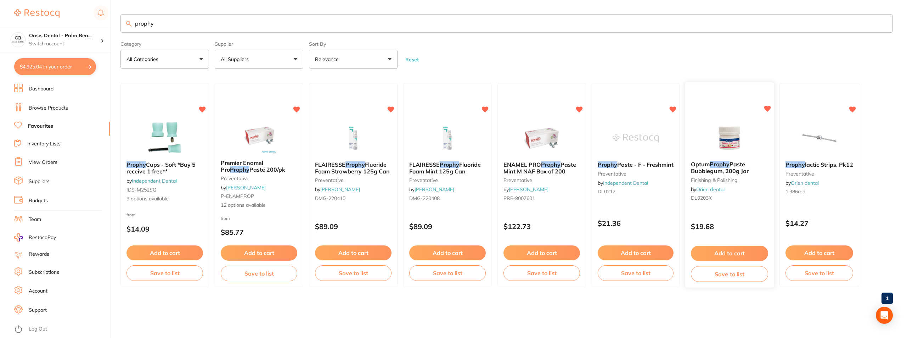
click at [716, 135] on img at bounding box center [729, 138] width 46 height 36
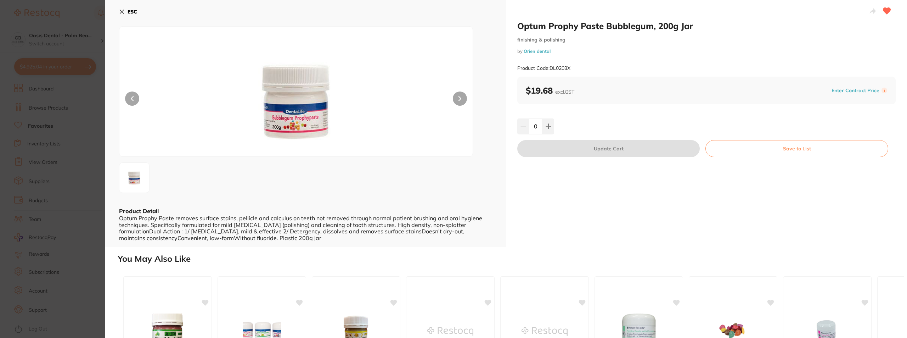
click at [125, 9] on button "ESC" at bounding box center [128, 12] width 18 height 12
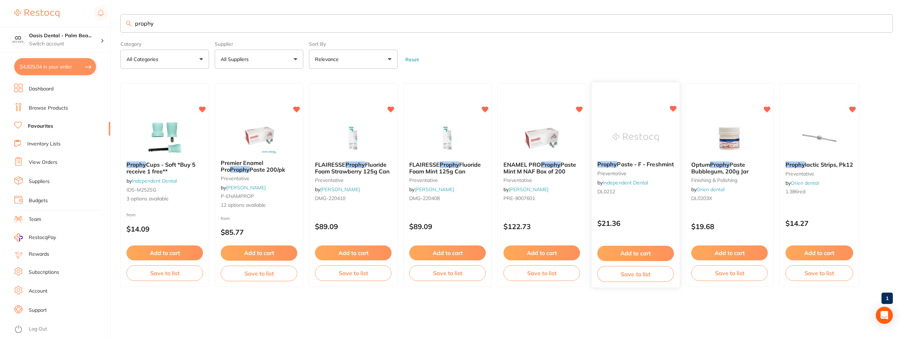
click at [638, 145] on img at bounding box center [635, 138] width 46 height 36
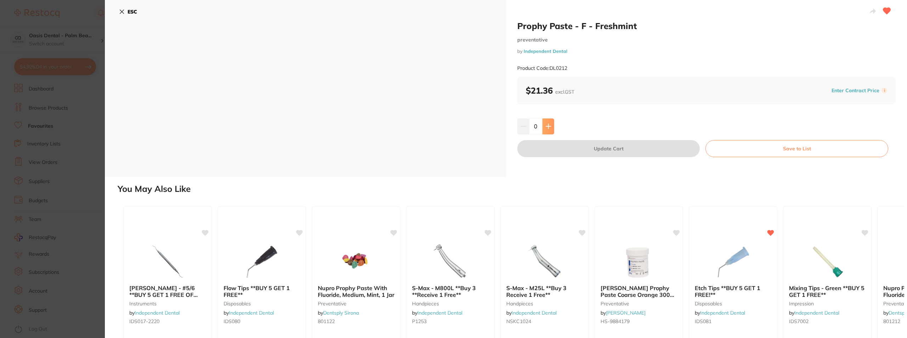
click at [550, 128] on icon at bounding box center [548, 126] width 6 height 6
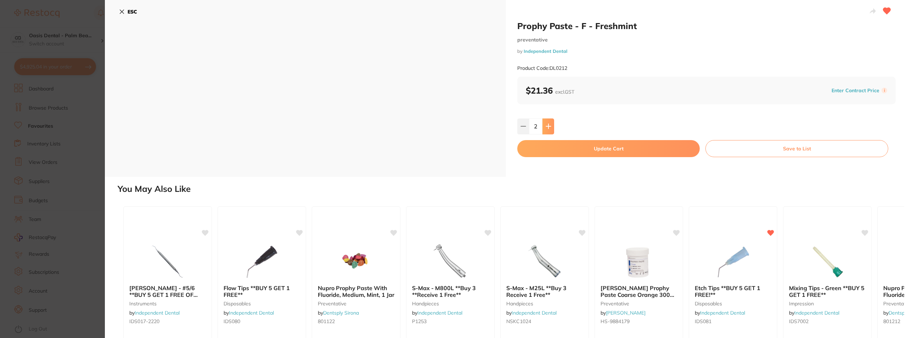
click at [550, 128] on icon at bounding box center [548, 126] width 6 height 6
type input "3"
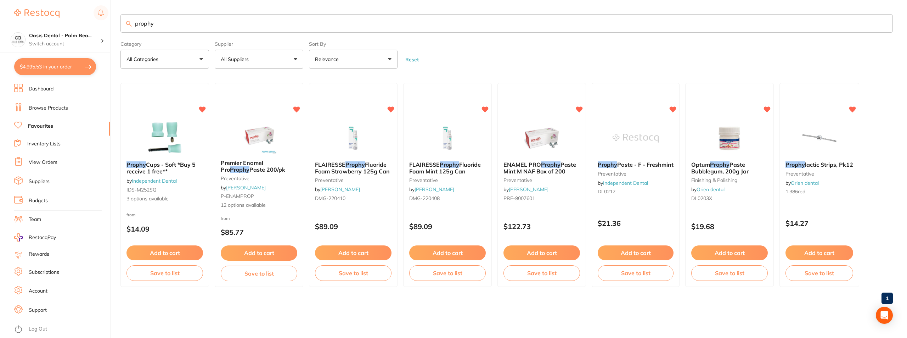
drag, startPoint x: 171, startPoint y: 28, endPoint x: 123, endPoint y: 24, distance: 47.6
click at [123, 24] on input "prophy" at bounding box center [506, 23] width 772 height 18
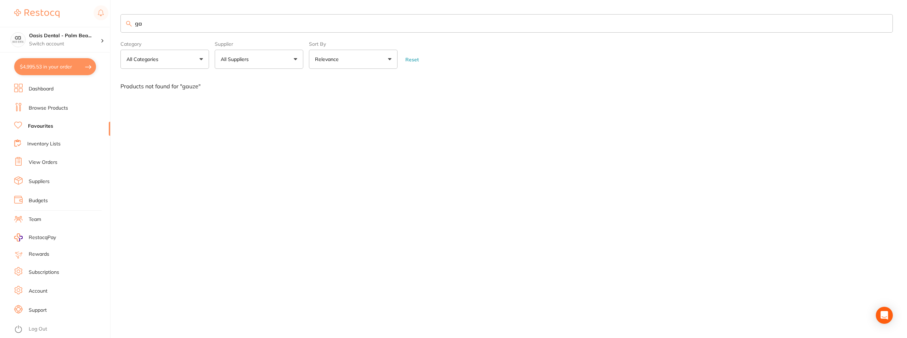
type input "g"
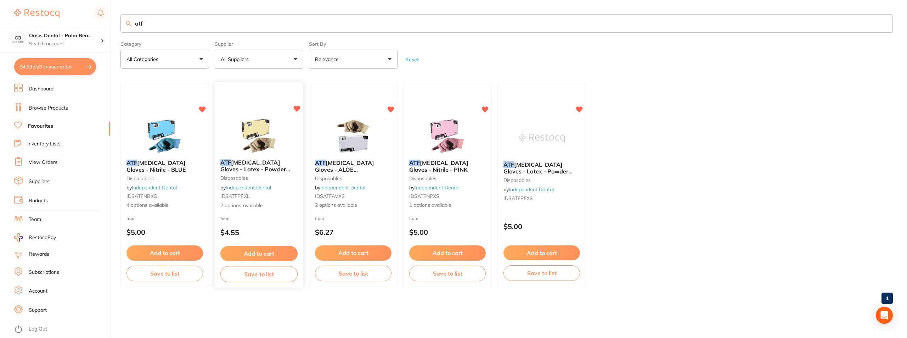
click at [267, 132] on img at bounding box center [259, 136] width 46 height 36
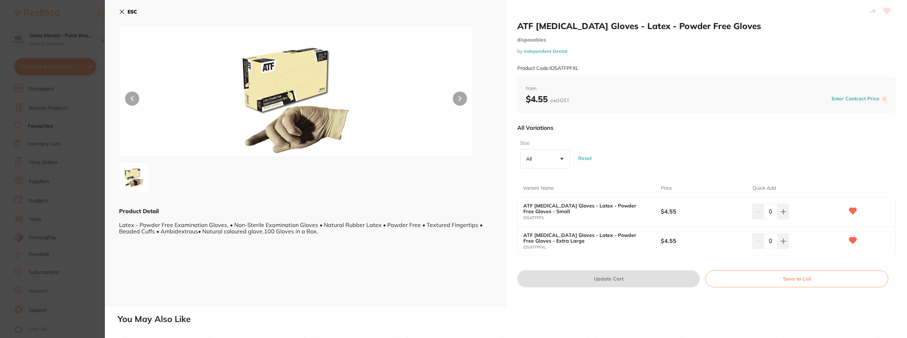
click at [129, 10] on b "ESC" at bounding box center [133, 12] width 10 height 6
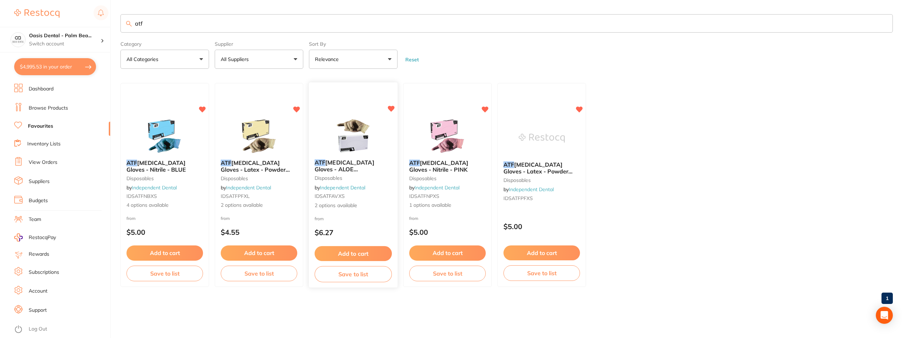
click at [368, 142] on img at bounding box center [353, 136] width 46 height 36
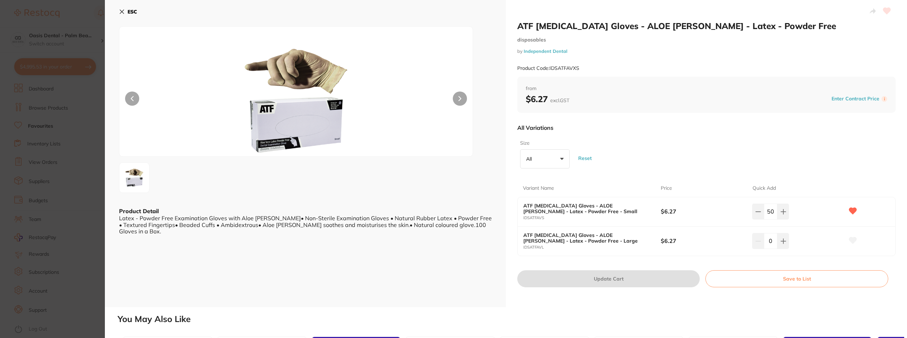
click at [126, 13] on button "ESC" at bounding box center [128, 12] width 18 height 12
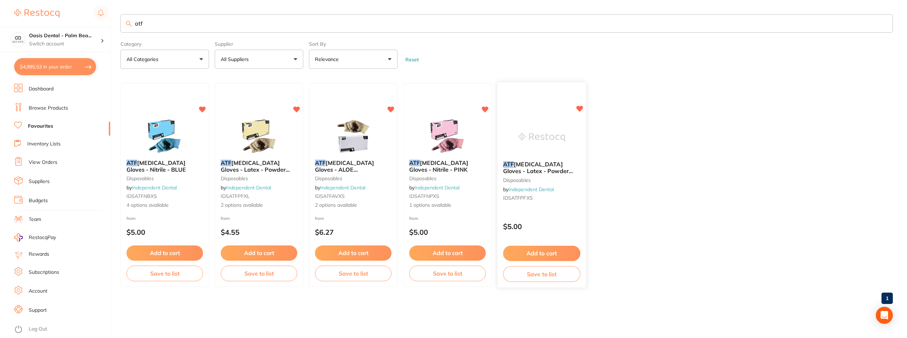
click at [550, 130] on img at bounding box center [541, 138] width 46 height 36
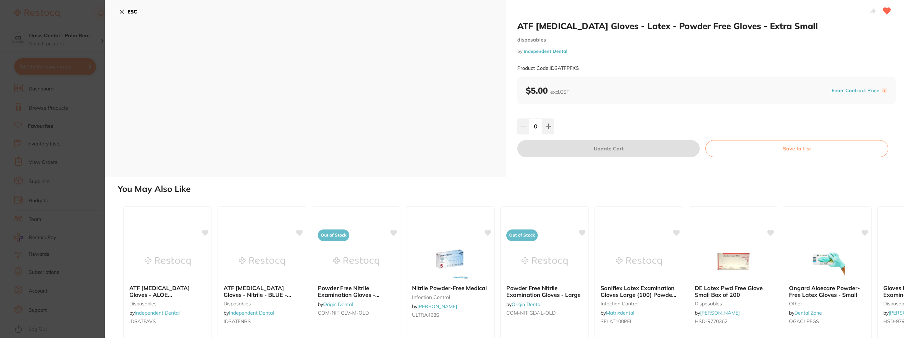
click at [122, 12] on icon at bounding box center [122, 12] width 4 height 4
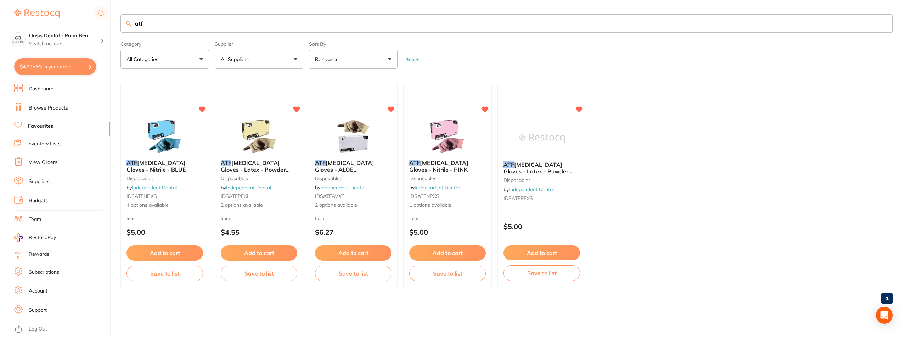
drag, startPoint x: 154, startPoint y: 22, endPoint x: 118, endPoint y: 24, distance: 36.5
click at [118, 24] on div "$4,995.53 Oasis Dental - Palm Bea... Switch account Oasis Dental - [GEOGRAPHIC_…" at bounding box center [453, 169] width 907 height 338
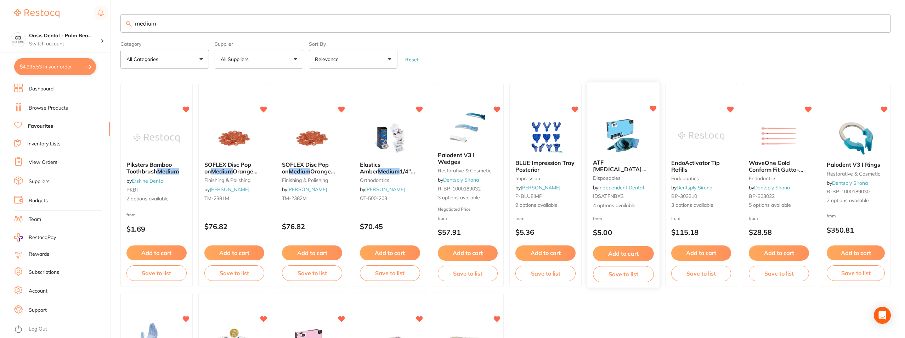
type input "medium"
click at [632, 124] on img at bounding box center [623, 136] width 46 height 36
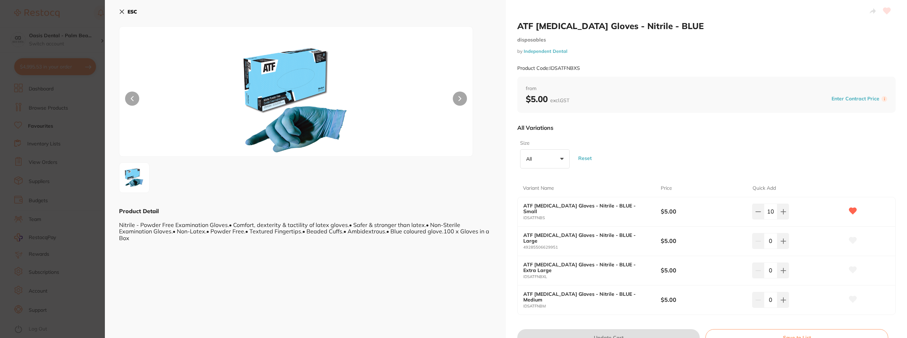
click at [126, 9] on button "ESC" at bounding box center [128, 12] width 18 height 12
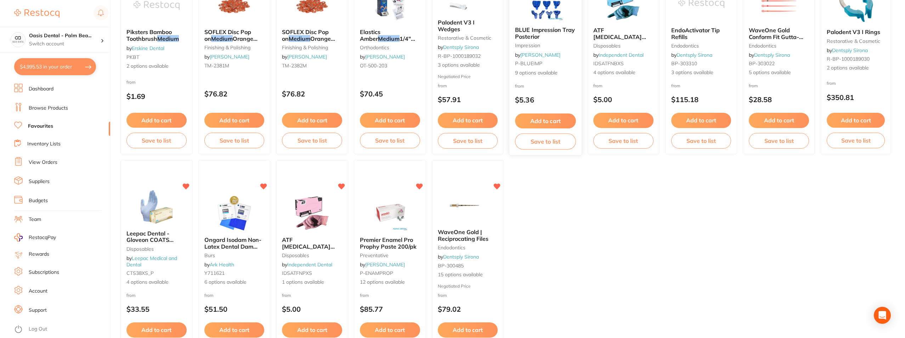
scroll to position [180, 0]
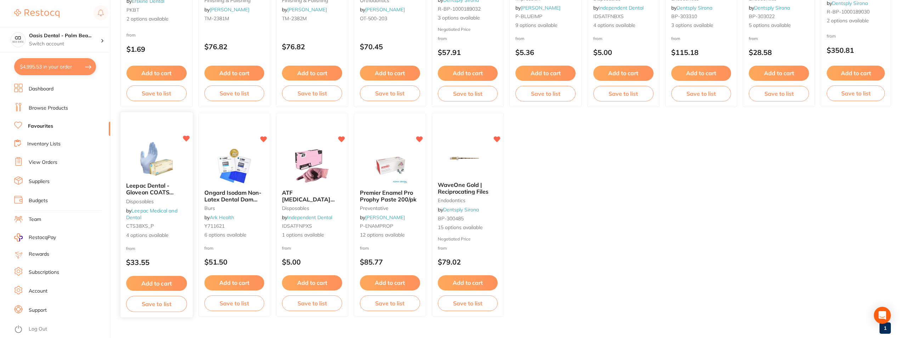
click at [159, 164] on img at bounding box center [156, 159] width 46 height 36
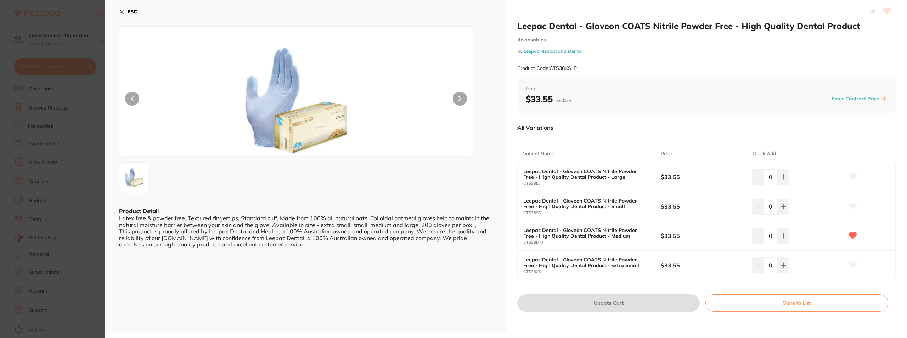
click at [132, 9] on b "ESC" at bounding box center [133, 12] width 10 height 6
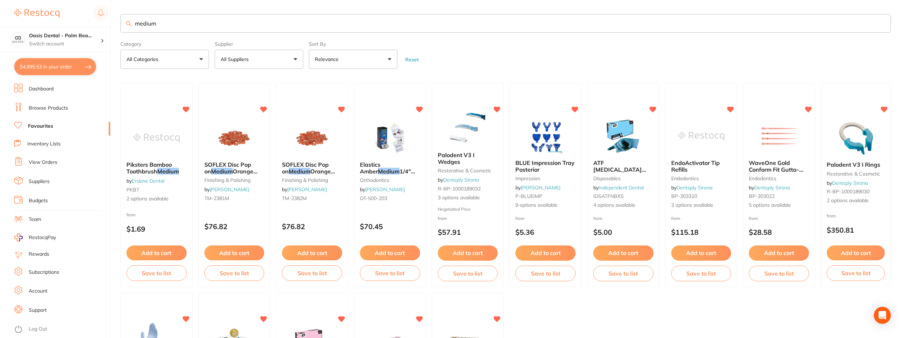
click at [74, 65] on button "$4,995.53 in your order" at bounding box center [55, 66] width 82 height 17
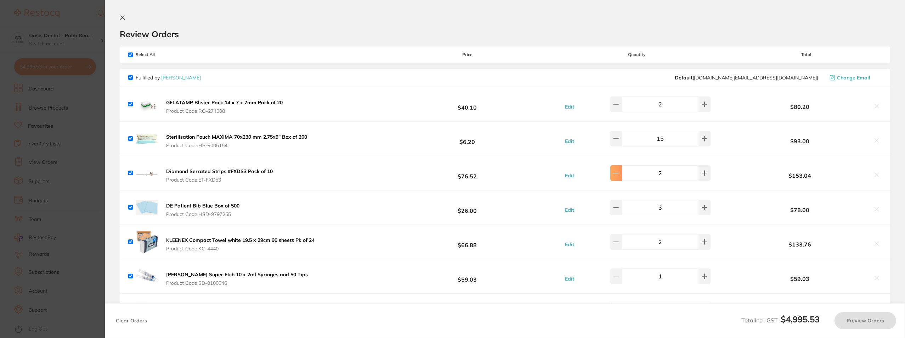
checkbox input "true"
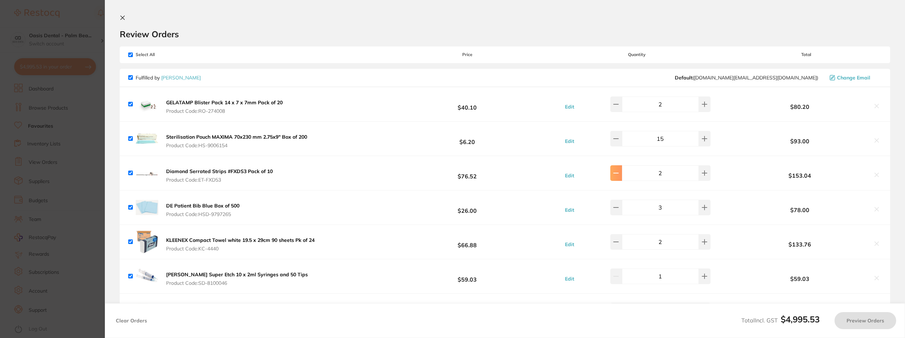
type input "2"
checkbox input "true"
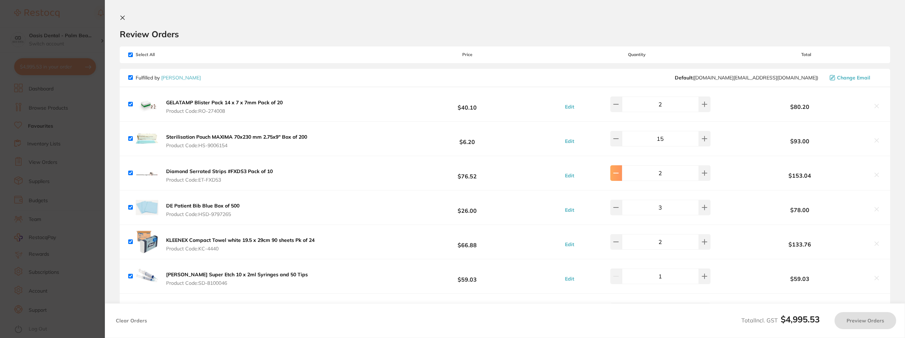
checkbox input "true"
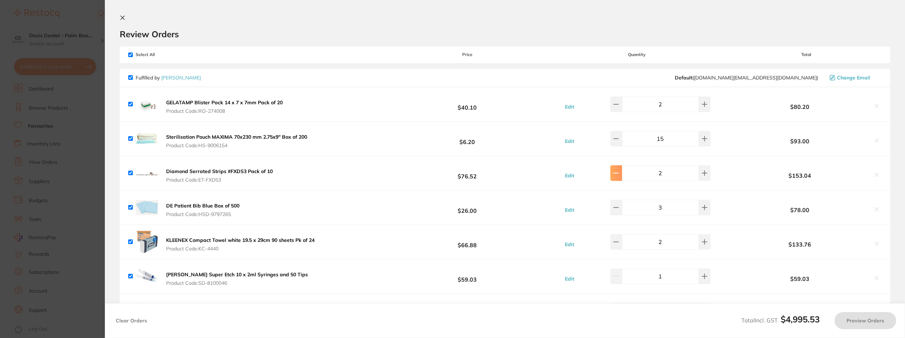
checkbox input "true"
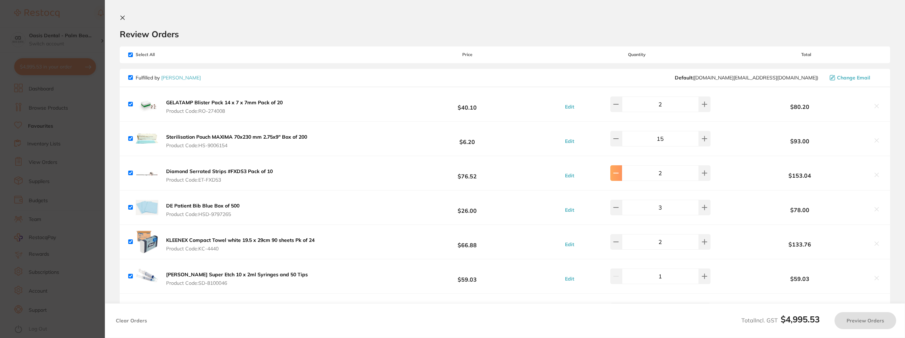
checkbox input "true"
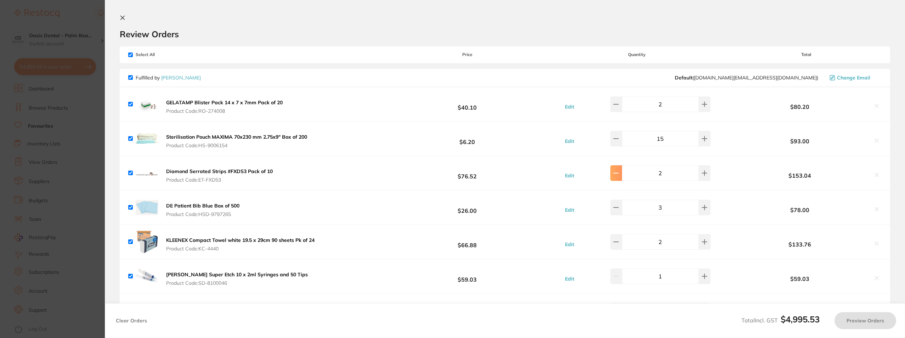
checkbox input "true"
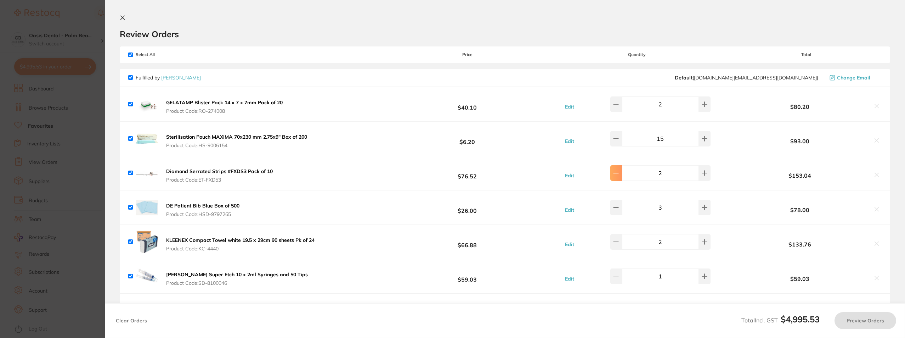
checkbox input "true"
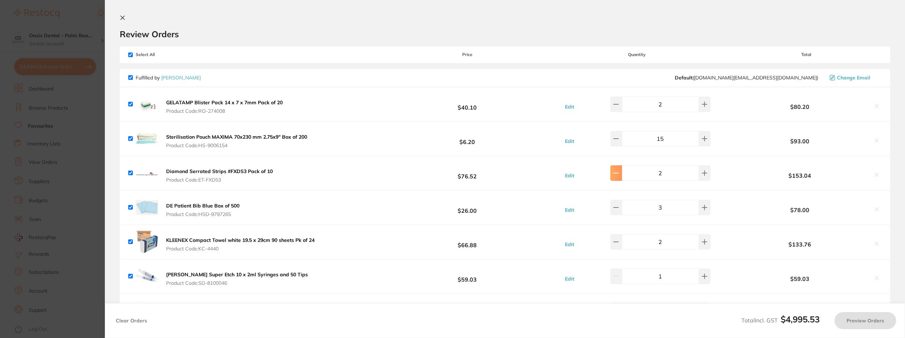
checkbox input "true"
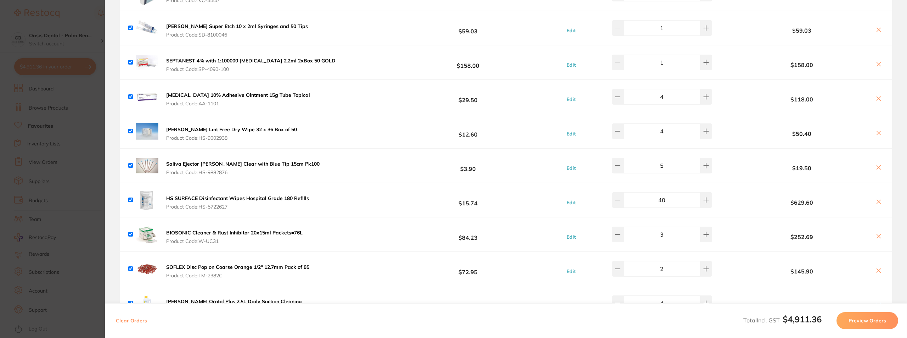
type input "2"
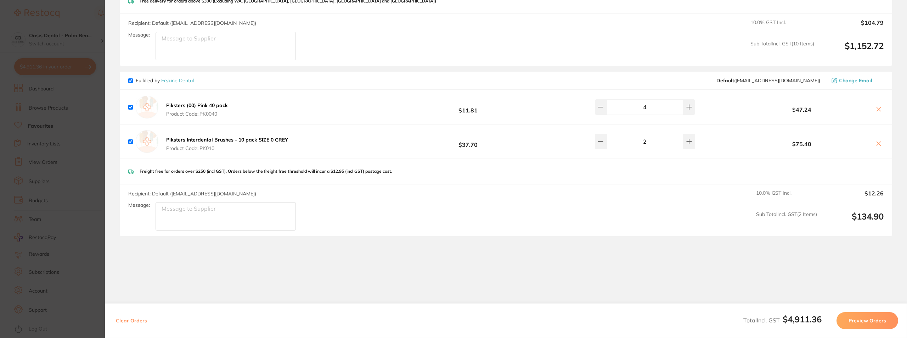
scroll to position [1421, 0]
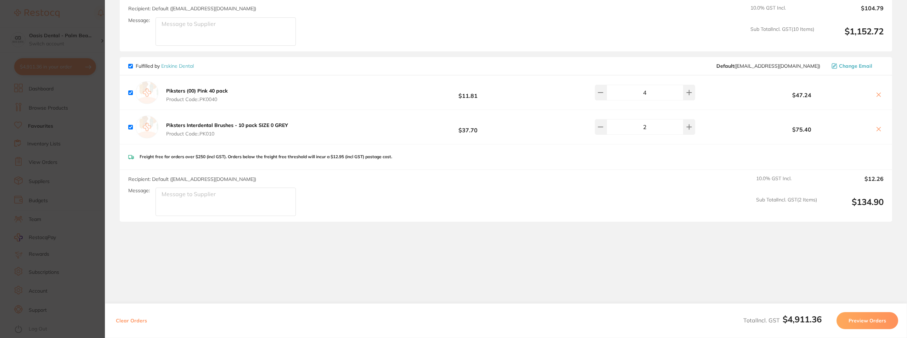
click at [857, 317] on button "Preview Orders" at bounding box center [867, 320] width 62 height 17
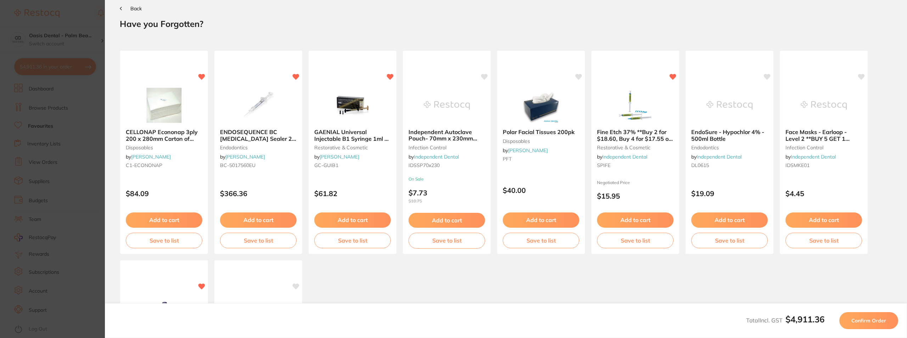
scroll to position [0, 0]
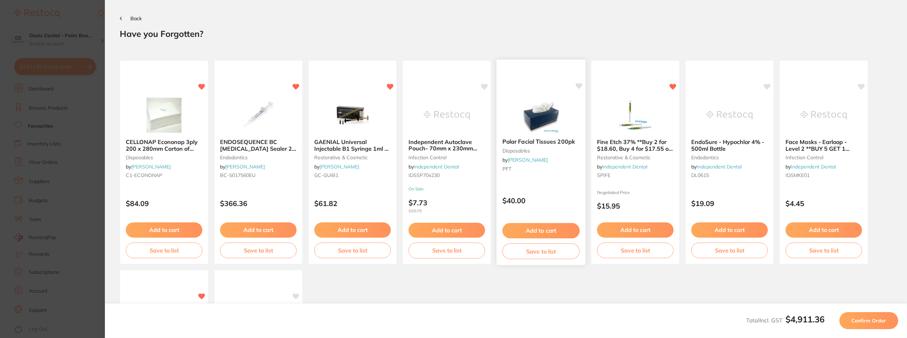
click at [533, 228] on button "Add to cart" at bounding box center [540, 230] width 77 height 15
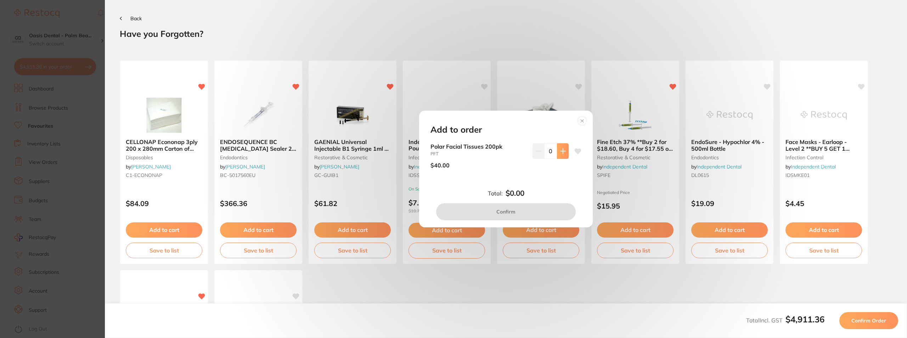
click at [561, 152] on icon at bounding box center [563, 151] width 6 height 6
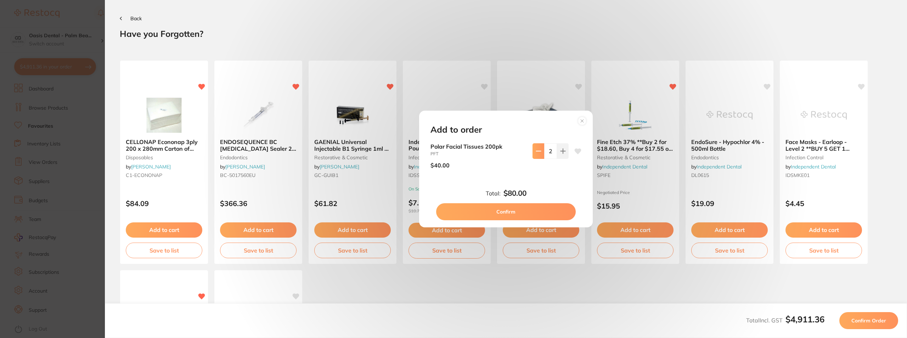
drag, startPoint x: 549, startPoint y: 152, endPoint x: 538, endPoint y: 153, distance: 10.3
click at [538, 153] on div "2" at bounding box center [550, 151] width 36 height 16
type input "15"
click at [560, 190] on div "Total: $600.00 Confirm" at bounding box center [506, 204] width 168 height 31
click at [582, 119] on circle at bounding box center [582, 121] width 8 height 8
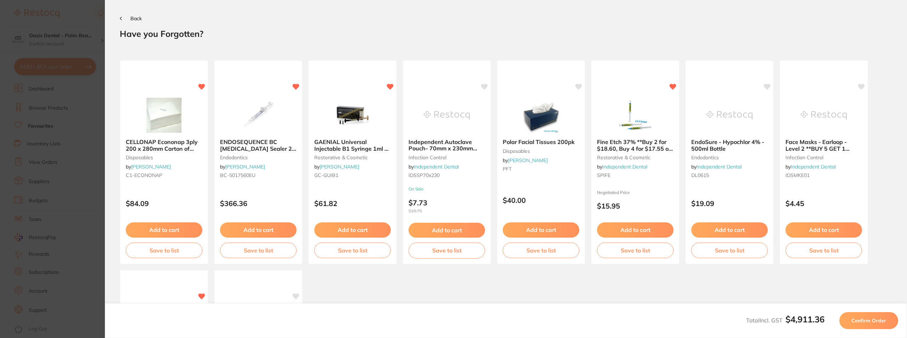
click at [135, 15] on span "Back" at bounding box center [135, 18] width 11 height 6
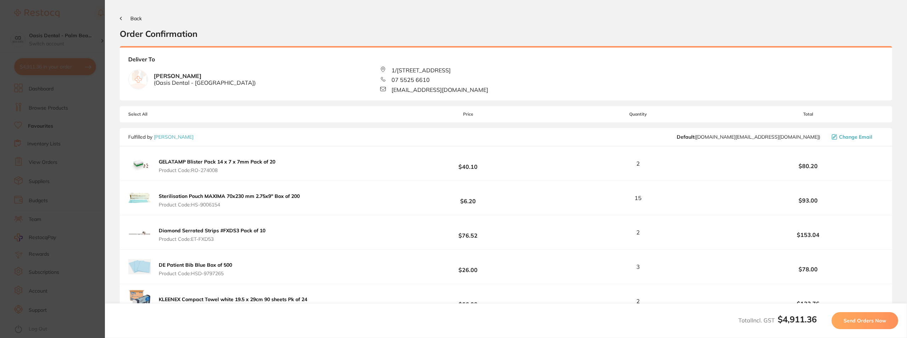
click at [129, 17] on button "Back" at bounding box center [131, 19] width 22 height 6
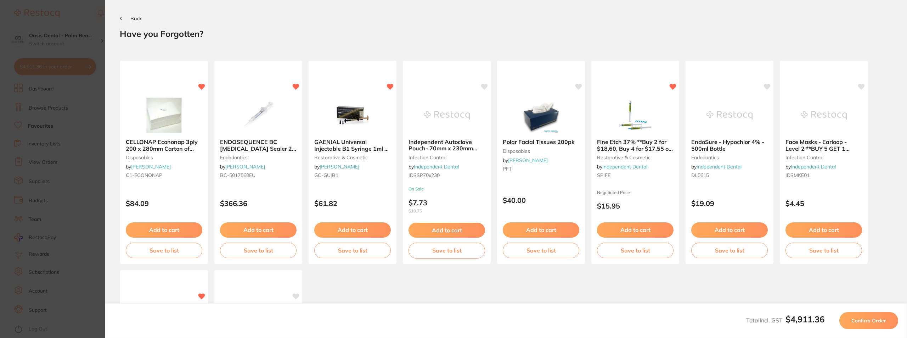
click at [133, 17] on span "Back" at bounding box center [135, 18] width 11 height 6
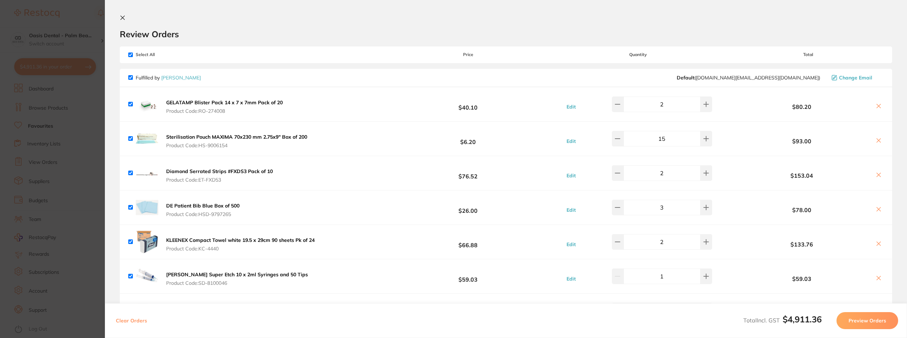
click at [122, 16] on icon at bounding box center [123, 18] width 6 height 6
click at [113, 24] on div "$4,911.36 Oasis Dental - Palm Bea... Switch account Oasis Dental - [GEOGRAPHIC_…" at bounding box center [453, 169] width 907 height 338
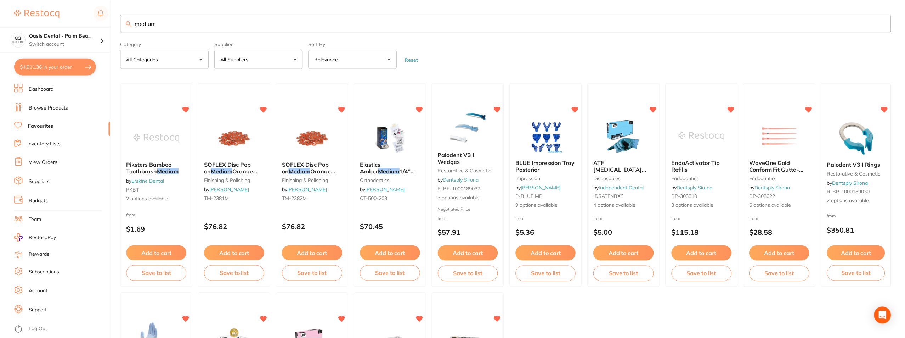
scroll to position [2, 0]
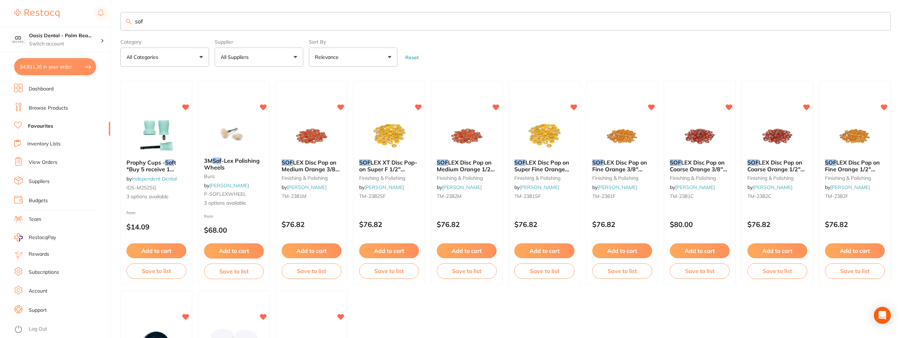
click at [182, 24] on input "sof" at bounding box center [505, 21] width 770 height 18
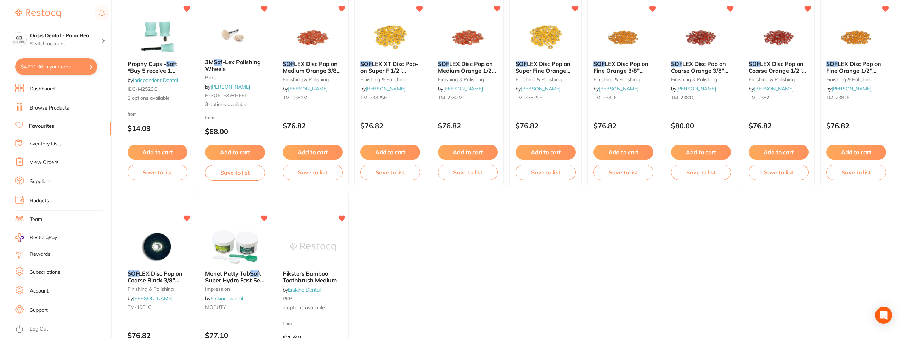
scroll to position [0, 0]
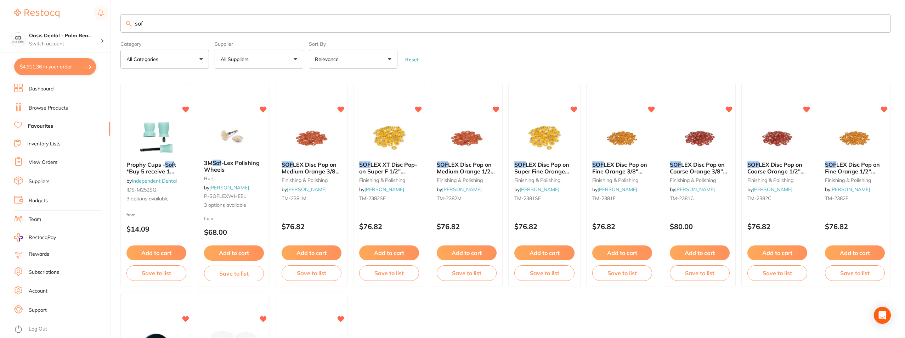
drag, startPoint x: 164, startPoint y: 21, endPoint x: 133, endPoint y: 23, distance: 31.2
click at [133, 23] on input "sof" at bounding box center [505, 23] width 770 height 18
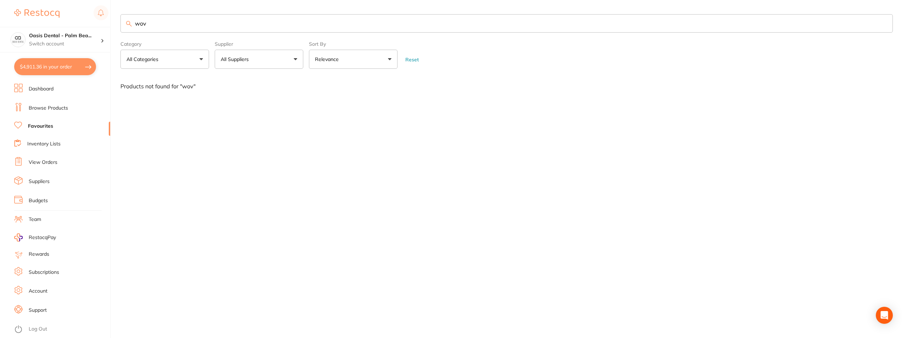
type input "wov"
click at [73, 65] on button "$4,911.36 in your order" at bounding box center [55, 66] width 82 height 17
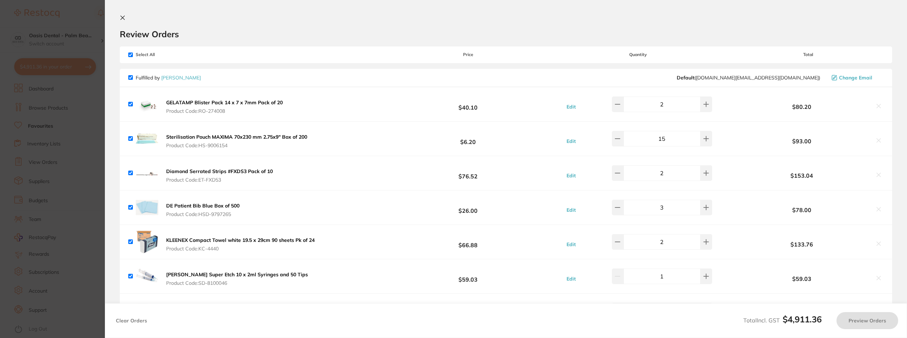
click at [875, 323] on button "Preview Orders" at bounding box center [867, 320] width 62 height 17
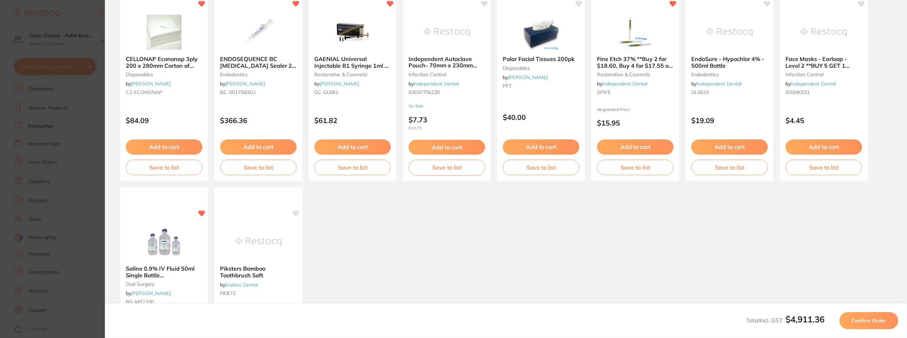
scroll to position [142, 0]
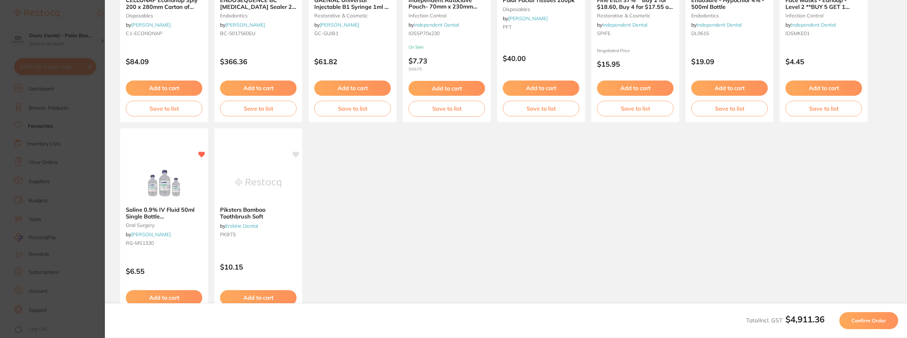
click at [881, 320] on span "Confirm Order" at bounding box center [868, 320] width 35 height 6
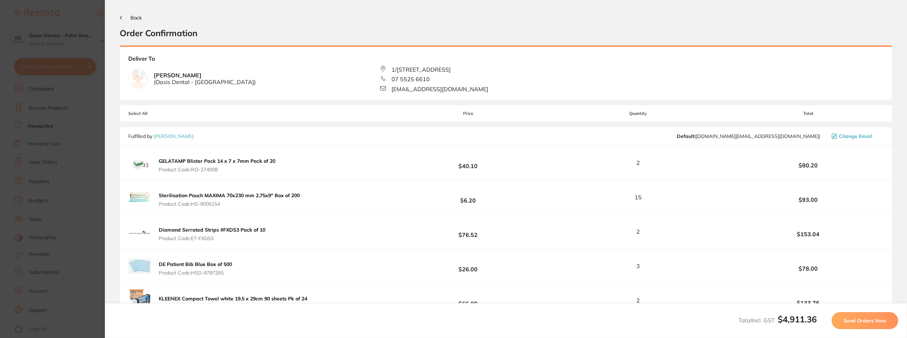
scroll to position [0, 0]
click at [868, 320] on span "Send Orders Now" at bounding box center [864, 320] width 43 height 6
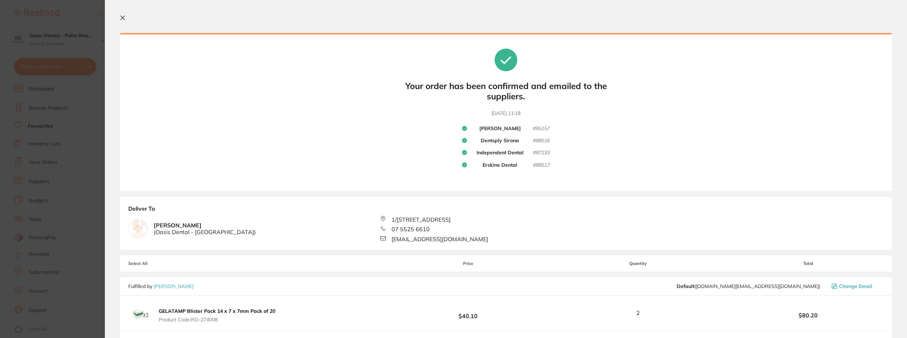
click at [122, 17] on icon at bounding box center [123, 18] width 4 height 4
